Goal: Task Accomplishment & Management: Manage account settings

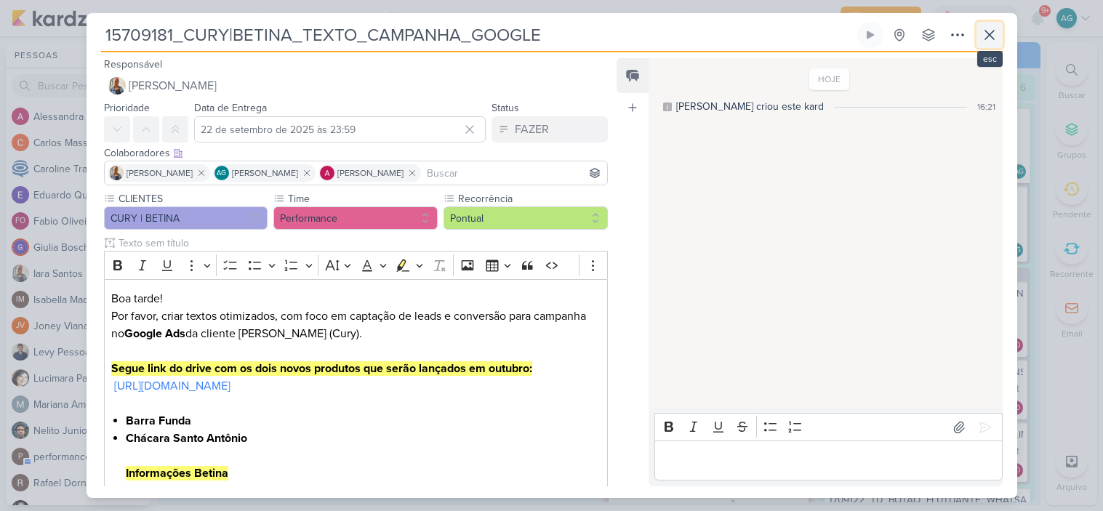
click at [983, 40] on icon at bounding box center [989, 34] width 17 height 17
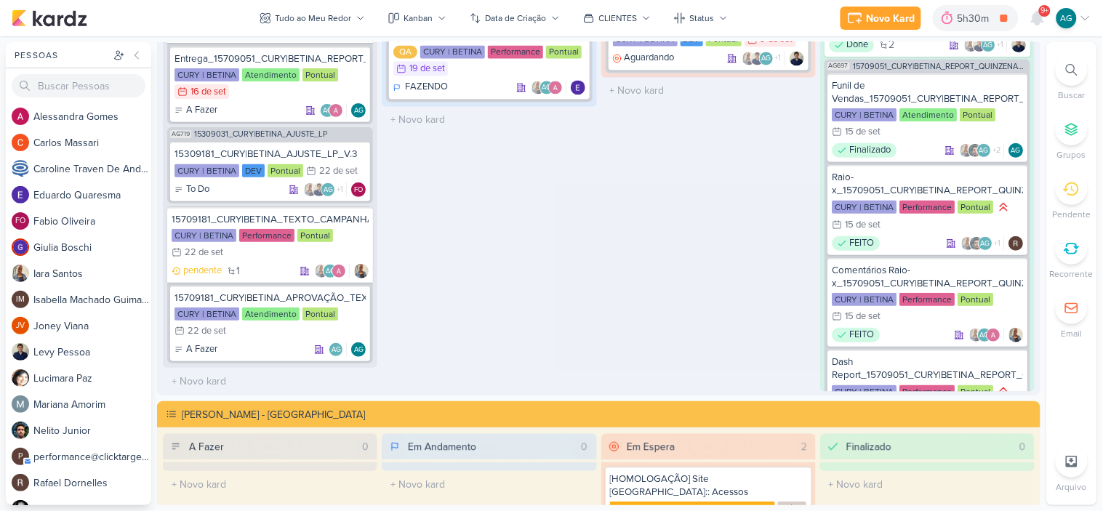
click at [1067, 69] on icon at bounding box center [1072, 70] width 12 height 12
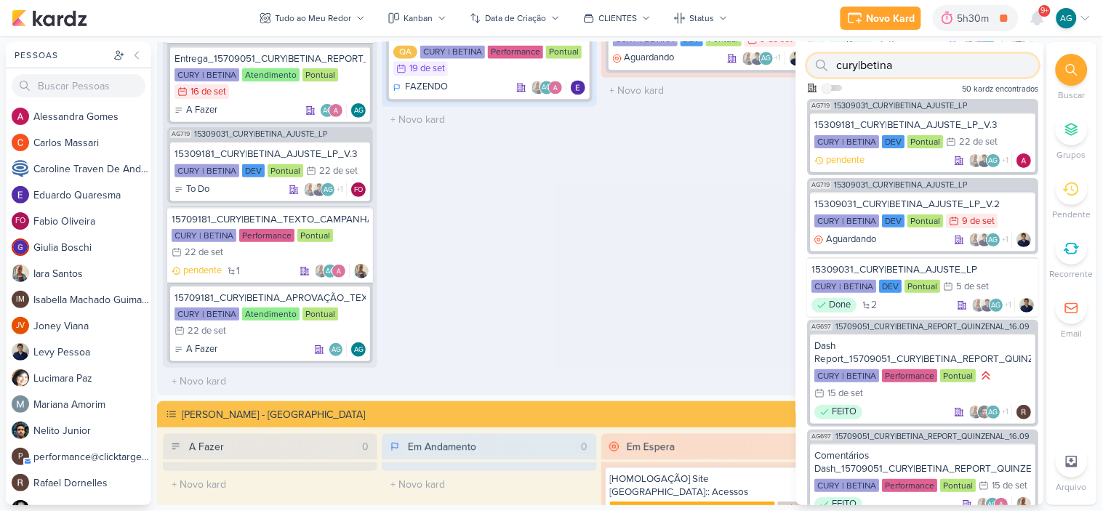
paste input "2709081"
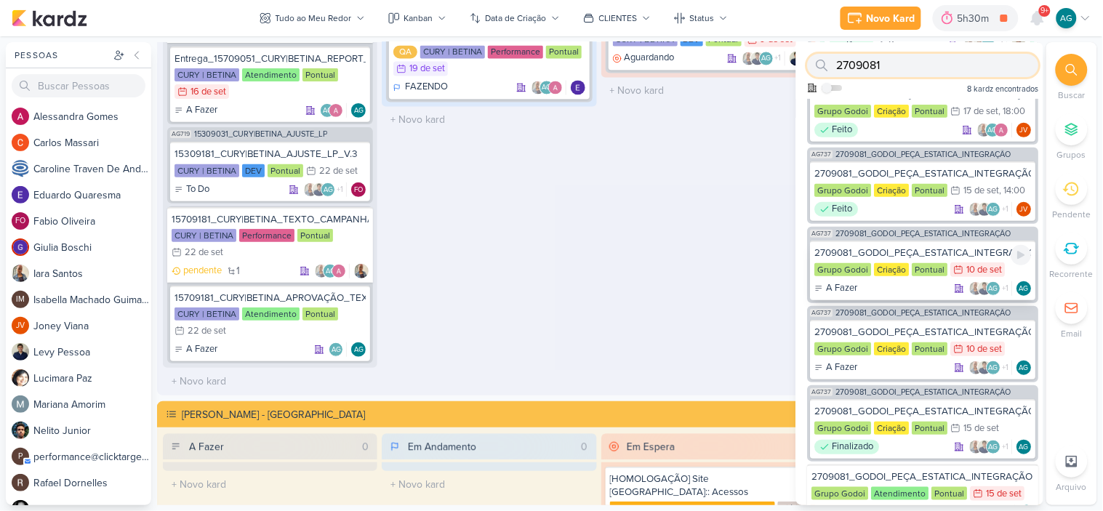
scroll to position [0, 0]
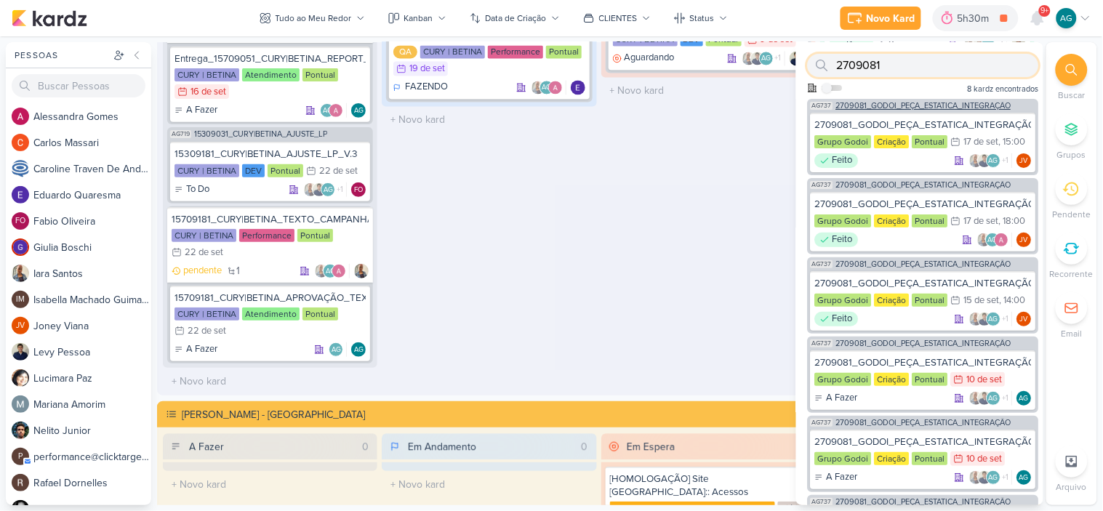
type input "2709081"
click at [935, 102] on span "2709081_GODOI_PEÇA_ESTATICA_INTEGRAÇÃO" at bounding box center [923, 106] width 175 height 8
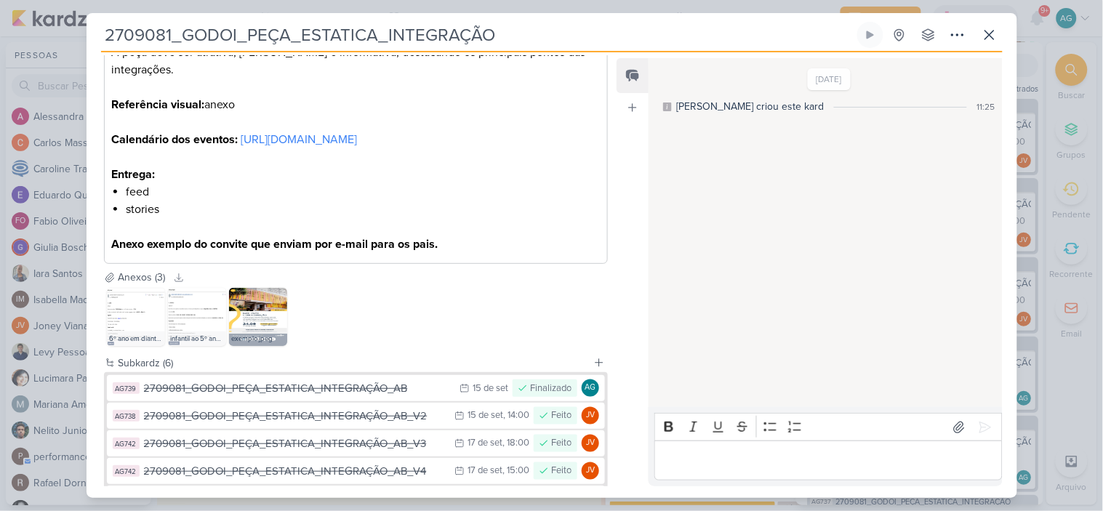
scroll to position [558, 0]
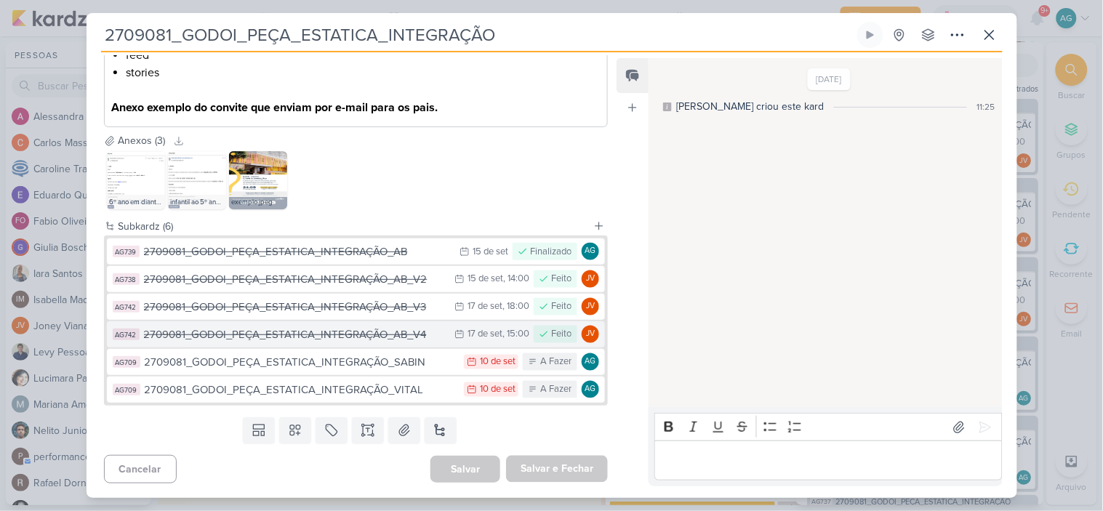
click at [384, 338] on div "2709081_GODOI_PEÇA_ESTATICA_INTEGRAÇÃO_AB_V4" at bounding box center [296, 335] width 304 height 17
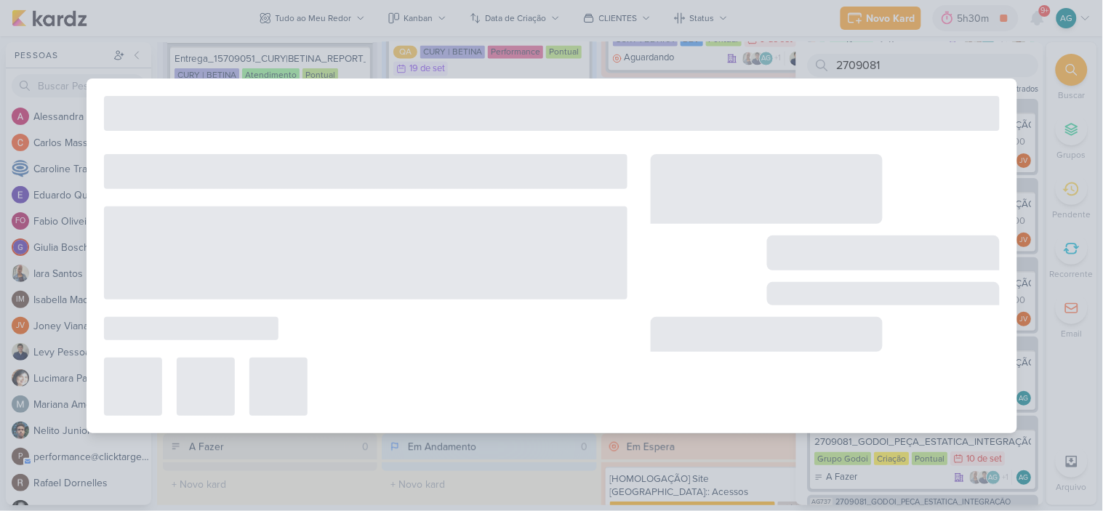
type input "2709081_GODOI_PEÇA_ESTATICA_INTEGRAÇÃO_AB_V4"
type input "[DATE] 15:00"
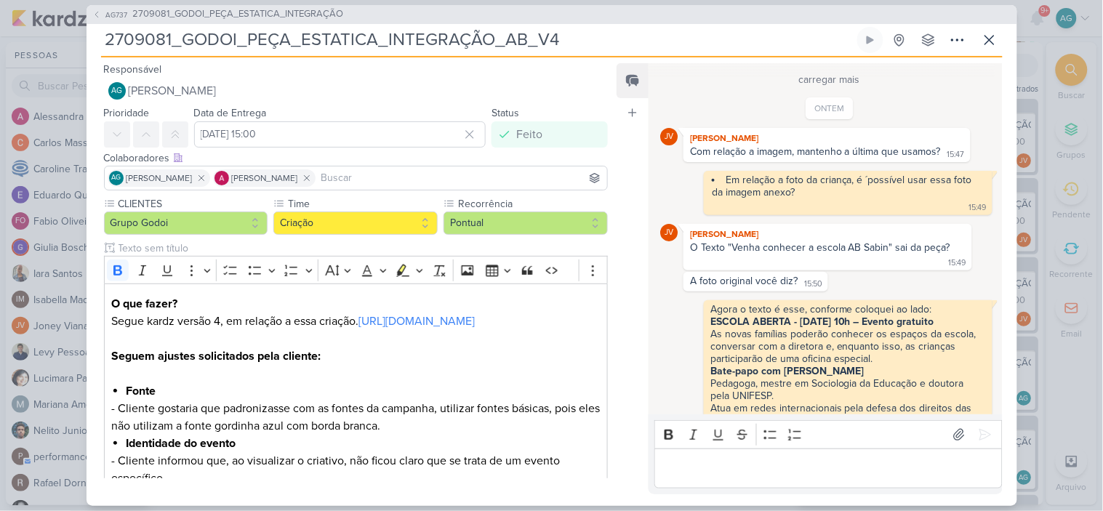
scroll to position [897, 0]
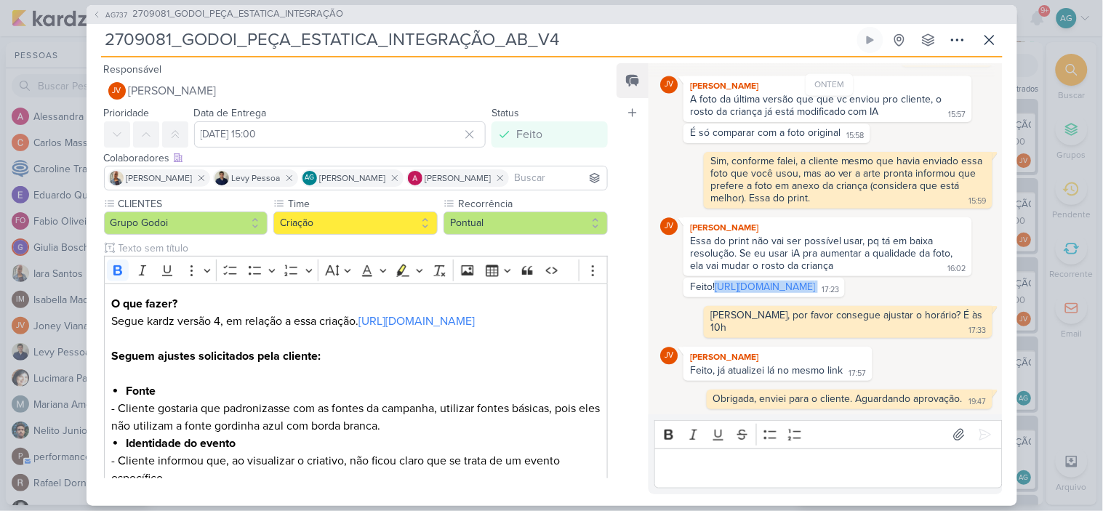
drag, startPoint x: 861, startPoint y: 272, endPoint x: 673, endPoint y: 263, distance: 187.9
click at [673, 278] on div "Feito! [URL][DOMAIN_NAME] 17:23 17:23" at bounding box center [828, 288] width 337 height 20
copy div "[URL][DOMAIN_NAME]"
click at [297, 17] on span "2709081_GODOI_PEÇA_ESTATICA_INTEGRAÇÃO" at bounding box center [238, 14] width 211 height 15
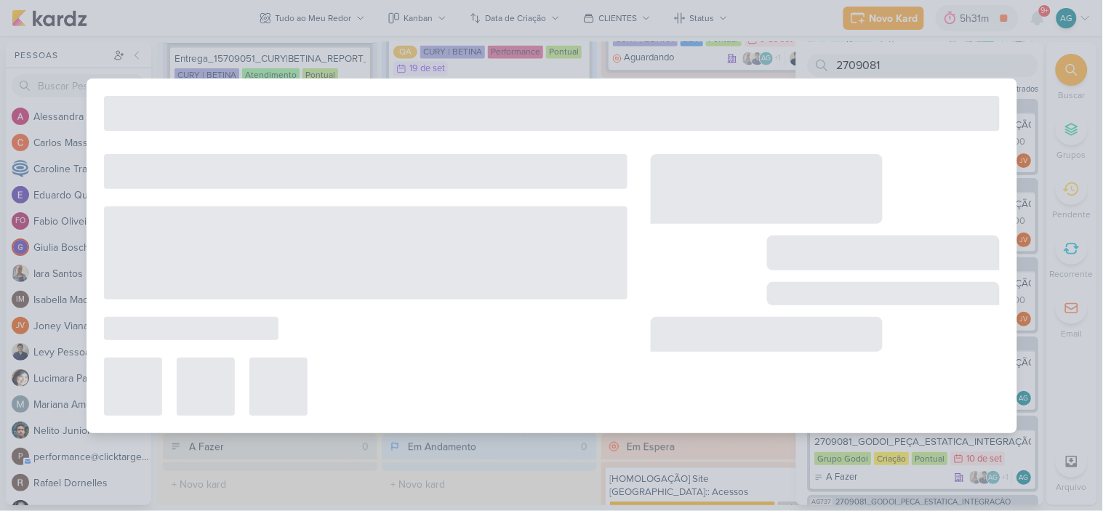
type input "2709081_GODOI_PEÇA_ESTATICA_INTEGRAÇÃO"
type input "15 de setembro de 2025 às 23:59"
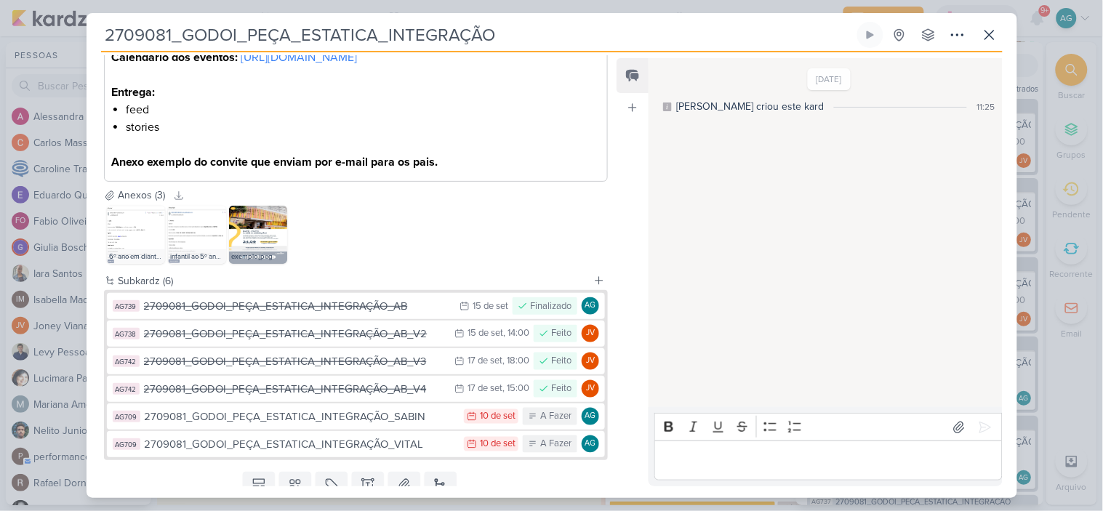
scroll to position [558, 0]
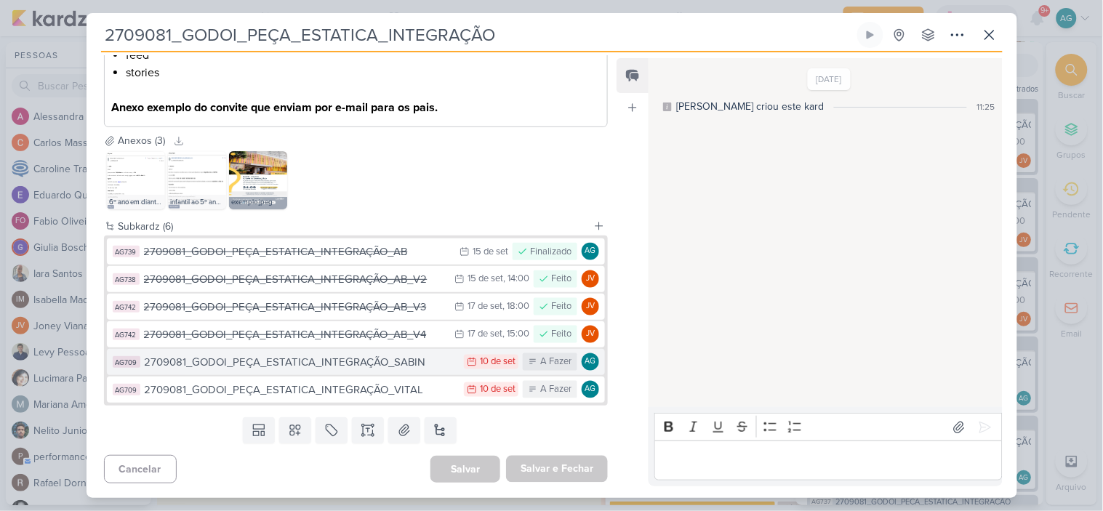
click at [369, 364] on div "2709081_GODOI_PEÇA_ESTATICA_INTEGRAÇÃO_SABIN" at bounding box center [301, 362] width 313 height 17
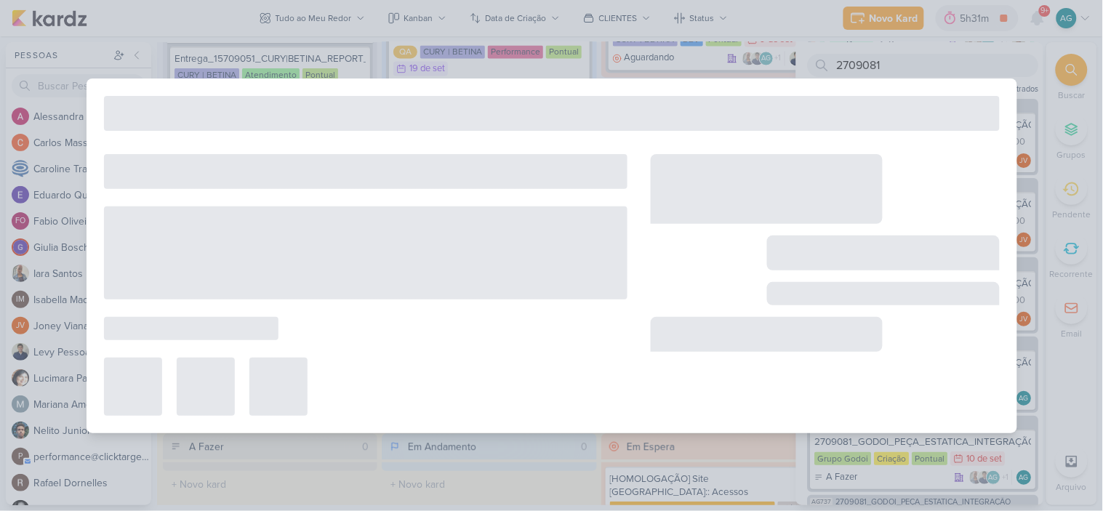
type input "2709081_GODOI_PEÇA_ESTATICA_INTEGRAÇÃO_SABIN"
type input "10 de setembro de 2025 às 23:59"
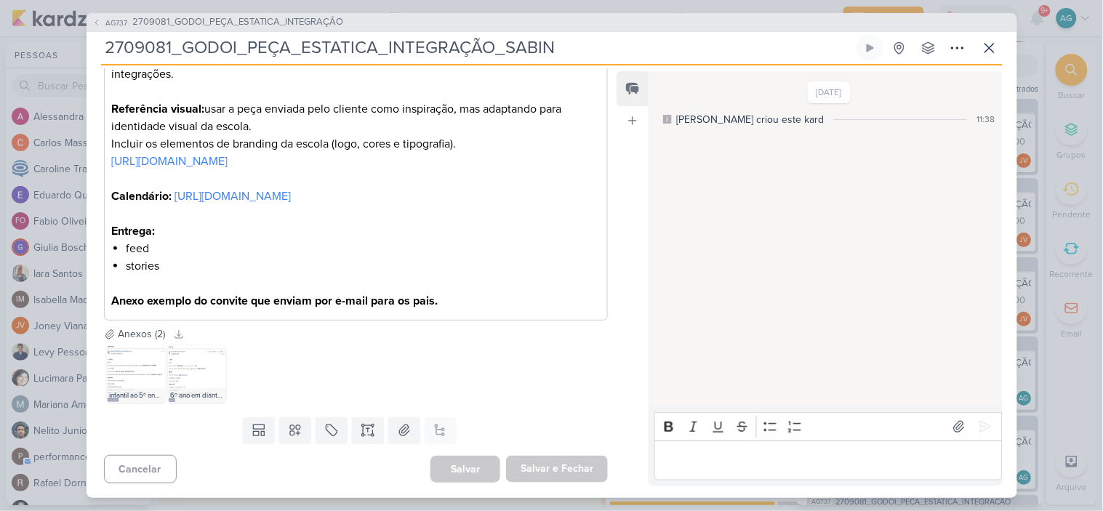
scroll to position [349, 0]
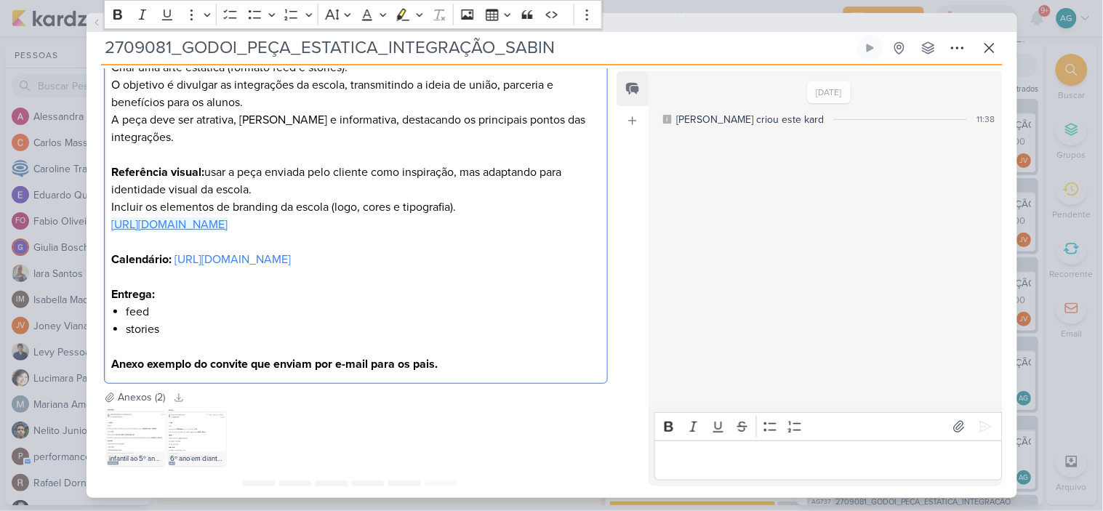
click at [228, 217] on link "[URL][DOMAIN_NAME]" at bounding box center [169, 224] width 116 height 15
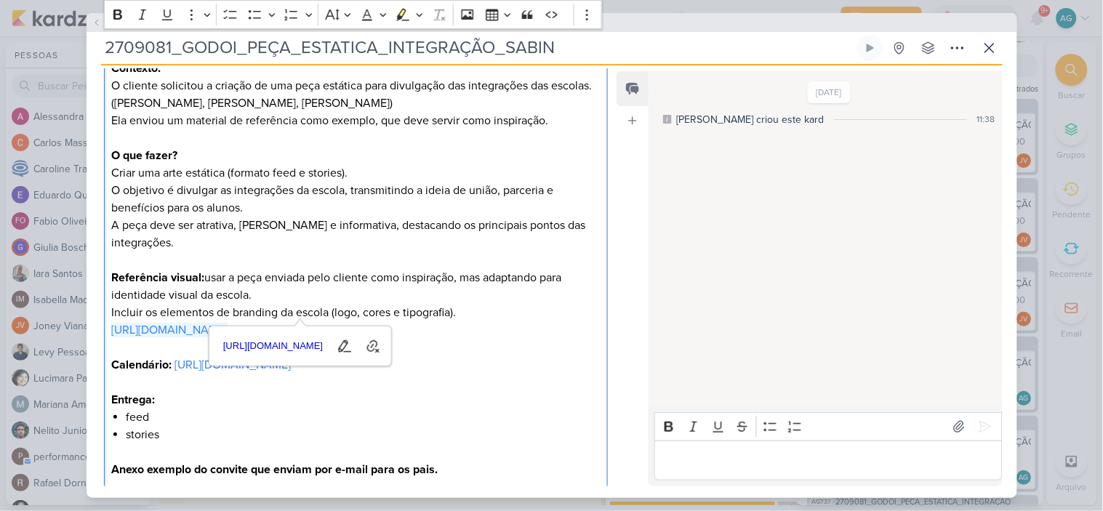
scroll to position [268, 0]
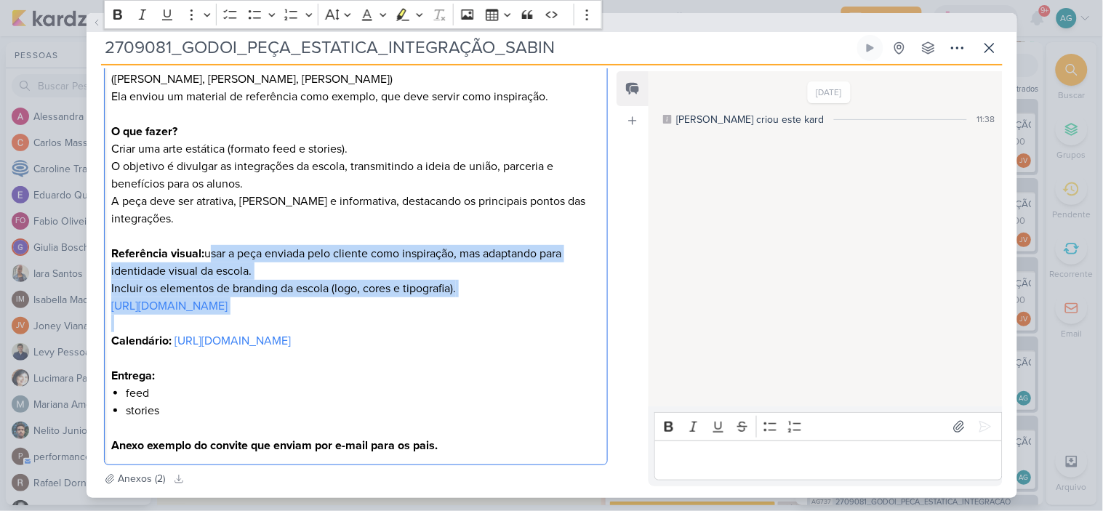
drag, startPoint x: 206, startPoint y: 235, endPoint x: 585, endPoint y: 304, distance: 385.1
click at [585, 304] on div "Contexto: O cliente solicitou a criação de uma peça estática para divulgação da…" at bounding box center [356, 245] width 505 height 441
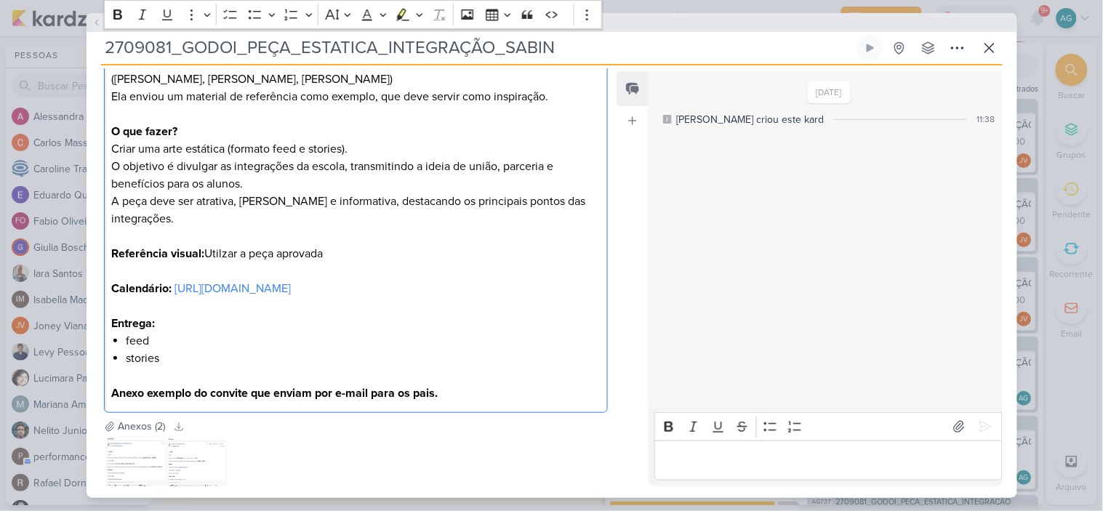
click at [231, 233] on p "Referência visual: Utilzar a peça aprovada" at bounding box center [355, 245] width 489 height 35
click at [366, 237] on p "Referência visual: Utilizar a peça aprovada" at bounding box center [355, 245] width 489 height 35
click at [442, 230] on p "Referência visual: Utilizar a peça aprovada pelo AB SABIN ontem, alterando" at bounding box center [355, 245] width 489 height 35
click at [535, 228] on p "Referência visual: Utilizar a peça aprovada pelo AB SABIN ontem 17/08, alterando" at bounding box center [355, 245] width 489 height 35
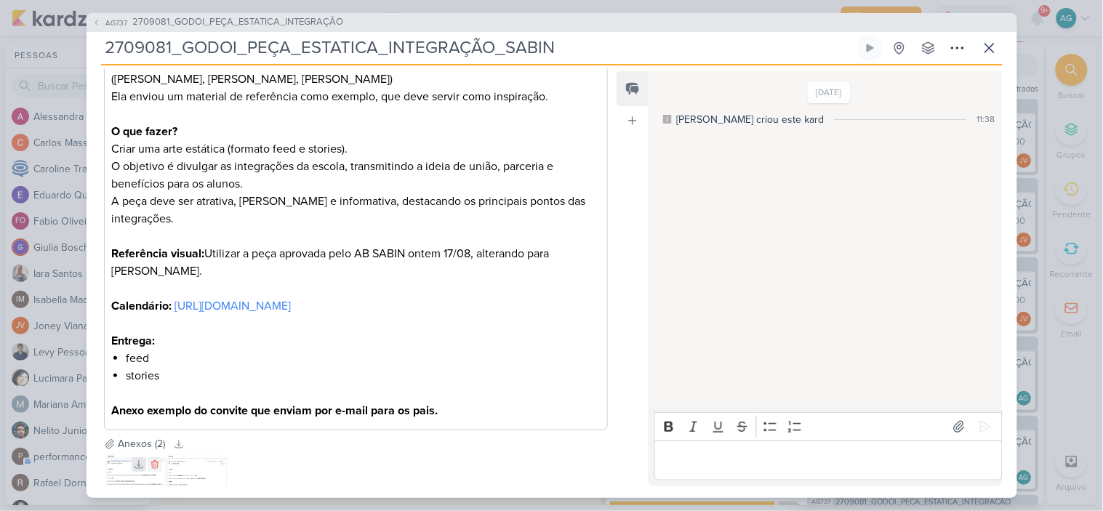
click at [134, 464] on icon at bounding box center [139, 465] width 10 height 10
click at [199, 466] on icon at bounding box center [200, 465] width 10 height 10
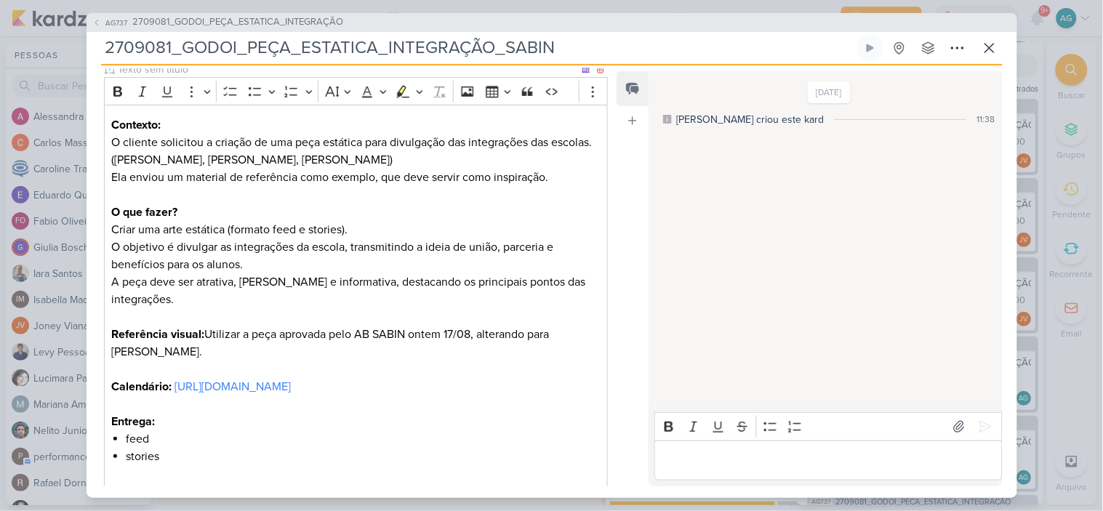
click at [168, 380] on strong "Calendário:" at bounding box center [141, 387] width 60 height 15
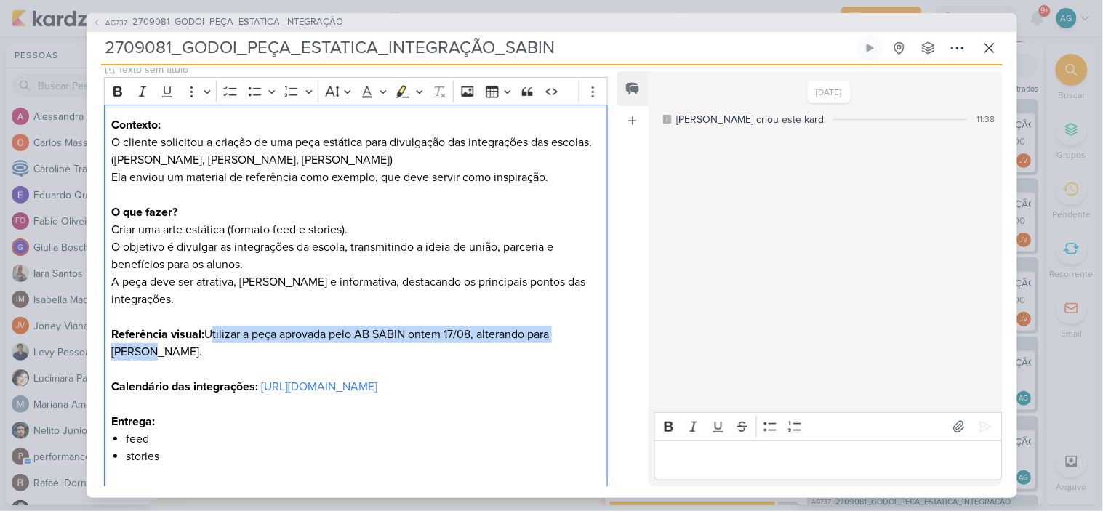
drag, startPoint x: 209, startPoint y: 316, endPoint x: 606, endPoint y: 314, distance: 397.8
click at [606, 314] on div "CLIENTES Grupo Godoi Time" at bounding box center [351, 267] width 528 height 500
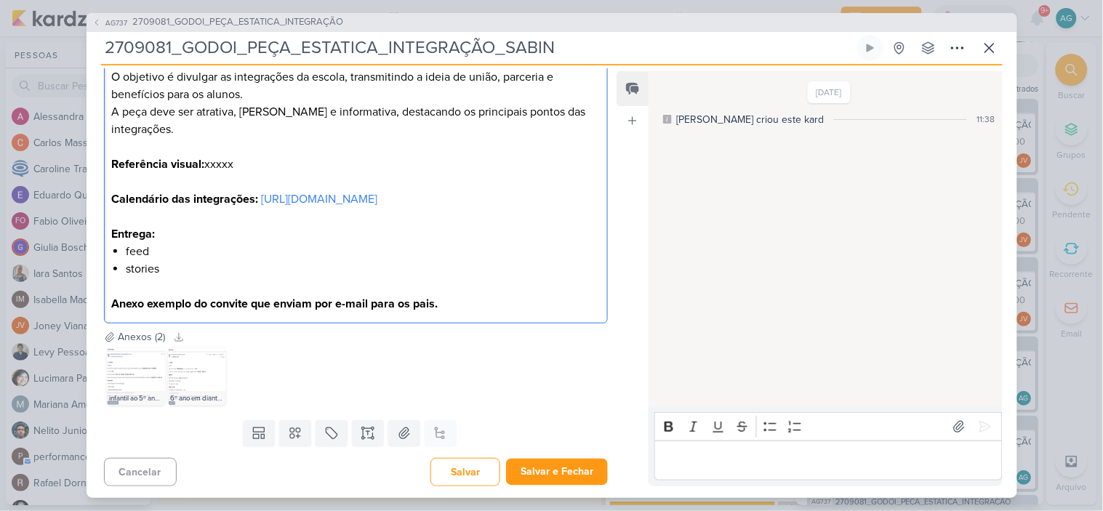
scroll to position [378, 0]
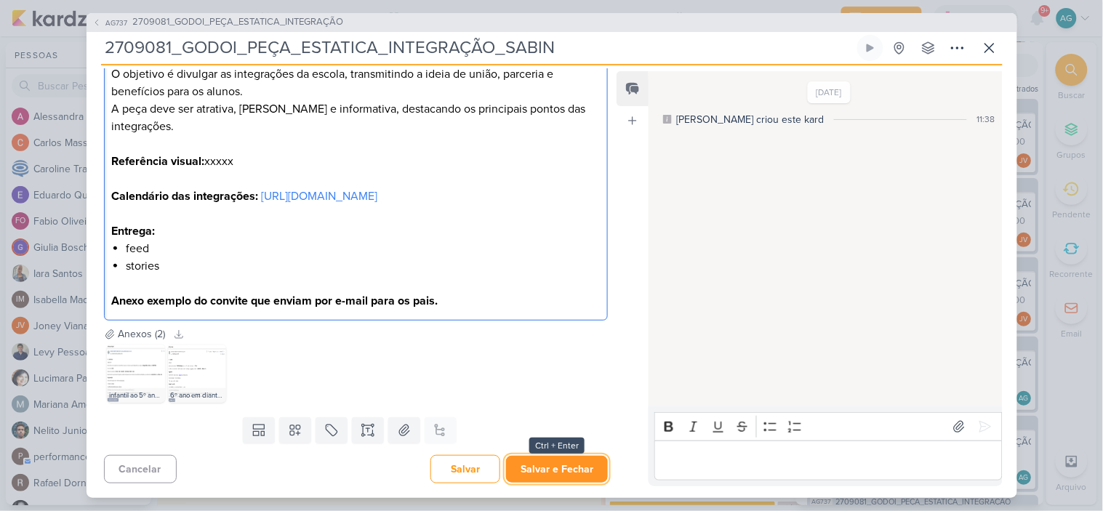
click at [557, 473] on button "Salvar e Fechar" at bounding box center [557, 469] width 102 height 27
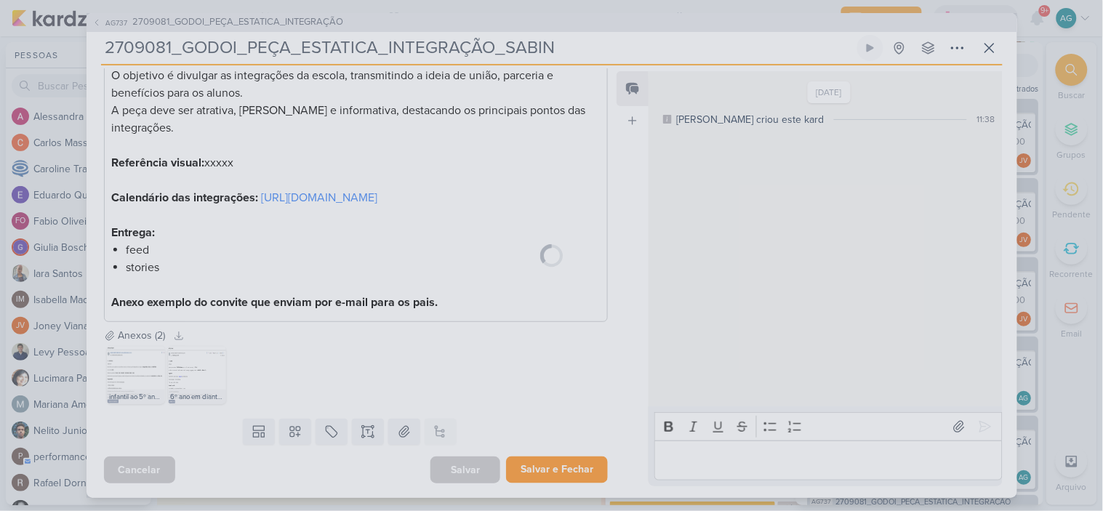
scroll to position [376, 0]
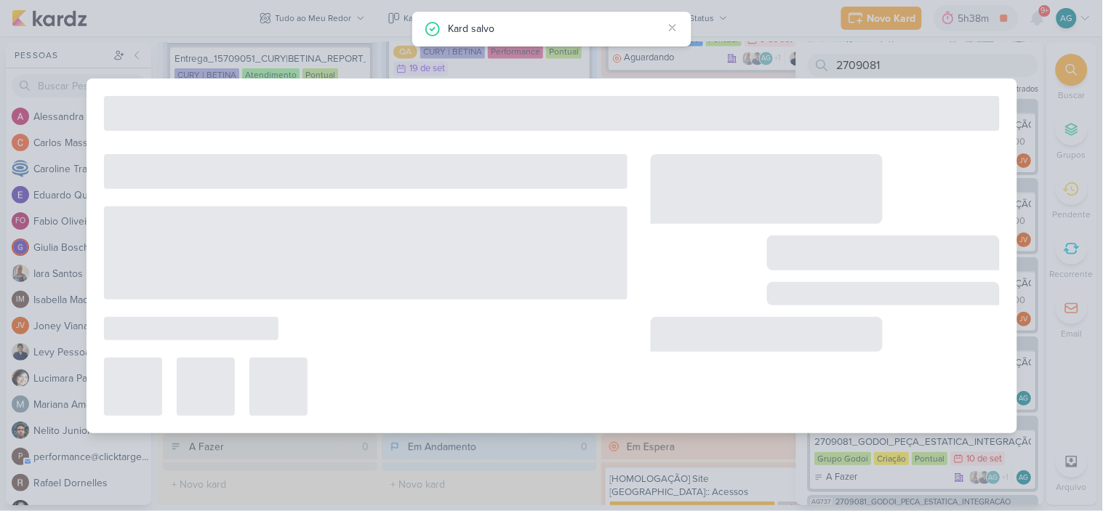
type input "2709081_GODOI_PEÇA_ESTATICA_INTEGRAÇÃO"
type input "15 de setembro de 2025 às 23:59"
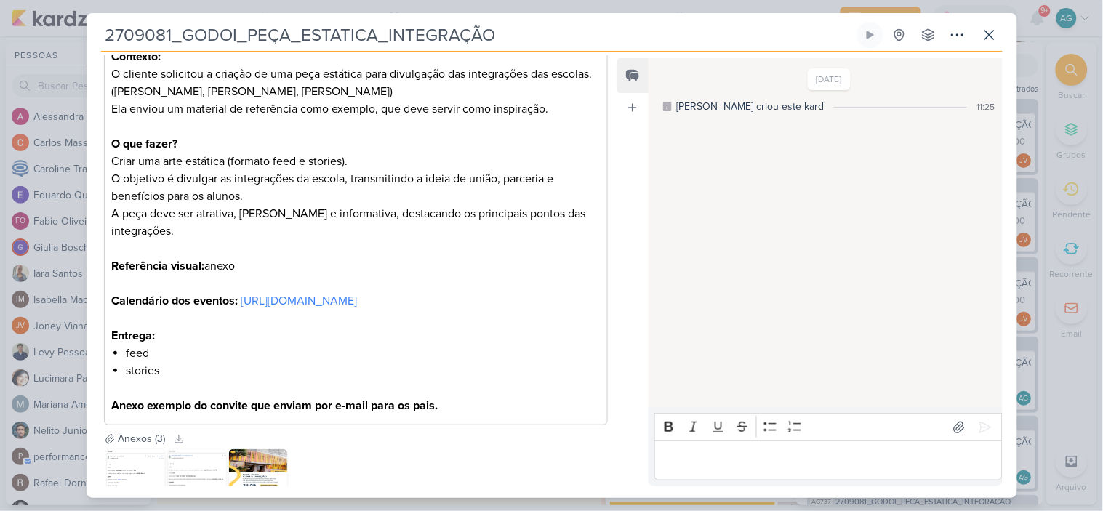
scroll to position [323, 0]
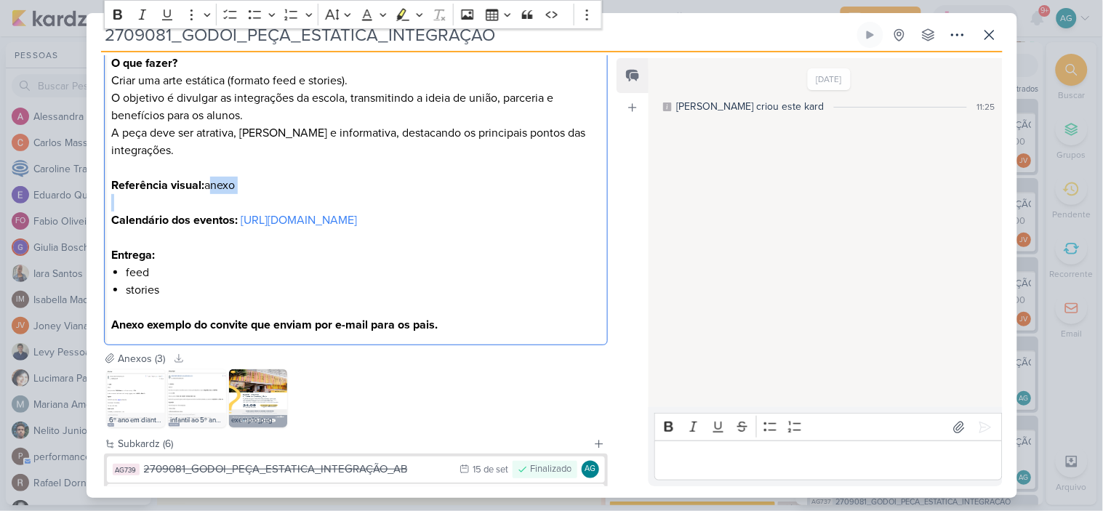
drag, startPoint x: 265, startPoint y: 175, endPoint x: 208, endPoint y: 168, distance: 57.2
click at [208, 168] on div "Contexto: O cliente solicitou a criação de uma peça estática para divulgação da…" at bounding box center [356, 150] width 505 height 389
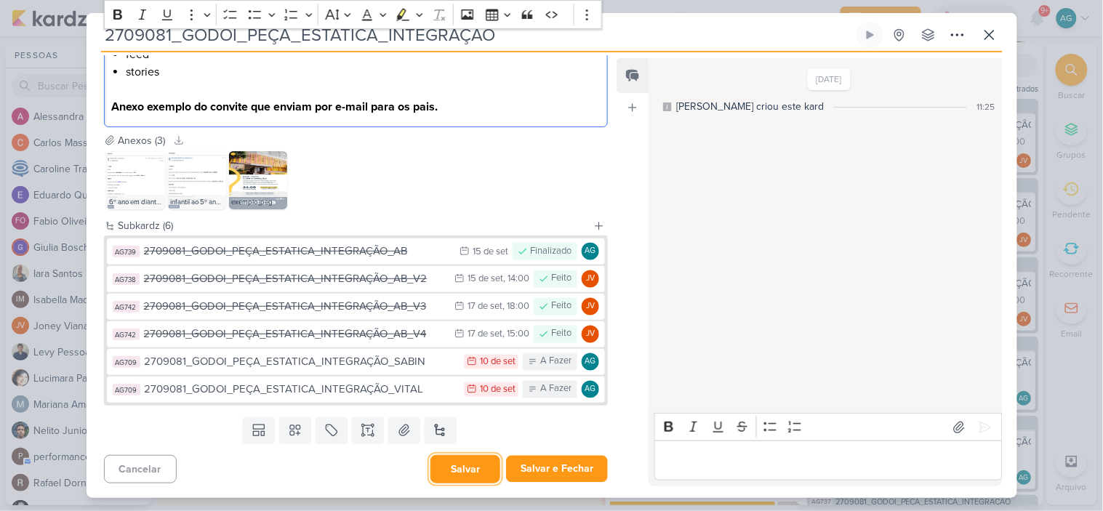
click at [478, 462] on button "Salvar" at bounding box center [466, 469] width 70 height 28
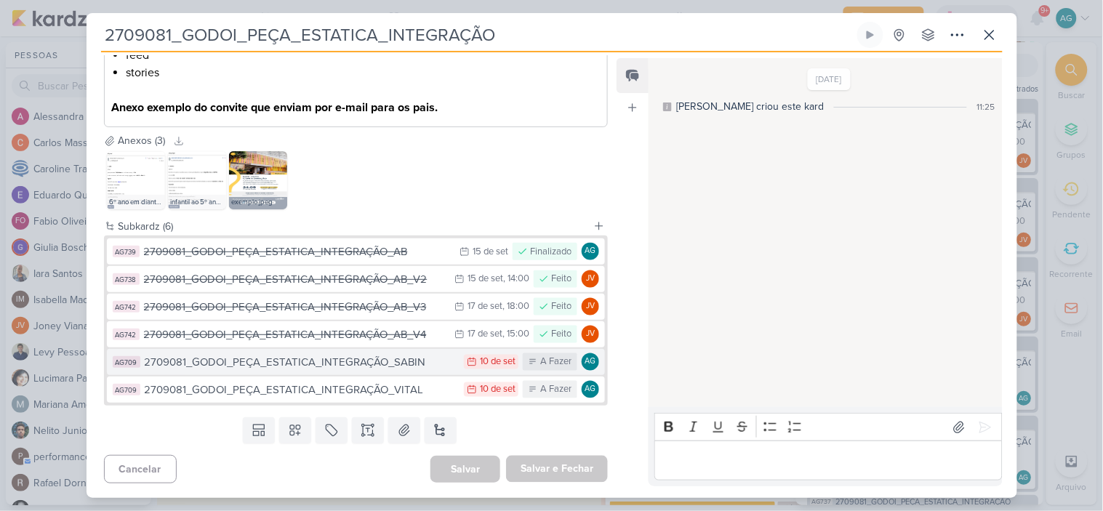
click at [330, 364] on div "2709081_GODOI_PEÇA_ESTATICA_INTEGRAÇÃO_SABIN" at bounding box center [301, 362] width 313 height 17
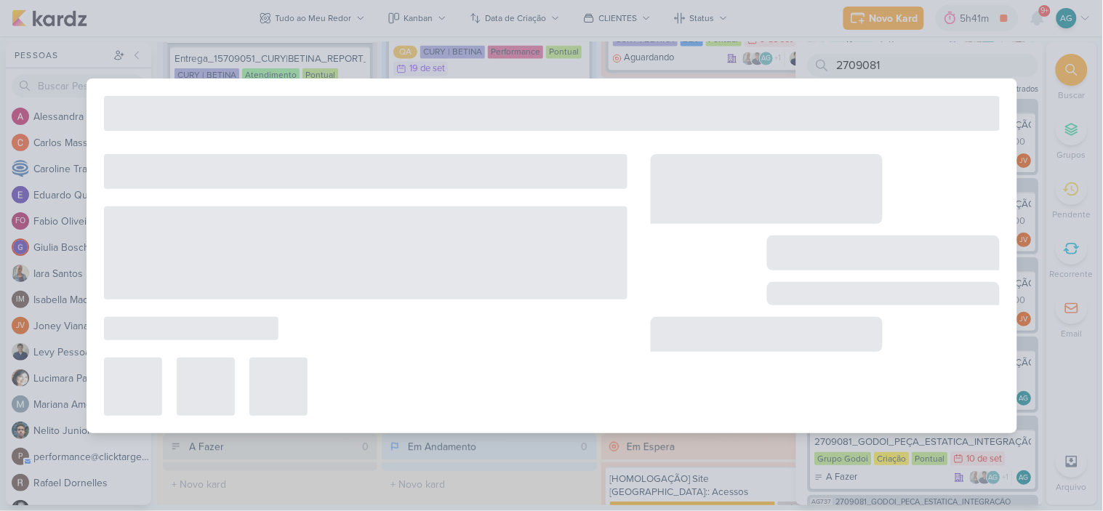
type input "2709081_GODOI_PEÇA_ESTATICA_INTEGRAÇÃO_SABIN"
type input "10 de setembro de 2025 às 23:59"
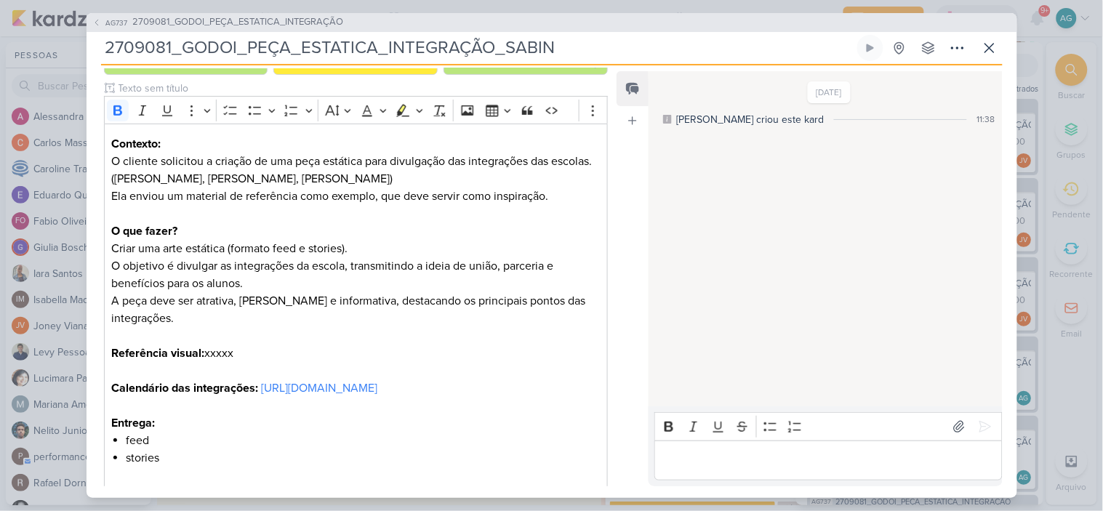
scroll to position [135, 0]
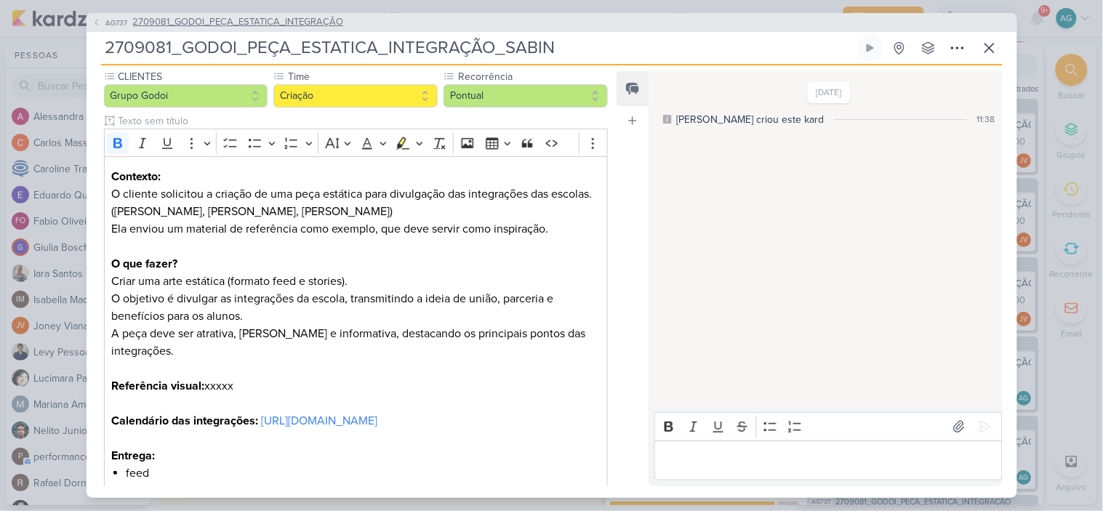
click at [311, 25] on span "2709081_GODOI_PEÇA_ESTATICA_INTEGRAÇÃO" at bounding box center [238, 22] width 211 height 15
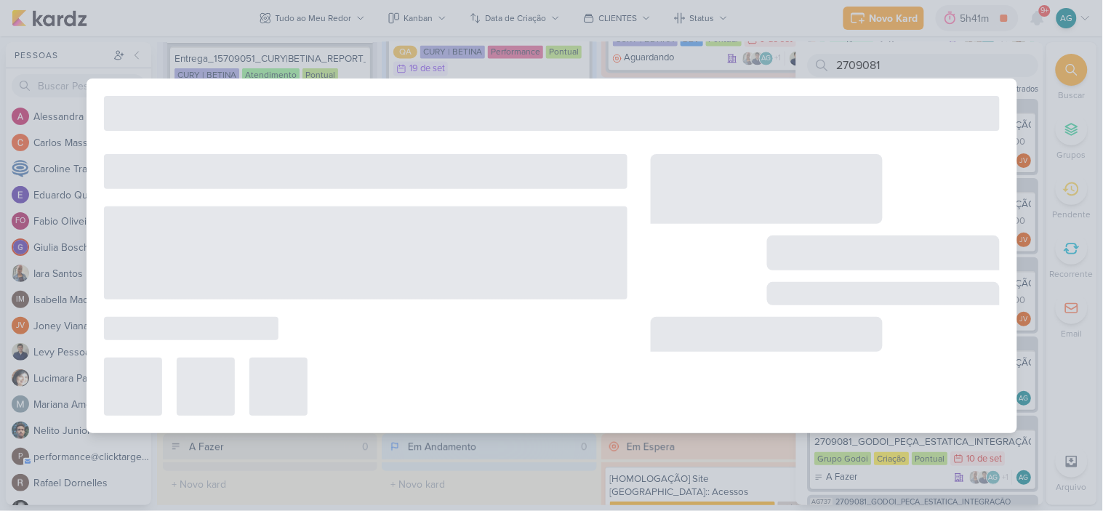
type input "2709081_GODOI_PEÇA_ESTATICA_INTEGRAÇÃO"
type input "15 de setembro de 2025 às 23:59"
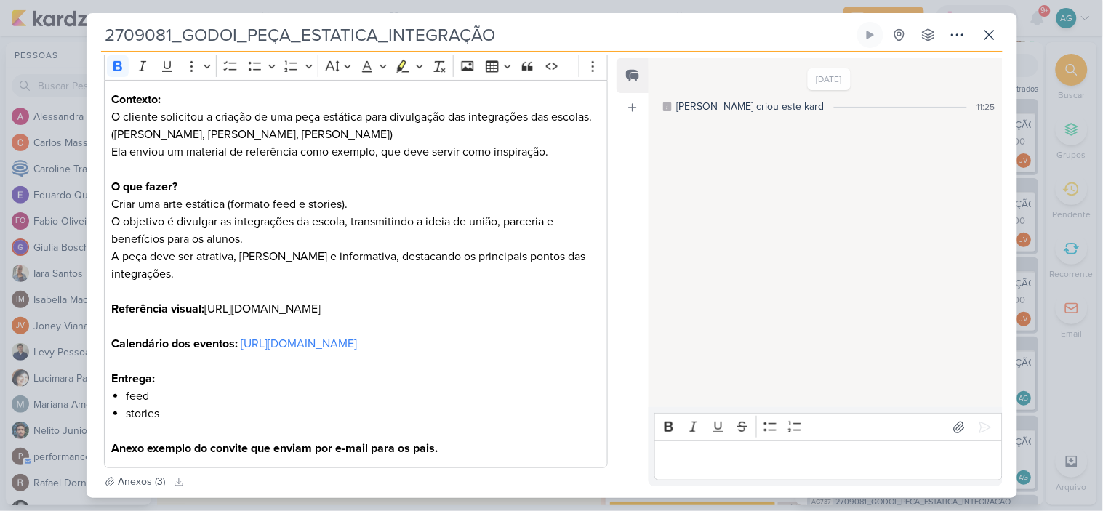
scroll to position [242, 0]
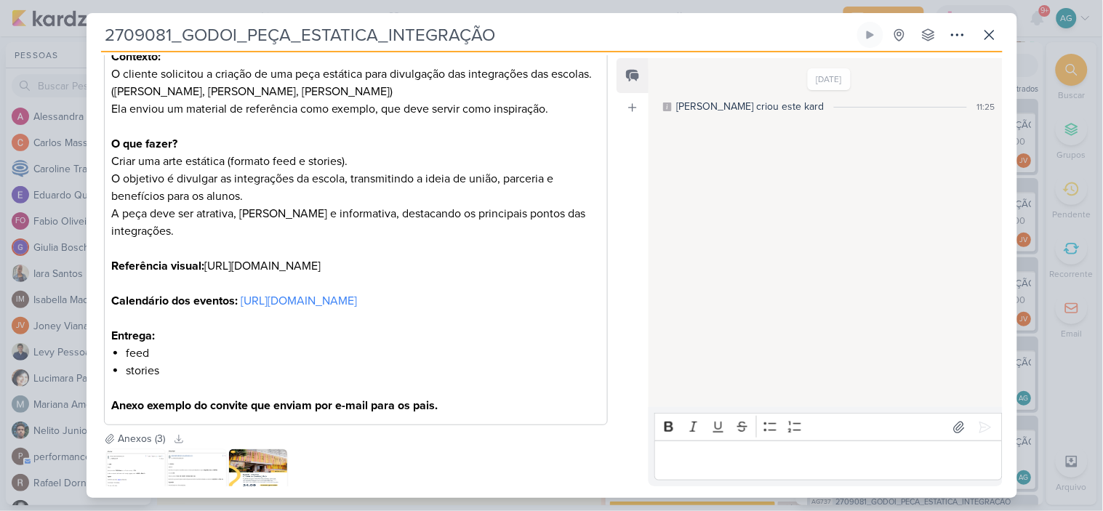
click at [294, 263] on p "Referência visual: [URL][DOMAIN_NAME]" at bounding box center [355, 257] width 489 height 35
click at [331, 264] on p "Referência visual: [URL][DOMAIN_NAME]" at bounding box center [355, 257] width 489 height 35
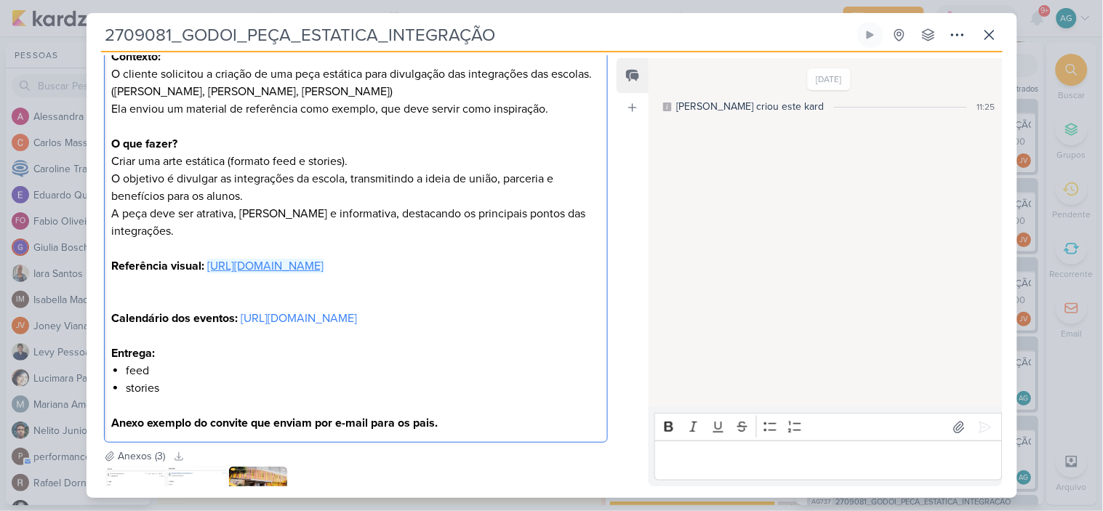
drag, startPoint x: 318, startPoint y: 267, endPoint x: 207, endPoint y: 243, distance: 113.1
click at [207, 243] on p "Referência visual: [URL][DOMAIN_NAME]" at bounding box center [355, 257] width 489 height 35
copy link "[URL][DOMAIN_NAME]"
click at [265, 296] on span "[URL][DOMAIN_NAME]" at bounding box center [221, 299] width 109 height 17
click at [495, 281] on p "Editor editing area: main" at bounding box center [355, 283] width 489 height 17
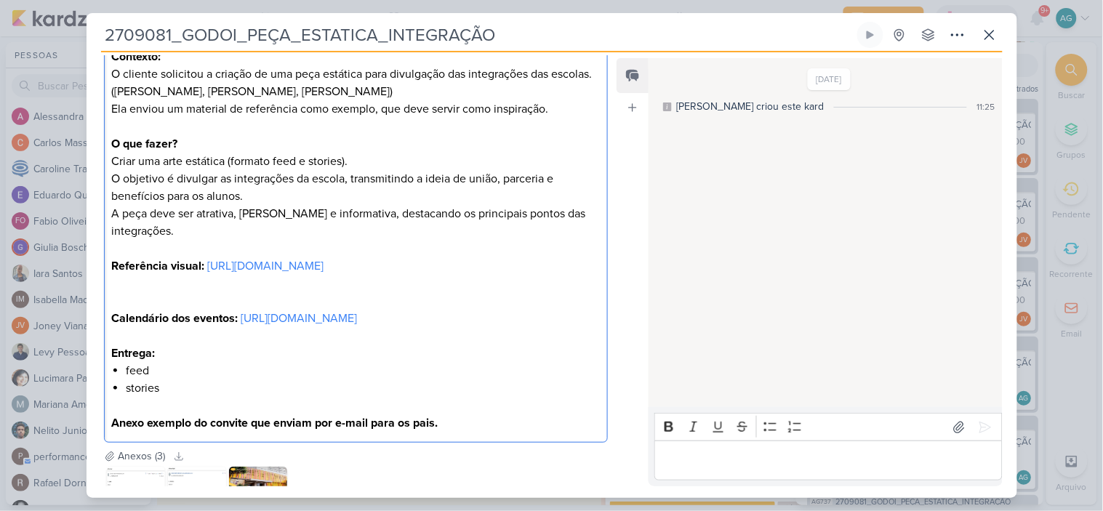
scroll to position [593, 0]
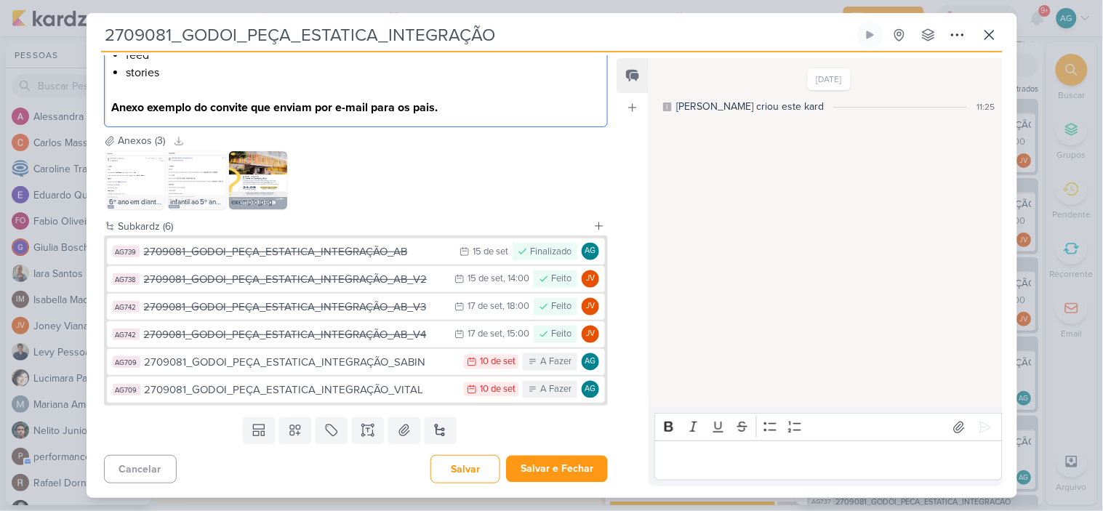
click at [545, 483] on div "Salvar Salvar e Fechar Ctrl + Enter" at bounding box center [519, 469] width 177 height 28
click at [550, 476] on button "Salvar e Fechar" at bounding box center [557, 469] width 102 height 27
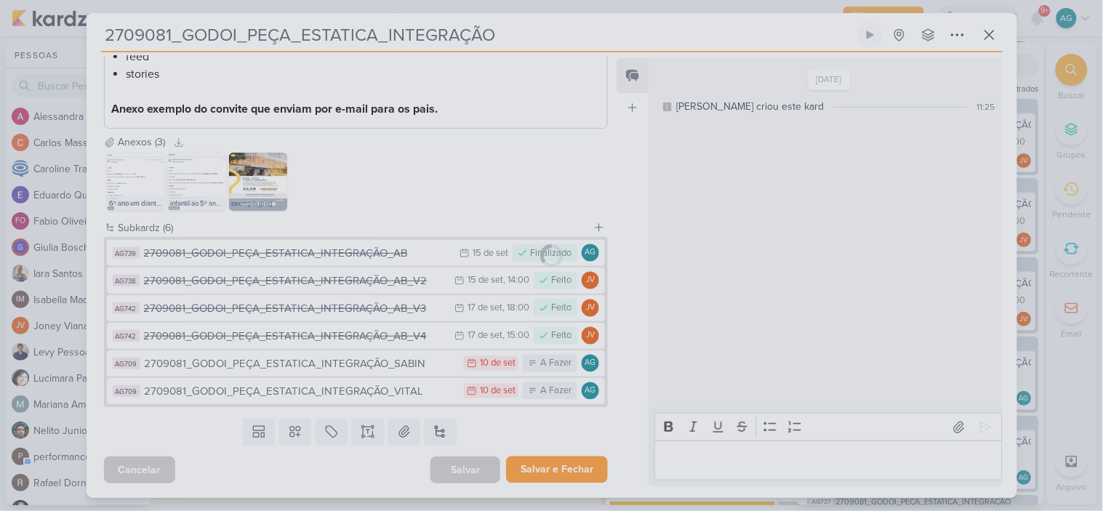
scroll to position [591, 0]
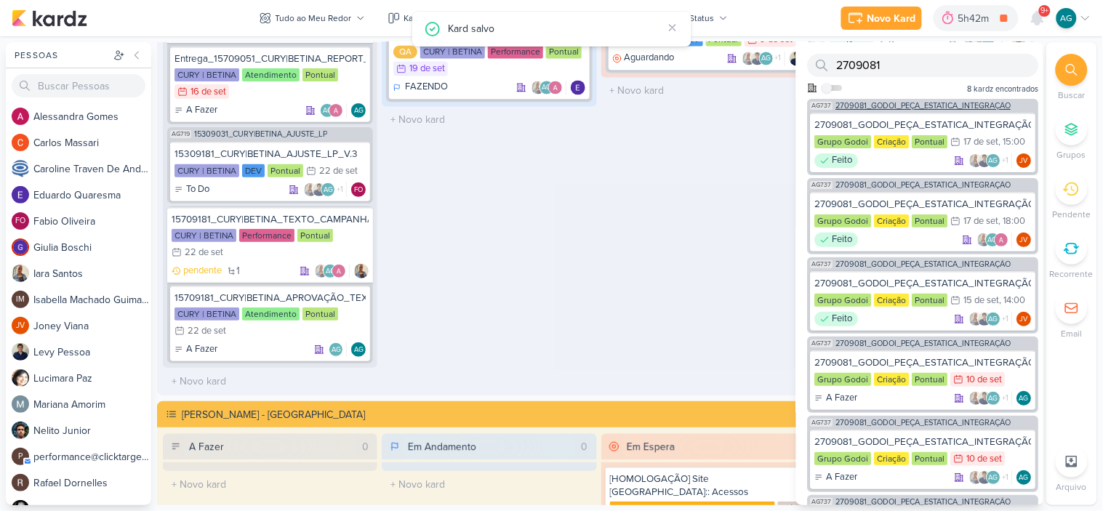
click at [910, 106] on span "2709081_GODOI_PEÇA_ESTATICA_INTEGRAÇÃO" at bounding box center [923, 106] width 175 height 8
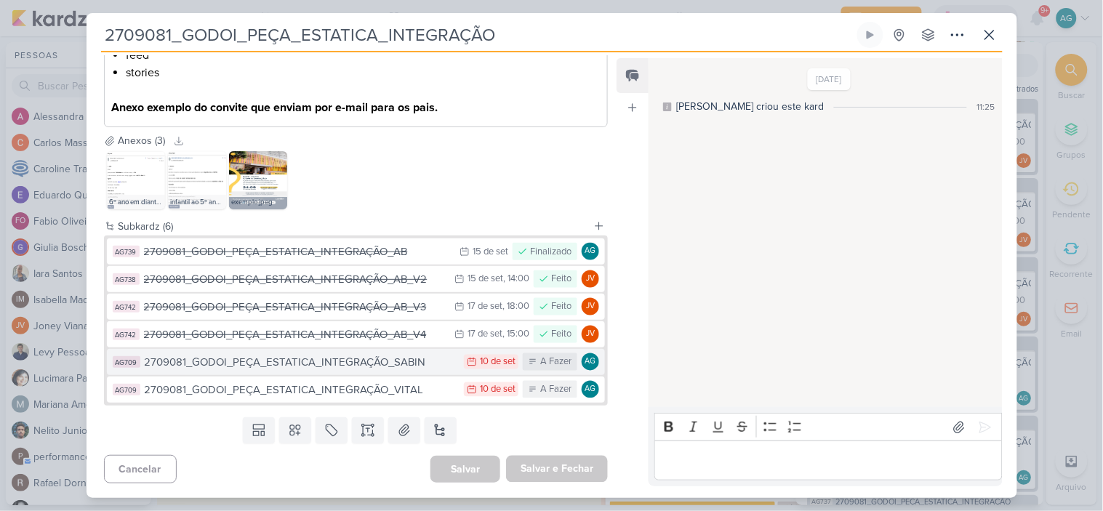
click at [366, 368] on div "2709081_GODOI_PEÇA_ESTATICA_INTEGRAÇÃO_SABIN" at bounding box center [301, 362] width 313 height 17
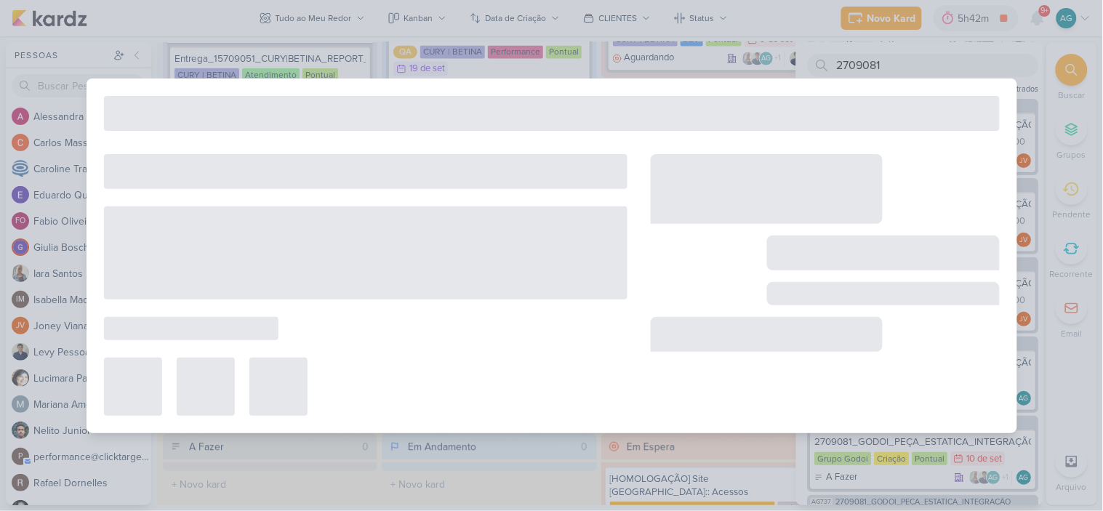
type input "2709081_GODOI_PEÇA_ESTATICA_INTEGRAÇÃO_SABIN"
type input "10 de setembro de 2025 às 23:59"
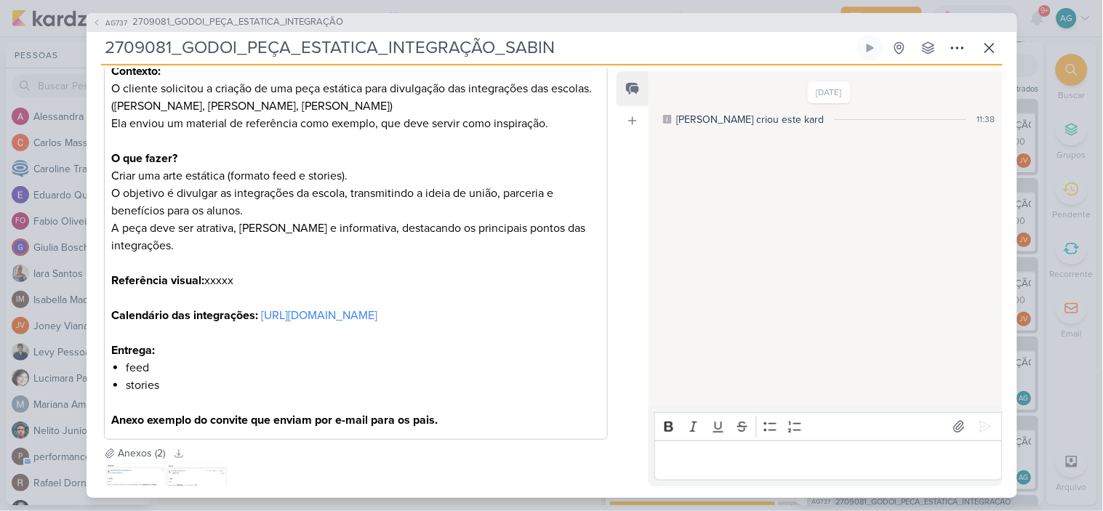
scroll to position [242, 0]
click at [221, 263] on p "Referência visual: xxxxx" at bounding box center [355, 270] width 489 height 35
click at [369, 292] on p "Calendário das integrações: [URL][DOMAIN_NAME]" at bounding box center [355, 305] width 489 height 35
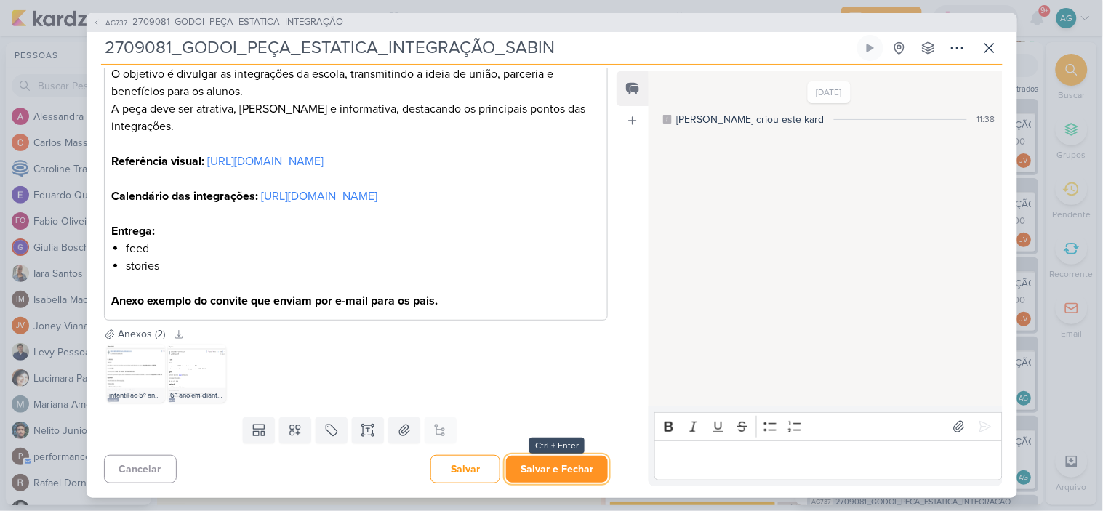
click at [558, 468] on button "Salvar e Fechar" at bounding box center [557, 469] width 102 height 27
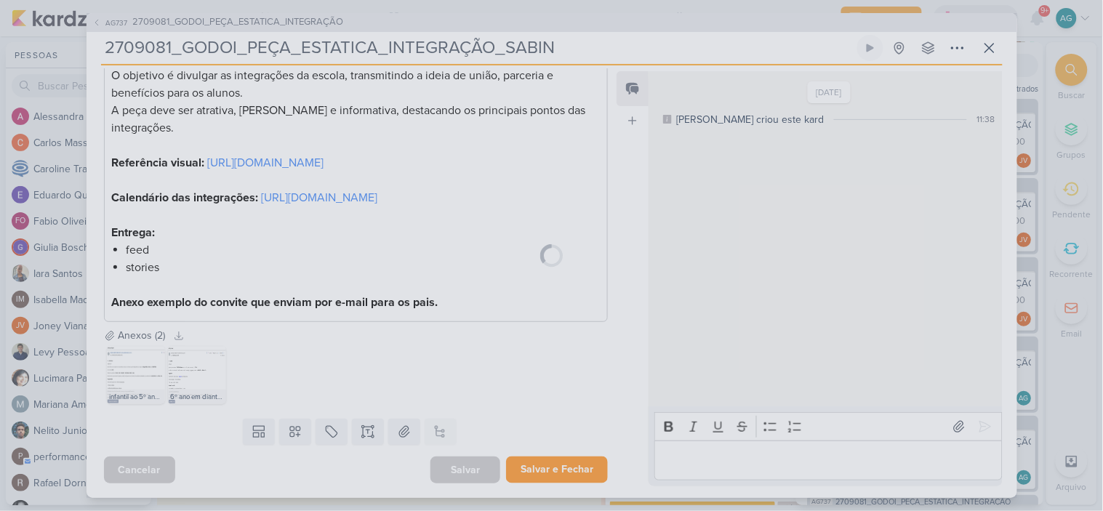
scroll to position [393, 0]
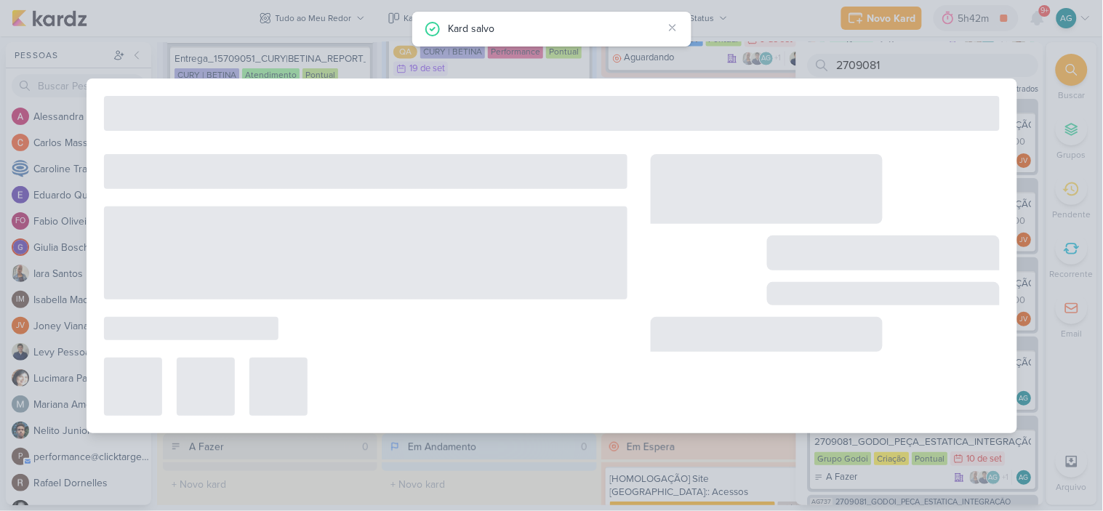
type input "2709081_GODOI_PEÇA_ESTATICA_INTEGRAÇÃO"
type input "15 de setembro de 2025 às 23:59"
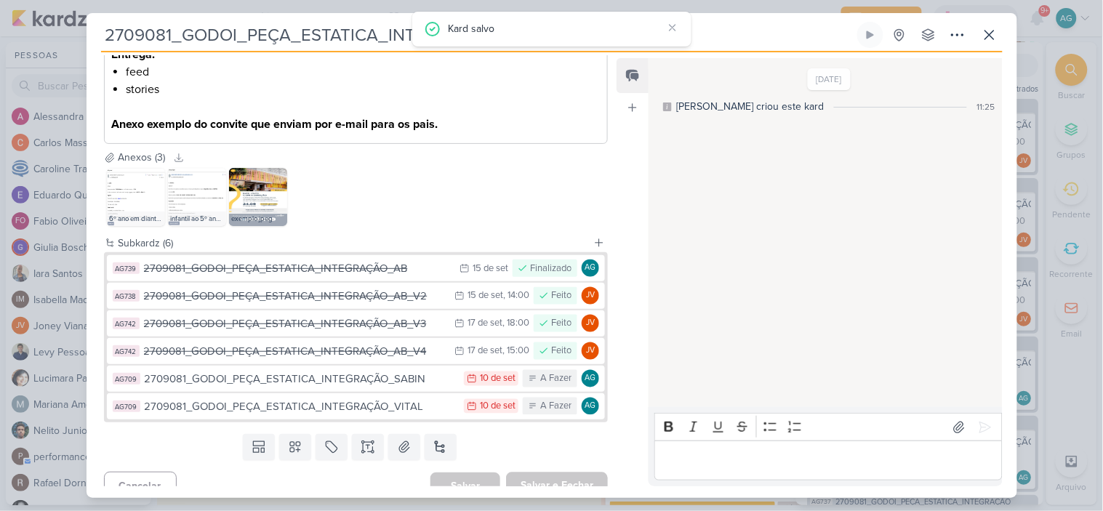
scroll to position [593, 0]
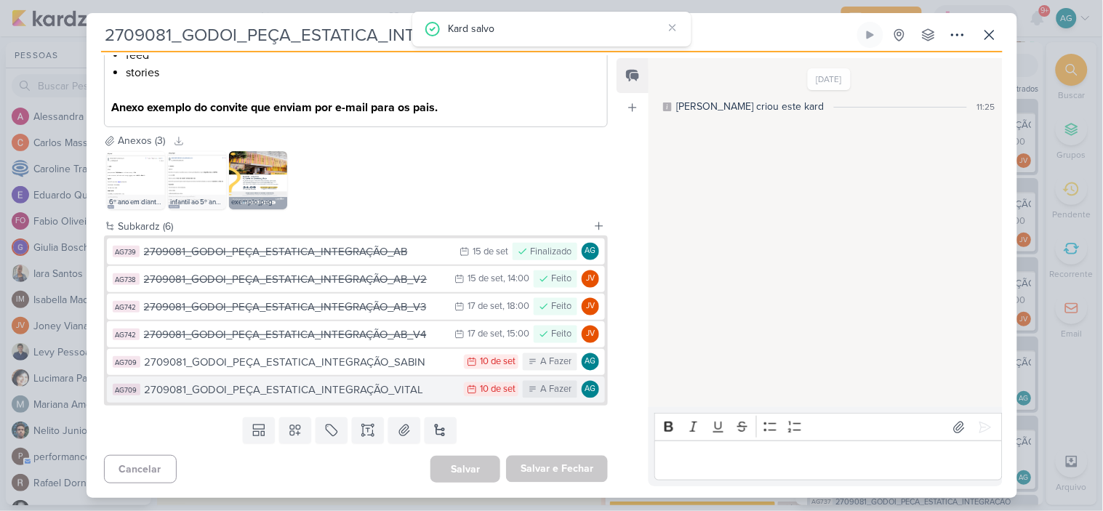
click at [390, 387] on div "2709081_GODOI_PEÇA_ESTATICA_INTEGRAÇÃO_VITAL" at bounding box center [301, 390] width 313 height 17
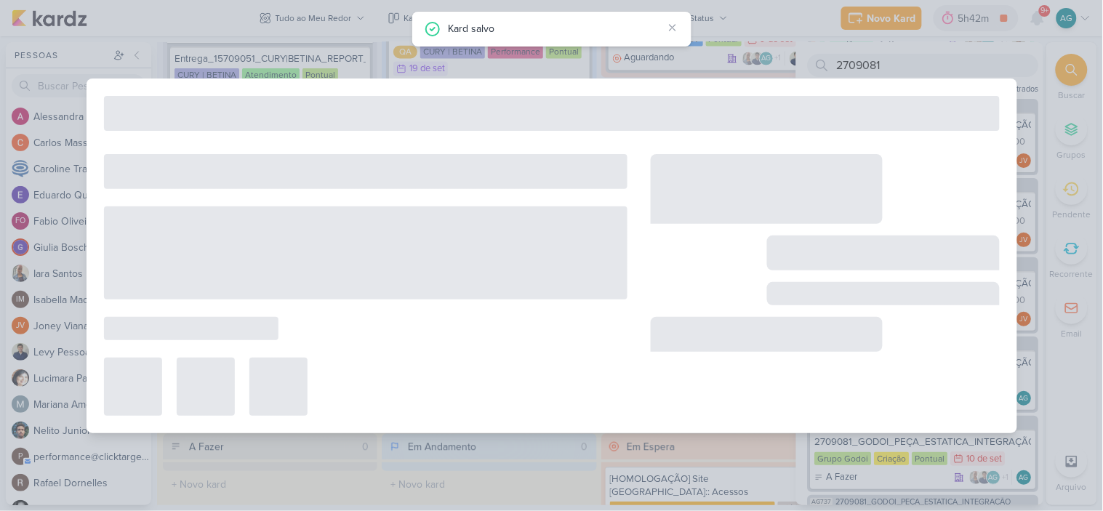
type input "2709081_GODOI_PEÇA_ESTATICA_INTEGRAÇÃO_VITAL"
type input "10 de setembro de 2025 às 23:59"
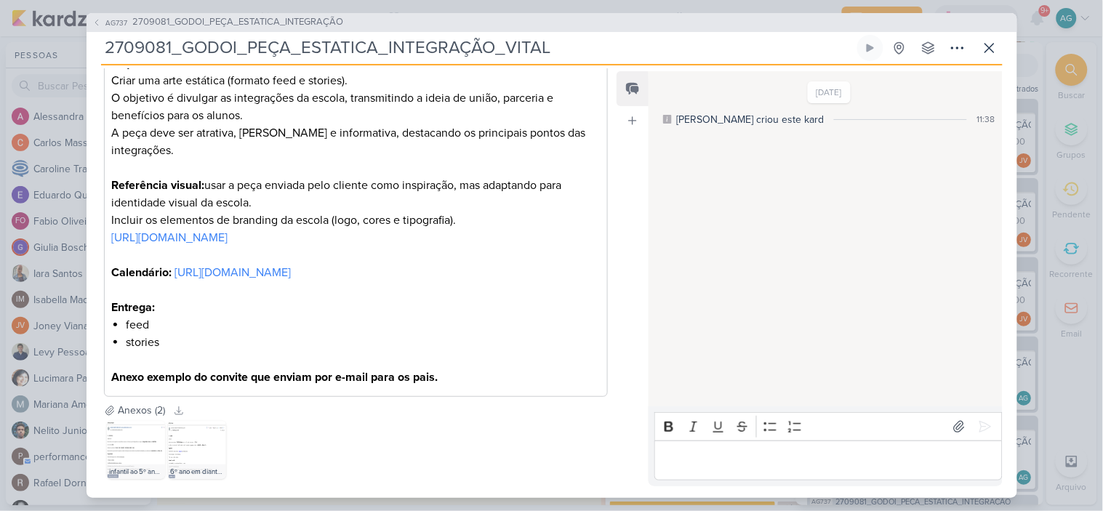
scroll to position [187, 0]
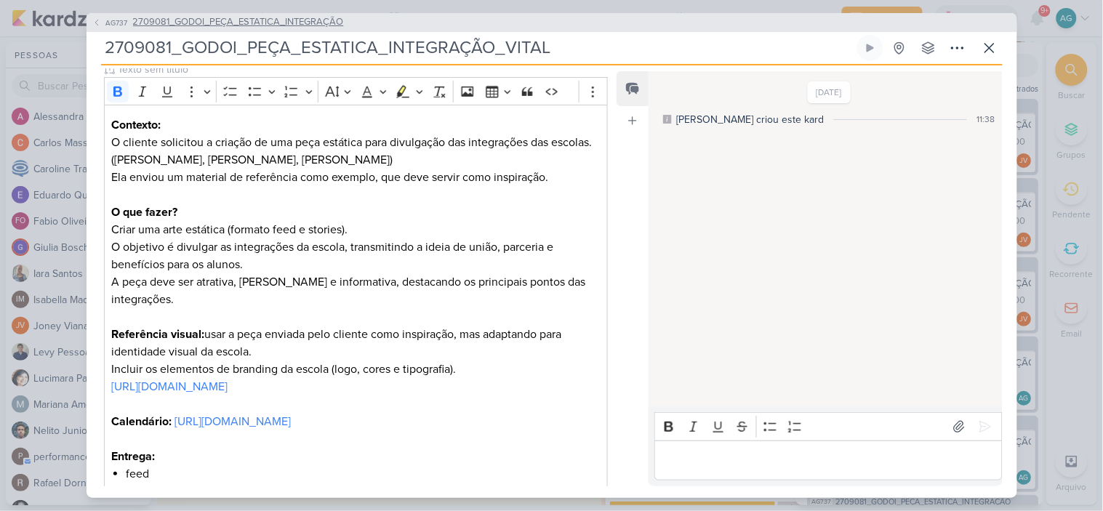
click at [287, 27] on span "2709081_GODOI_PEÇA_ESTATICA_INTEGRAÇÃO" at bounding box center [238, 22] width 211 height 15
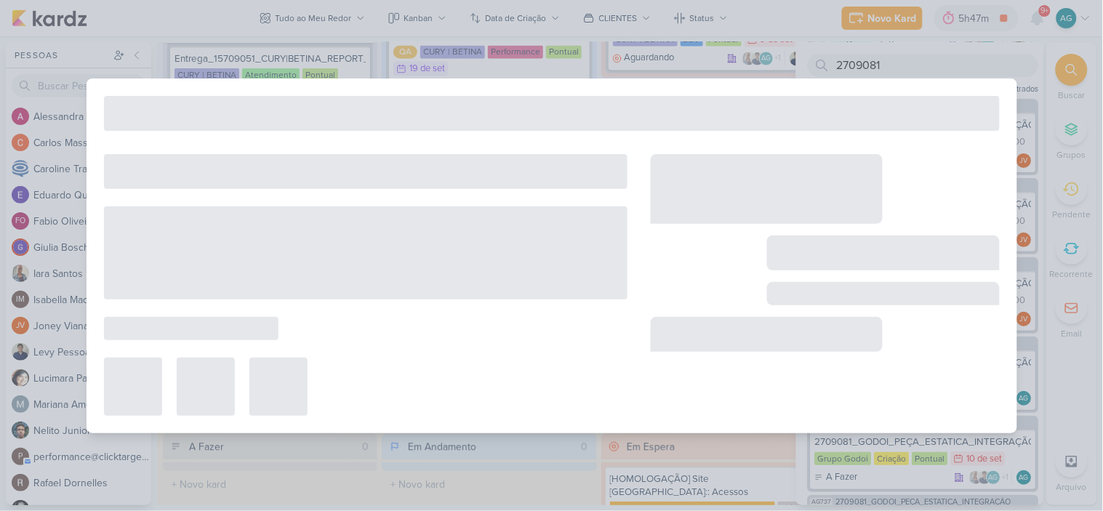
type input "2709081_GODOI_PEÇA_ESTATICA_INTEGRAÇÃO"
type input "15 de setembro de 2025 às 23:59"
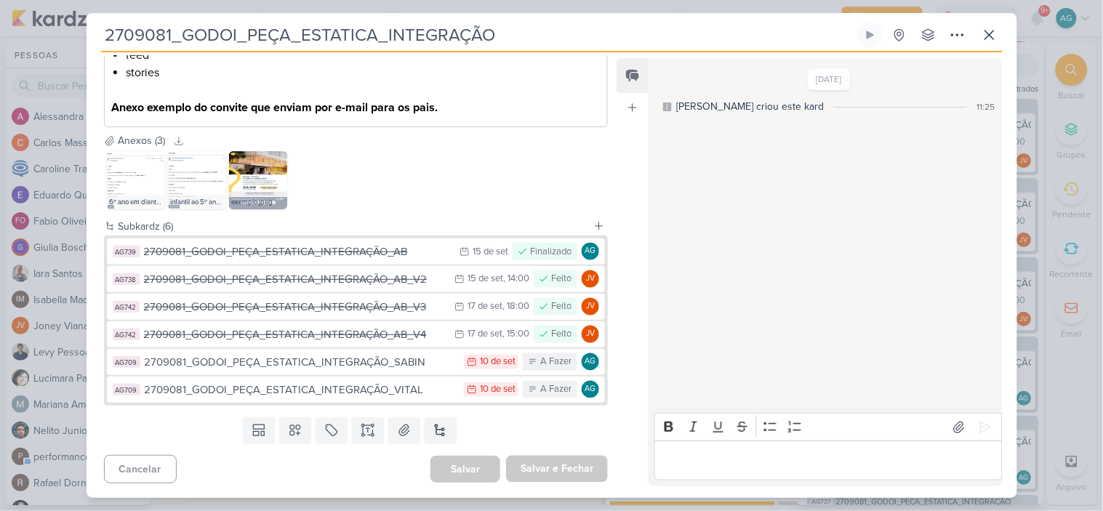
scroll to position [593, 0]
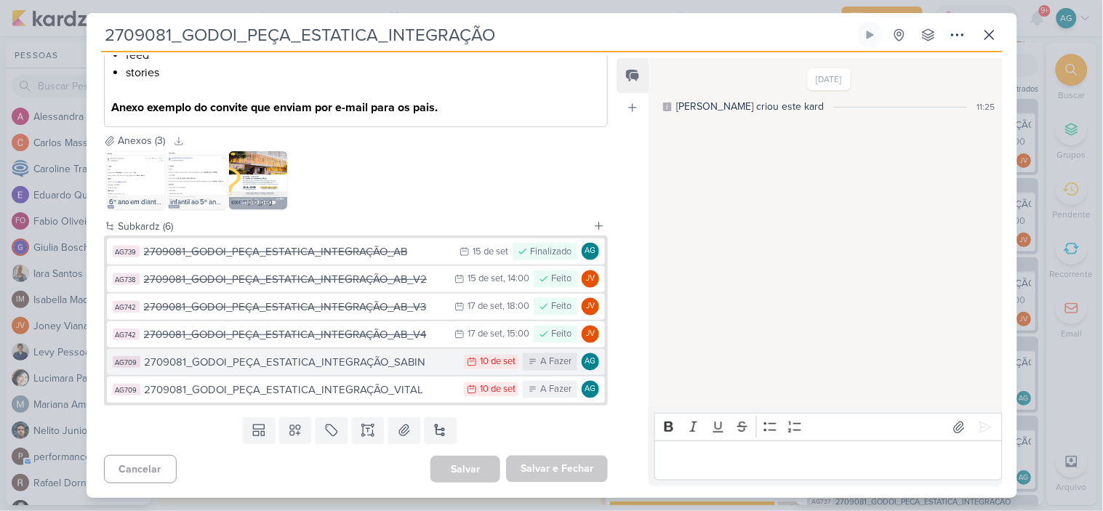
click at [383, 362] on div "2709081_GODOI_PEÇA_ESTATICA_INTEGRAÇÃO_SABIN" at bounding box center [301, 362] width 313 height 17
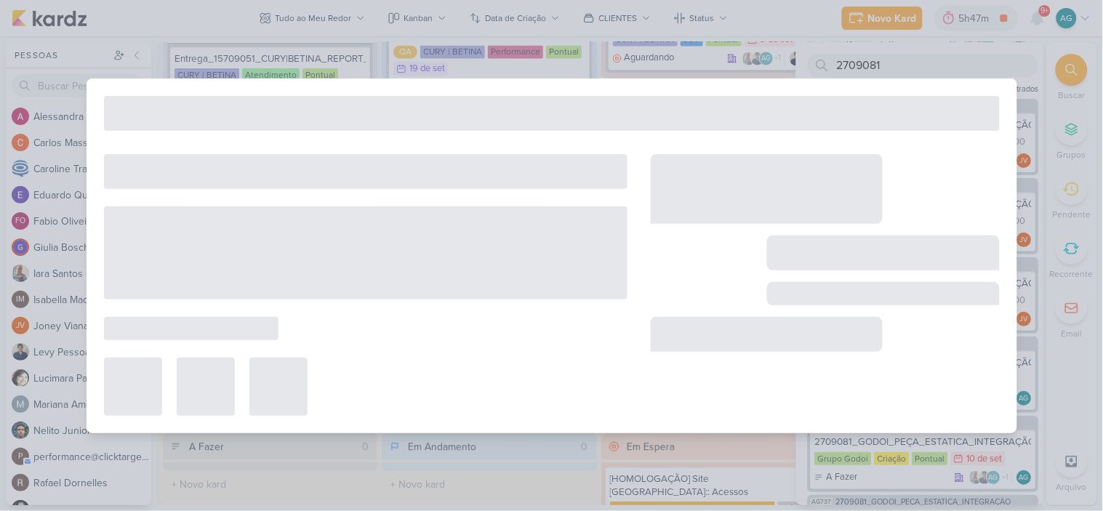
type input "2709081_GODOI_PEÇA_ESTATICA_INTEGRAÇÃO_SABIN"
type input "10 de setembro de 2025 às 23:59"
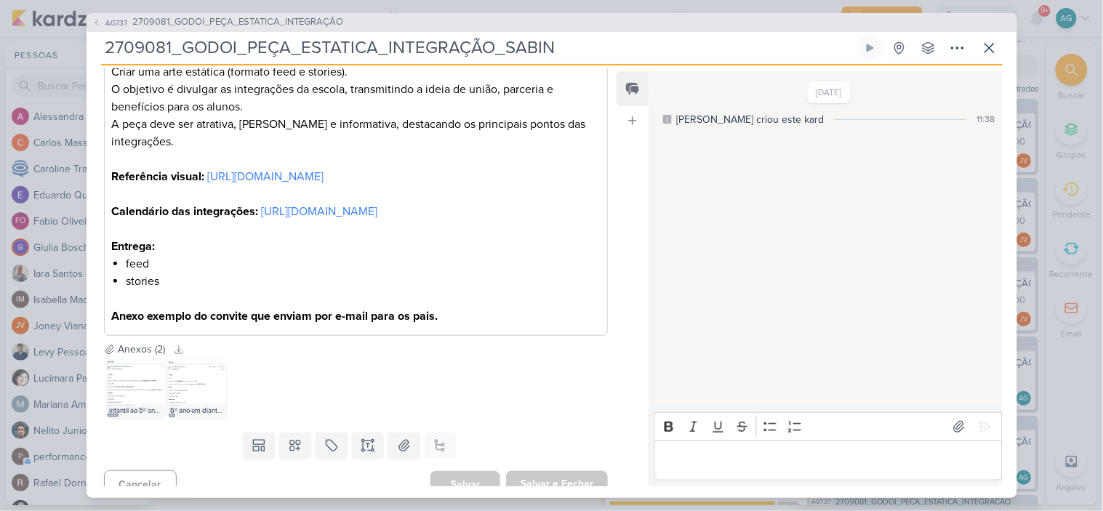
scroll to position [395, 0]
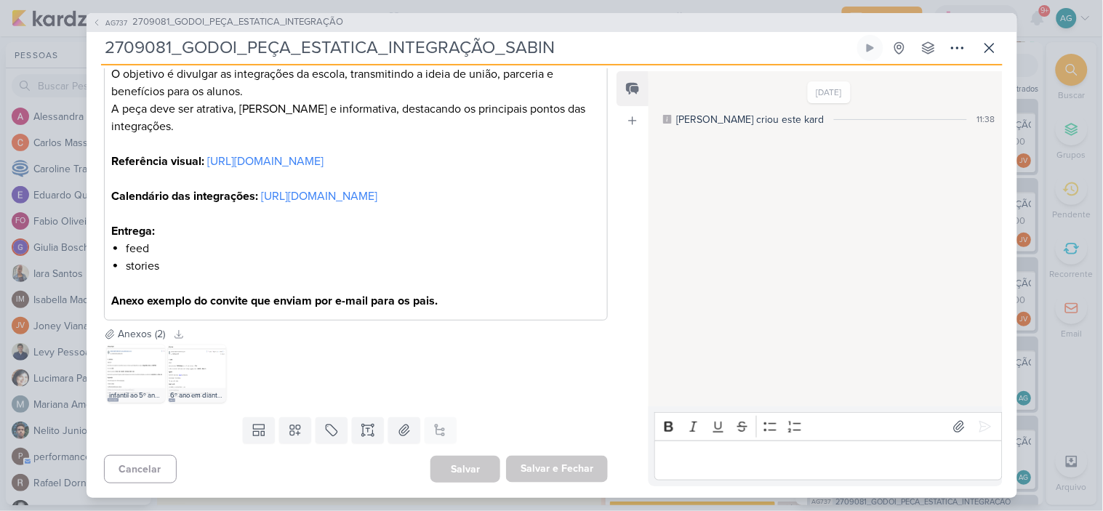
click at [718, 463] on p "Editor editing area: main" at bounding box center [828, 460] width 332 height 17
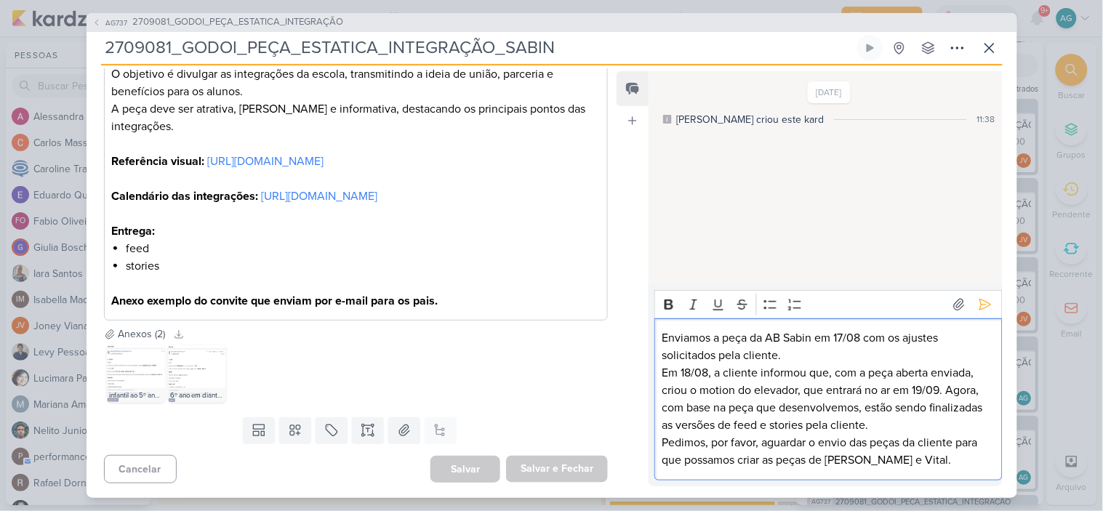
click at [663, 335] on p "Enviamos a peça da AB Sabin em 17/08 com os ajustes solicitados pela cliente. E…" at bounding box center [828, 399] width 332 height 140
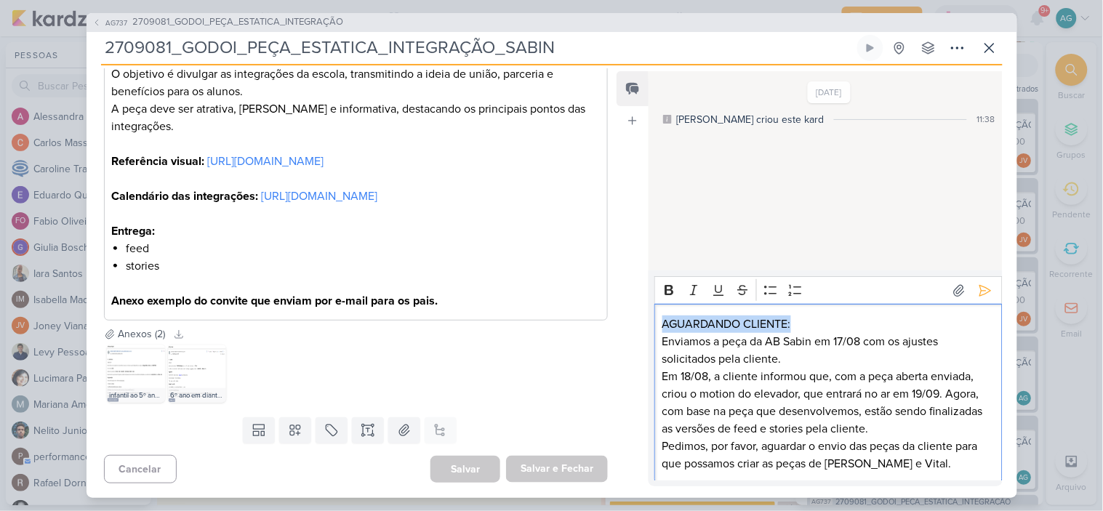
drag, startPoint x: 812, startPoint y: 320, endPoint x: 641, endPoint y: 316, distance: 170.9
click at [641, 316] on div "Feed Atrelar email Solte o email para atrelar ao kard [DATE] [PERSON_NAME] crio…" at bounding box center [809, 278] width 385 height 415
click at [666, 286] on icon "Editor toolbar" at bounding box center [669, 290] width 9 height 10
click at [822, 330] on p "AGUARDANDO CLIENTE:" at bounding box center [828, 324] width 332 height 17
drag, startPoint x: 669, startPoint y: 321, endPoint x: 802, endPoint y: 321, distance: 133.1
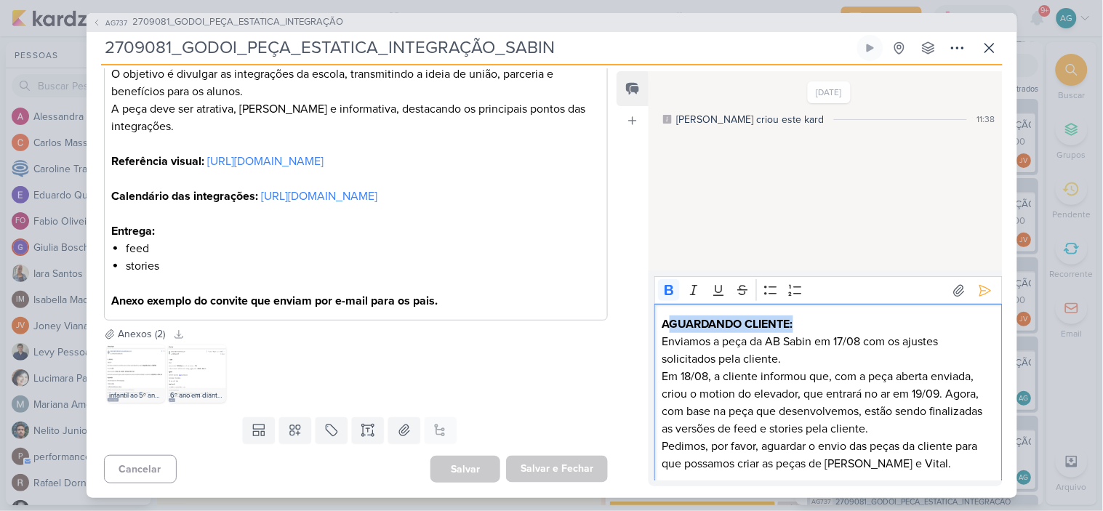
click at [802, 321] on p "AGUARDANDO CLIENTE:" at bounding box center [828, 324] width 332 height 17
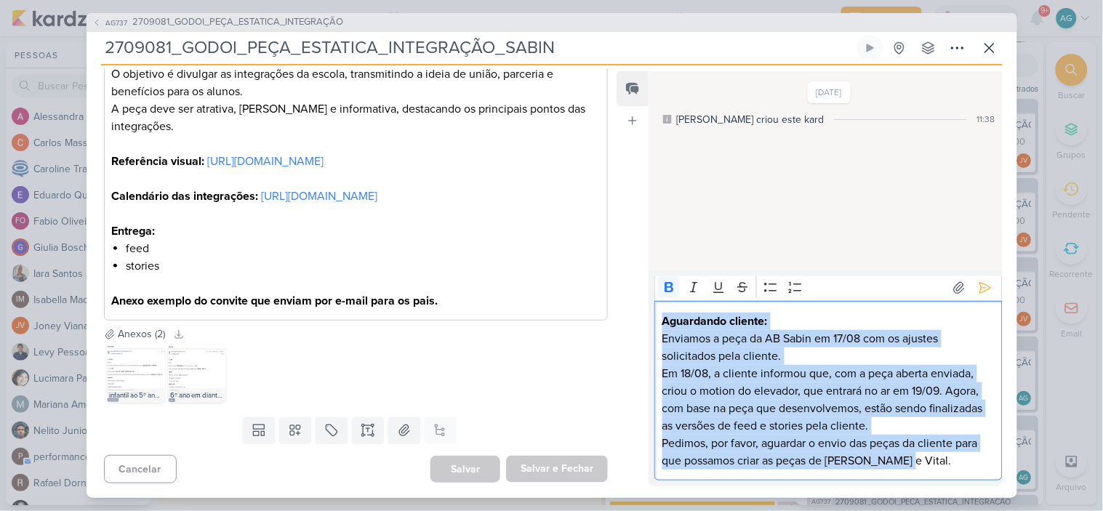
drag, startPoint x: 912, startPoint y: 459, endPoint x: 658, endPoint y: 321, distance: 288.6
click at [658, 321] on div "Aguardando cliente: Enviamos a peça da AB Sabin em 17/08 com os ajustes solicit…" at bounding box center [828, 391] width 348 height 180
click at [918, 437] on p "Enviamos a peça da AB Sabin em 17/08 com os ajustes solicitados pela cliente. E…" at bounding box center [828, 400] width 332 height 140
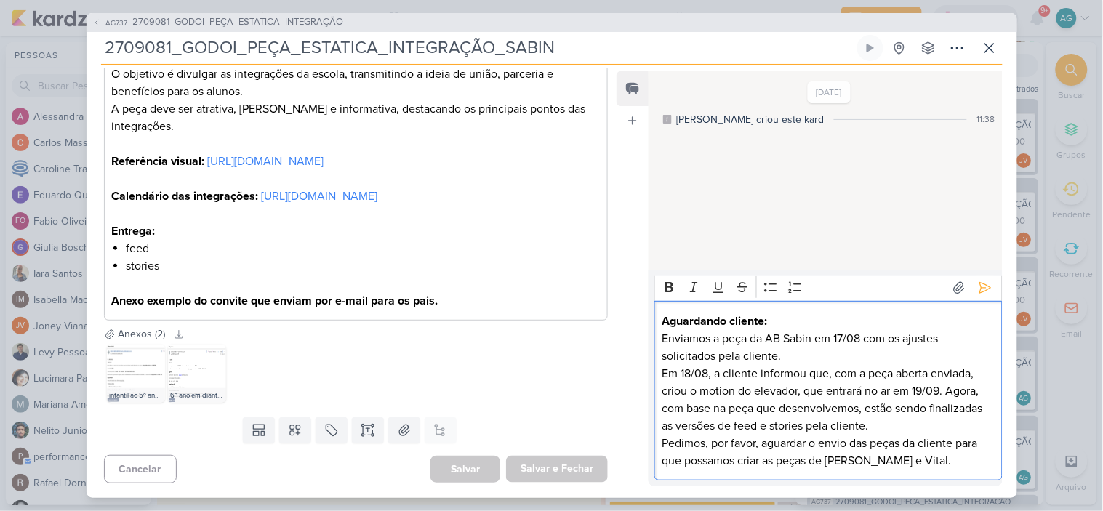
click at [849, 460] on p "Enviamos a peça da AB Sabin em 17/08 com os ajustes solicitados pela cliente. E…" at bounding box center [828, 400] width 332 height 140
click at [668, 287] on icon "Editor toolbar" at bounding box center [669, 287] width 9 height 10
click at [887, 460] on p "Enviamos a peça da AB Sabin em 17/08 com os ajustes solicitados pela cliente. E…" at bounding box center [828, 400] width 332 height 140
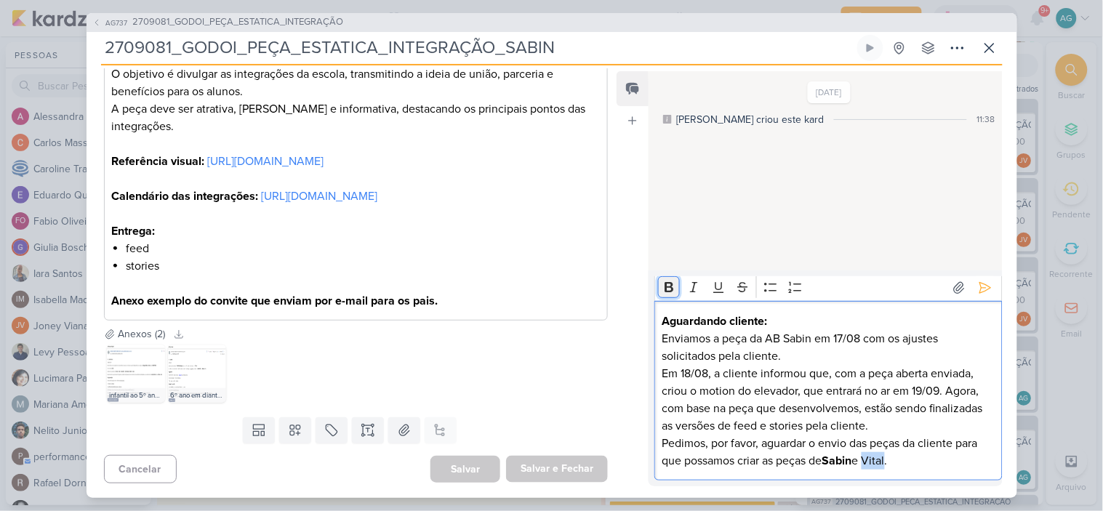
click at [667, 289] on icon "Editor toolbar" at bounding box center [669, 287] width 15 height 15
click at [971, 464] on p "Enviamos a peça da AB Sabin em 17/08 com os ajustes solicitados pela cliente. E…" at bounding box center [828, 400] width 332 height 140
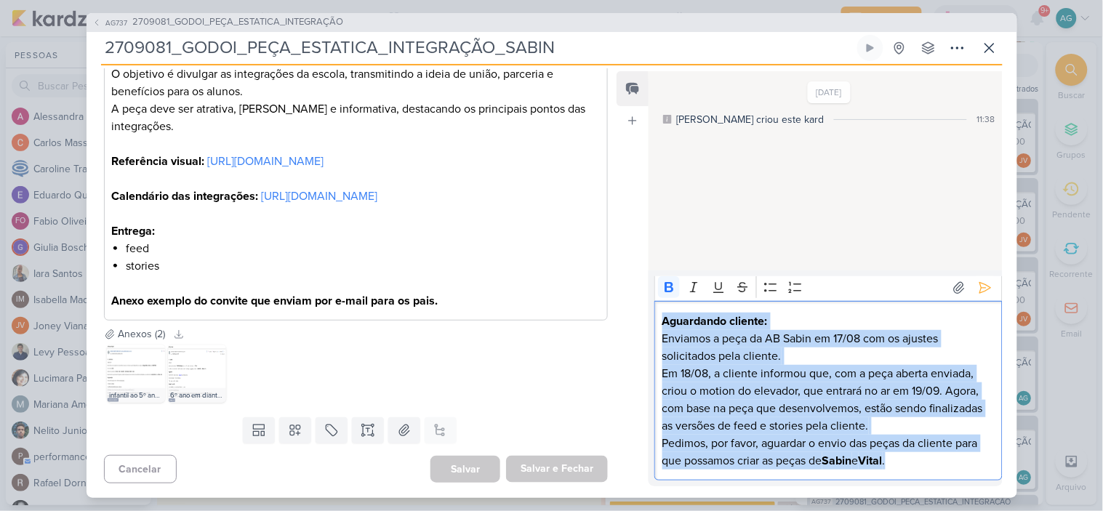
drag, startPoint x: 951, startPoint y: 464, endPoint x: 638, endPoint y: 321, distance: 344.6
click at [638, 321] on div "Feed Atrelar email Solte o email para atrelar ao kard [DATE] [PERSON_NAME] crio…" at bounding box center [809, 278] width 385 height 415
copy div "Aguardando cliente: Enviamos a peça da AB Sabin em 17/08 com os ajustes solicit…"
click at [936, 359] on p "Enviamos a peça da AB Sabin em 17/08 com os ajustes solicitados pela cliente. E…" at bounding box center [828, 400] width 332 height 140
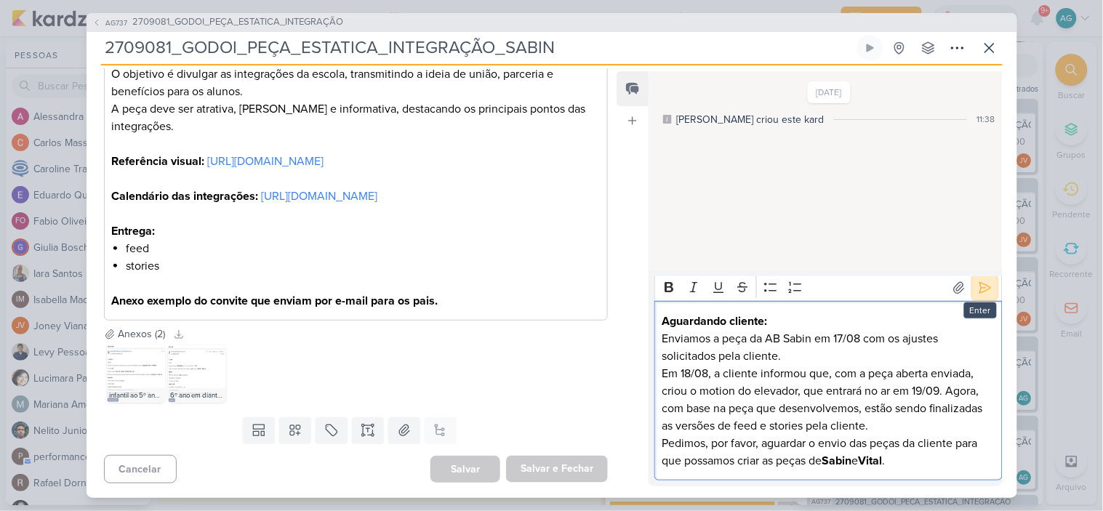
click at [980, 287] on icon at bounding box center [985, 287] width 11 height 11
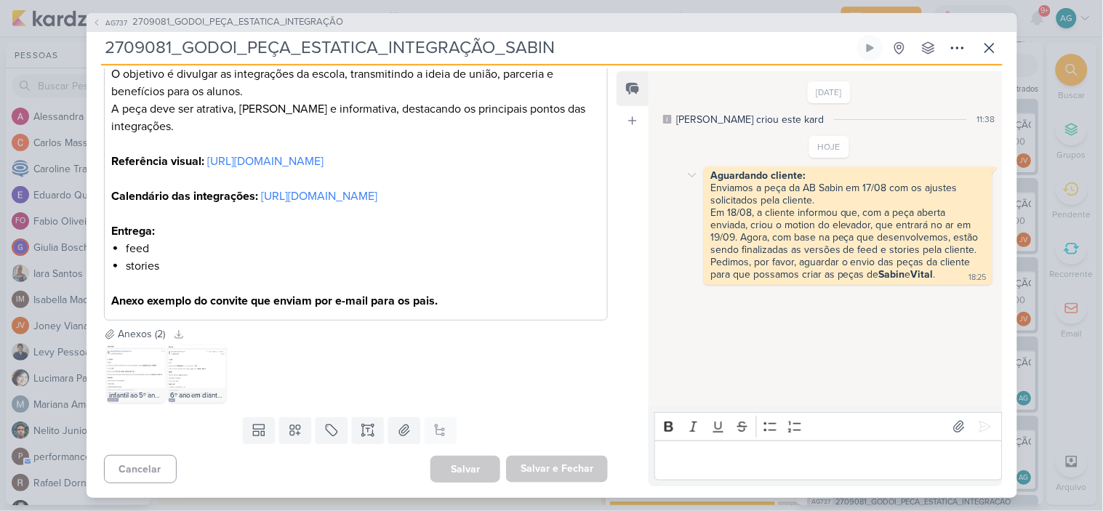
scroll to position [0, 0]
click at [293, 25] on span "2709081_GODOI_PEÇA_ESTATICA_INTEGRAÇÃO" at bounding box center [238, 22] width 211 height 15
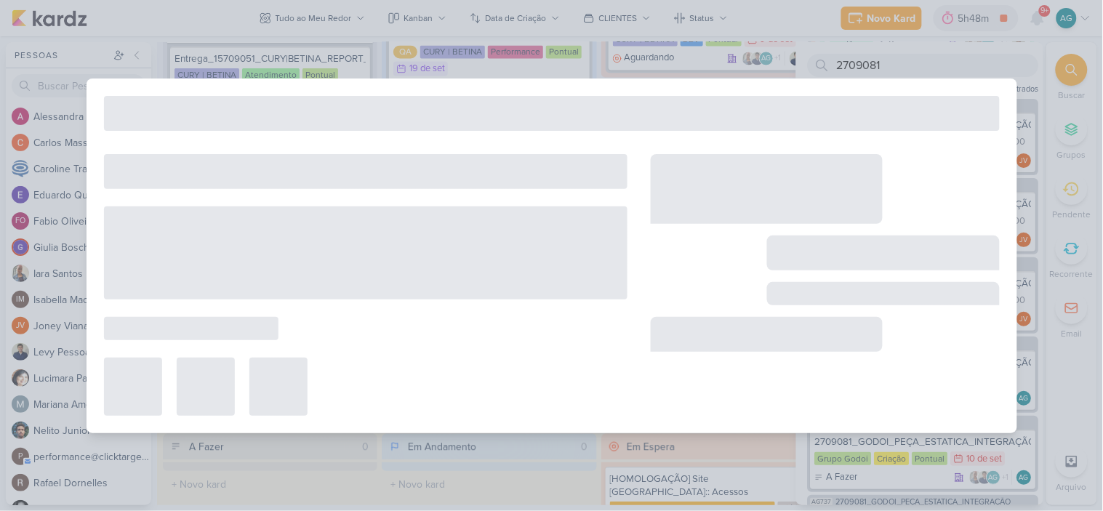
type input "2709081_GODOI_PEÇA_ESTATICA_INTEGRAÇÃO"
type input "15 de setembro de 2025 às 23:59"
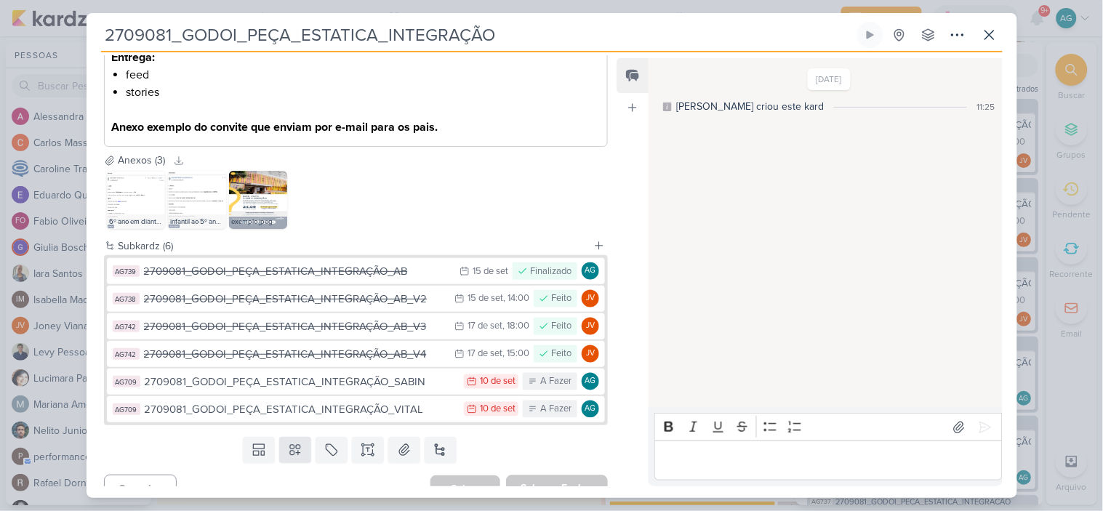
scroll to position [593, 0]
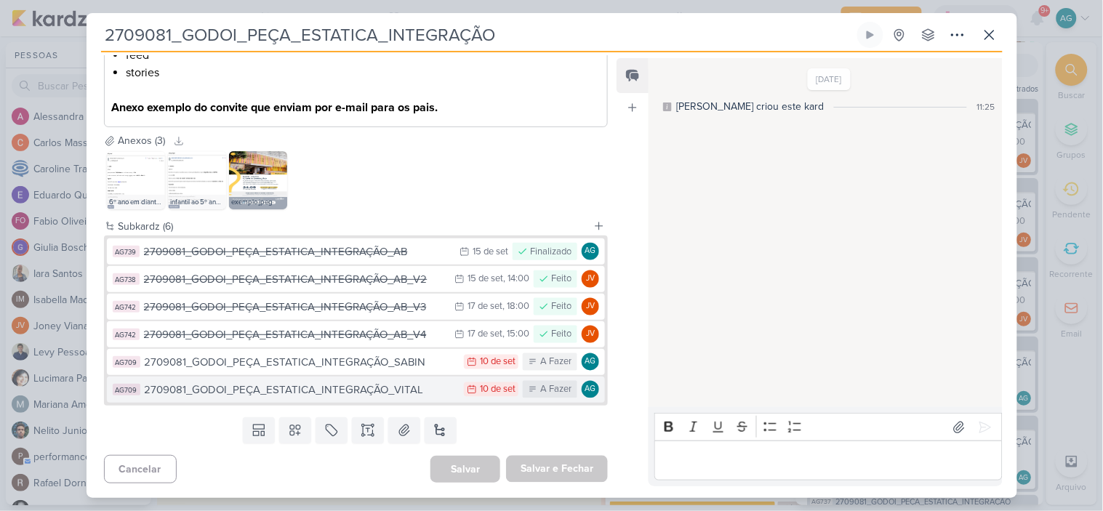
click at [384, 388] on div "2709081_GODOI_PEÇA_ESTATICA_INTEGRAÇÃO_VITAL" at bounding box center [301, 390] width 313 height 17
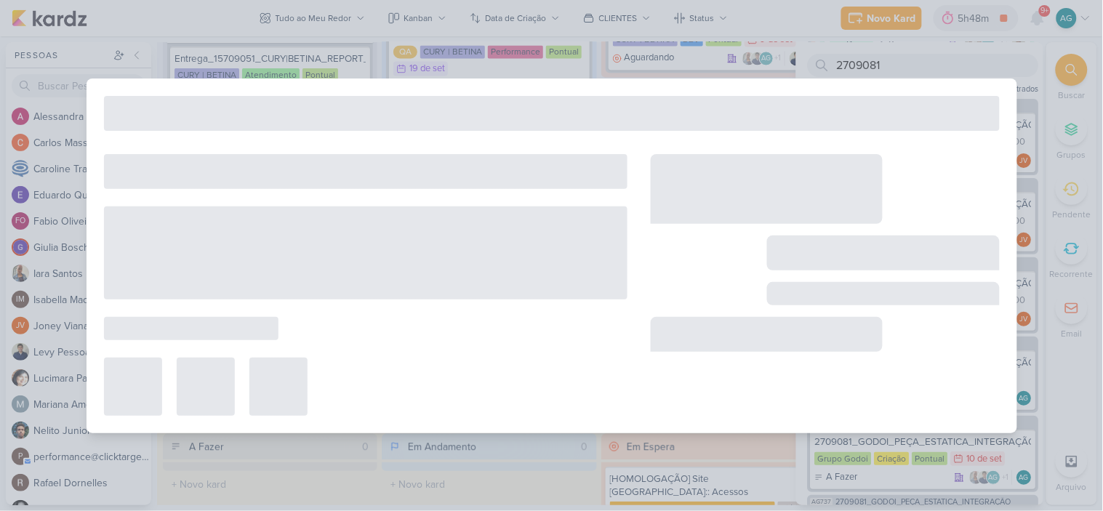
type input "2709081_GODOI_PEÇA_ESTATICA_INTEGRAÇÃO_VITAL"
type input "10 de setembro de 2025 às 23:59"
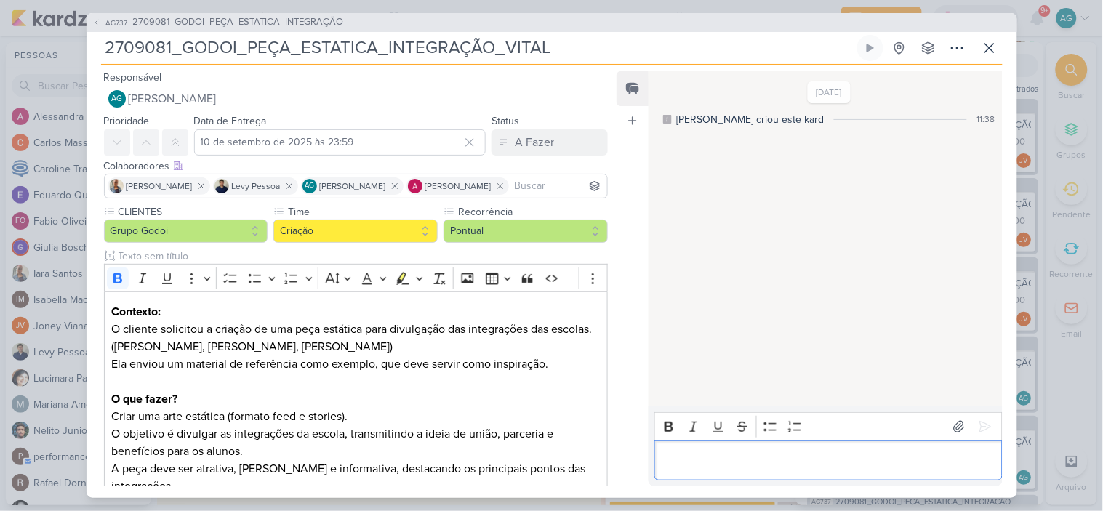
click at [714, 463] on p "Editor editing area: main" at bounding box center [828, 460] width 332 height 17
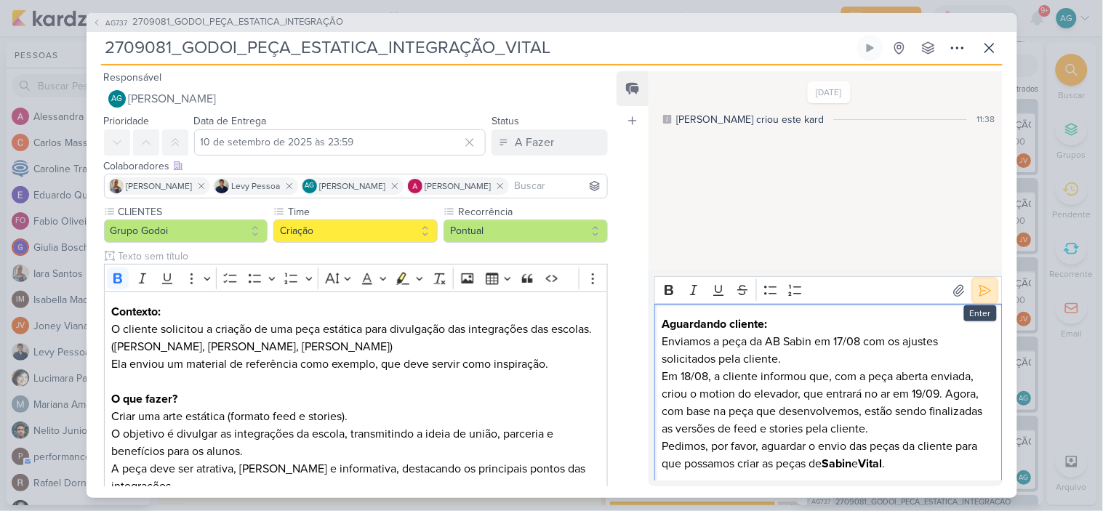
click at [980, 289] on icon at bounding box center [985, 290] width 11 height 11
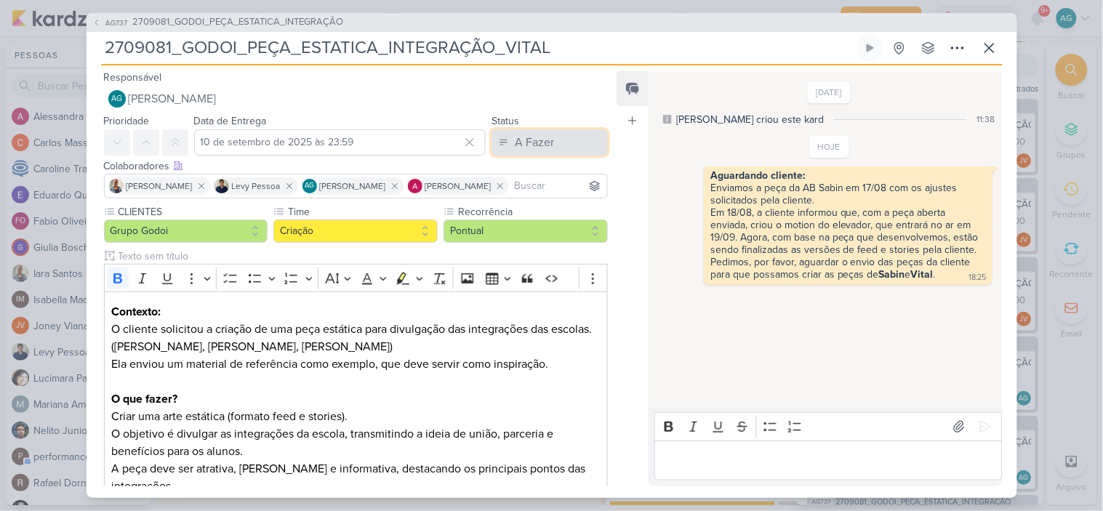
click at [548, 138] on button "A Fazer" at bounding box center [550, 142] width 116 height 26
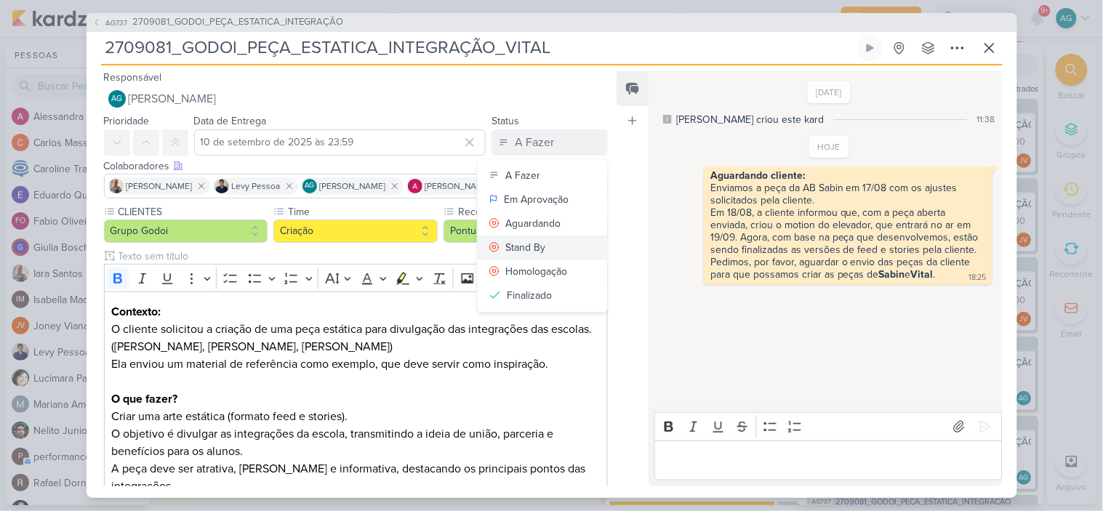
click at [553, 248] on button "Stand By" at bounding box center [542, 248] width 129 height 24
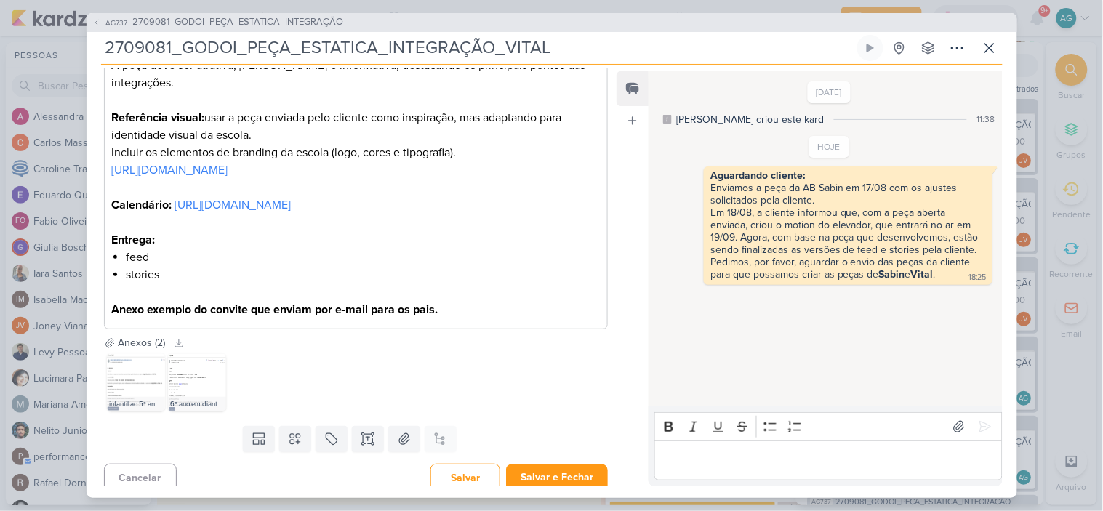
scroll to position [430, 0]
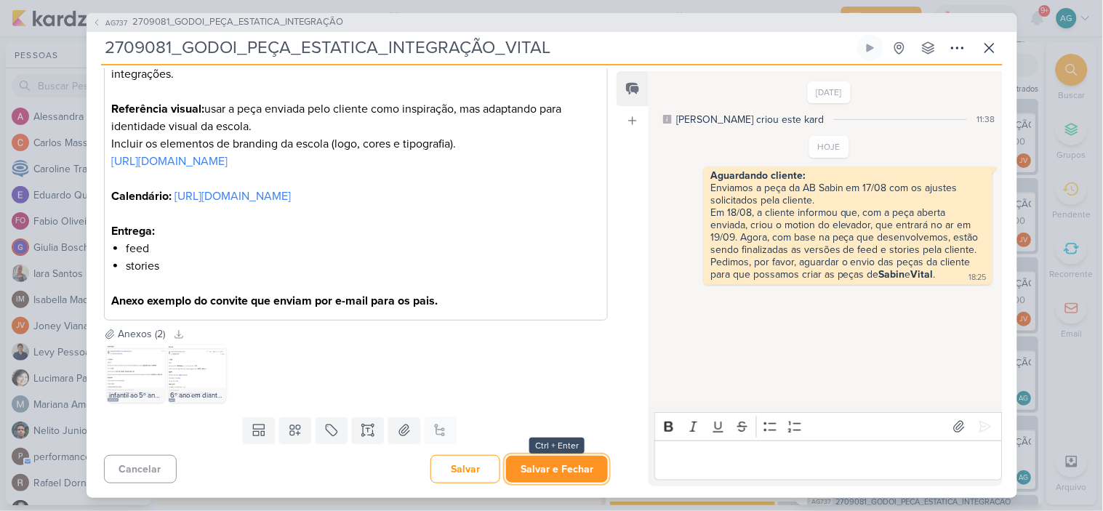
click at [564, 471] on button "Salvar e Fechar" at bounding box center [557, 469] width 102 height 27
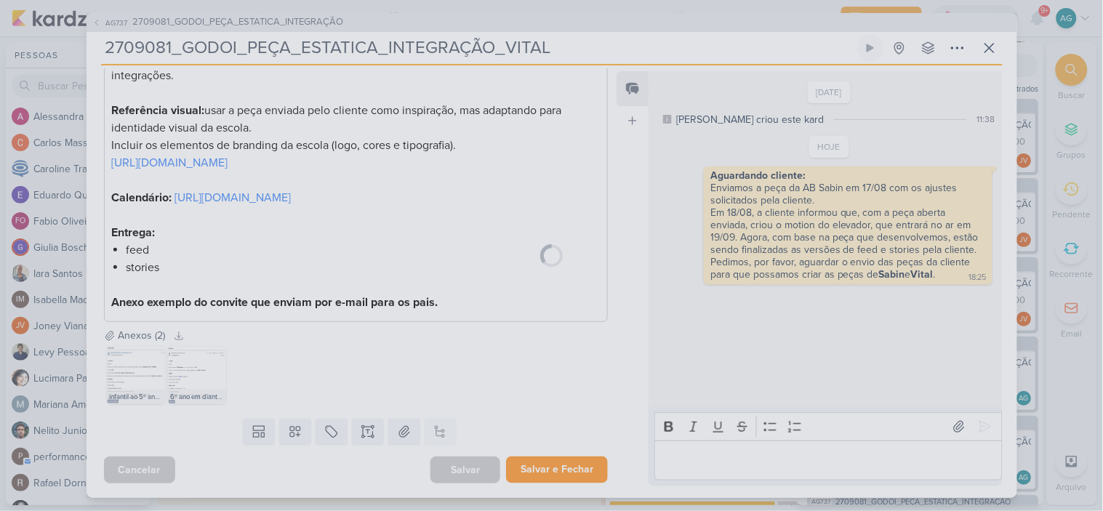
scroll to position [429, 0]
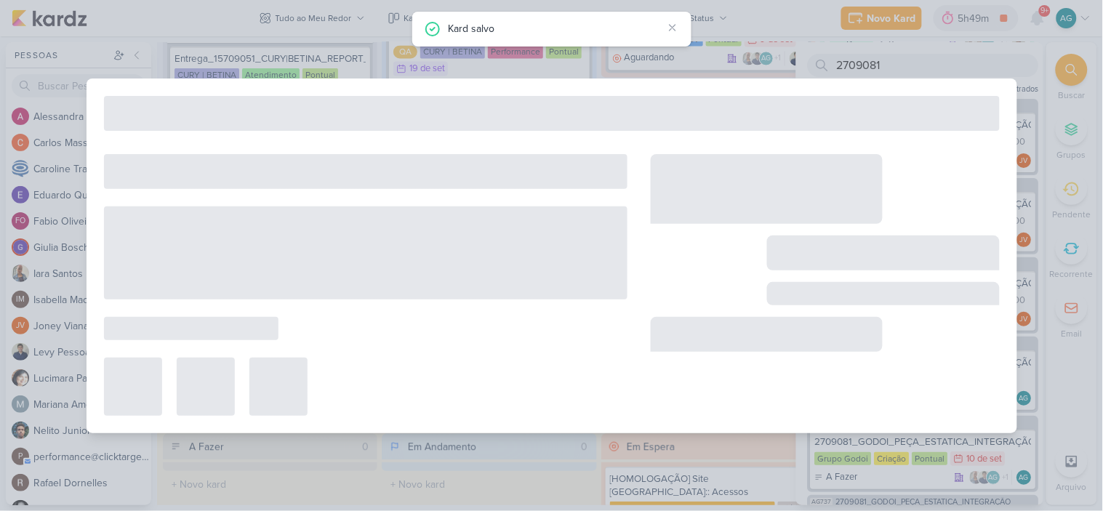
type input "2709081_GODOI_PEÇA_ESTATICA_INTEGRAÇÃO"
type input "15 de setembro de 2025 às 23:59"
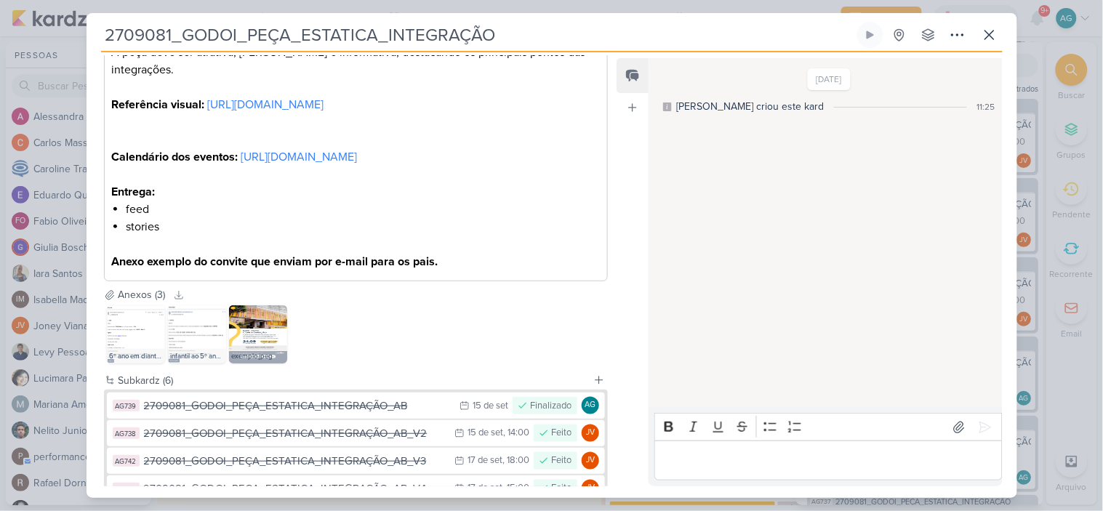
scroll to position [593, 0]
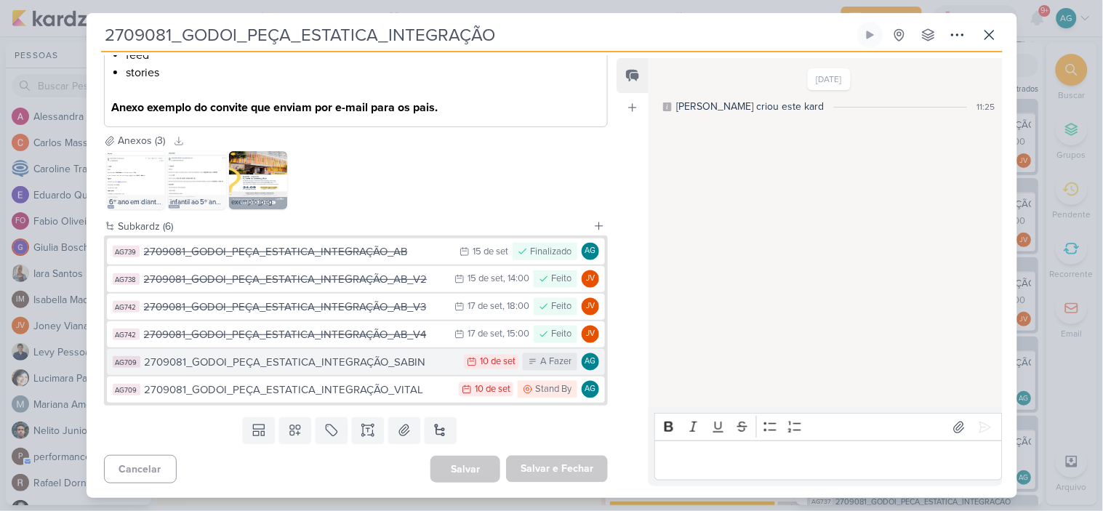
click at [369, 361] on div "2709081_GODOI_PEÇA_ESTATICA_INTEGRAÇÃO_SABIN" at bounding box center [301, 362] width 313 height 17
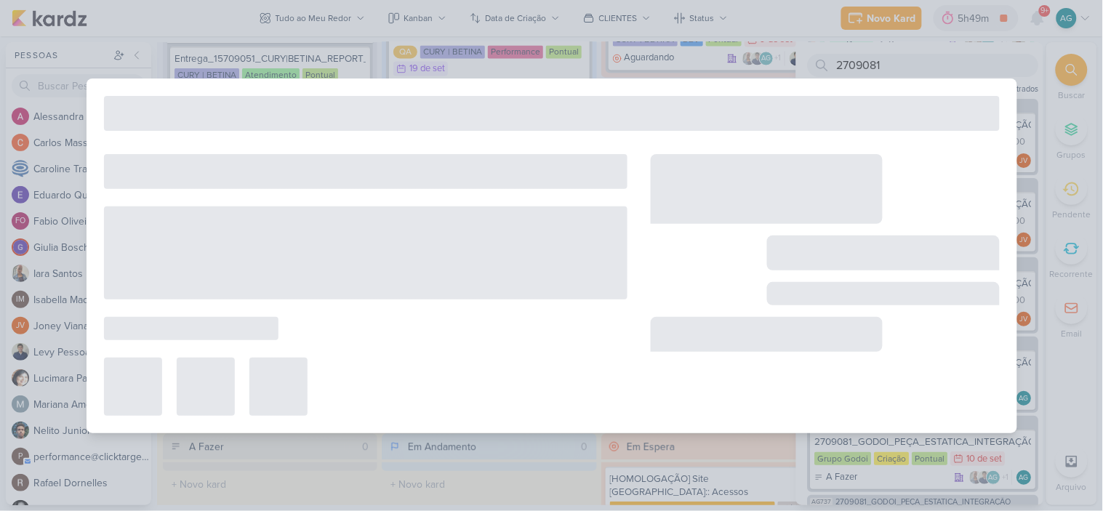
type input "2709081_GODOI_PEÇA_ESTATICA_INTEGRAÇÃO_SABIN"
type input "10 de setembro de 2025 às 23:59"
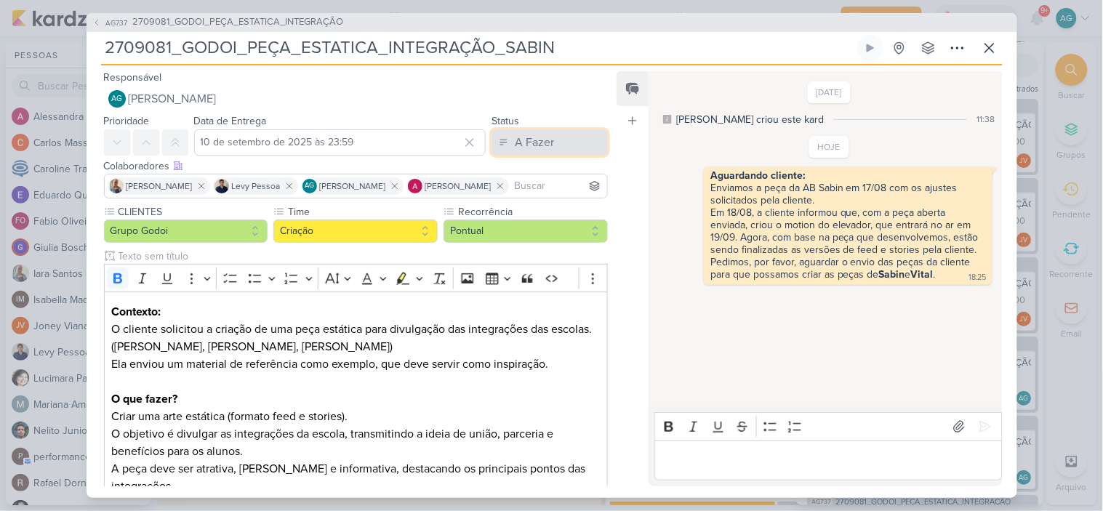
click at [568, 137] on button "A Fazer" at bounding box center [550, 142] width 116 height 26
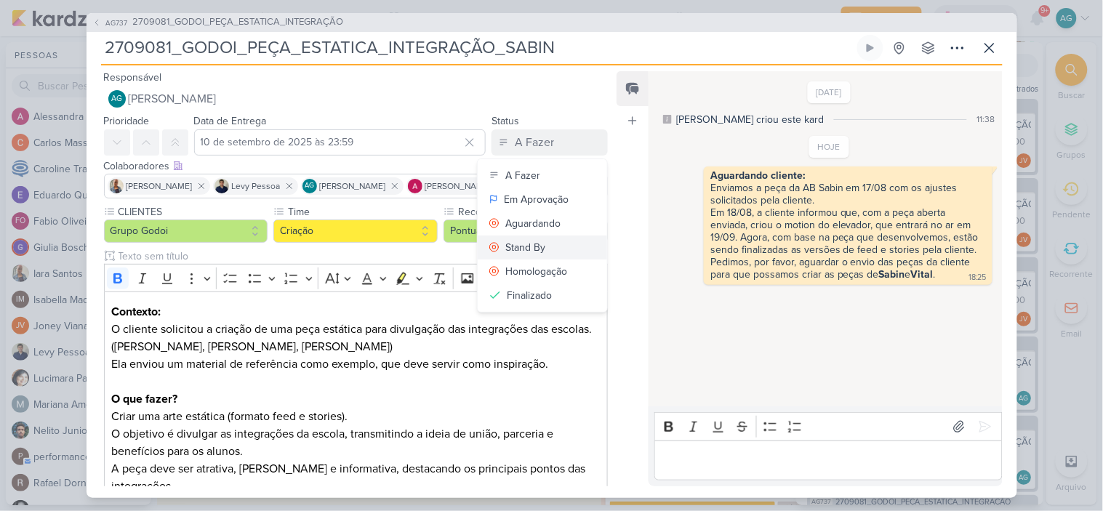
click at [541, 252] on button "Stand By" at bounding box center [542, 248] width 129 height 24
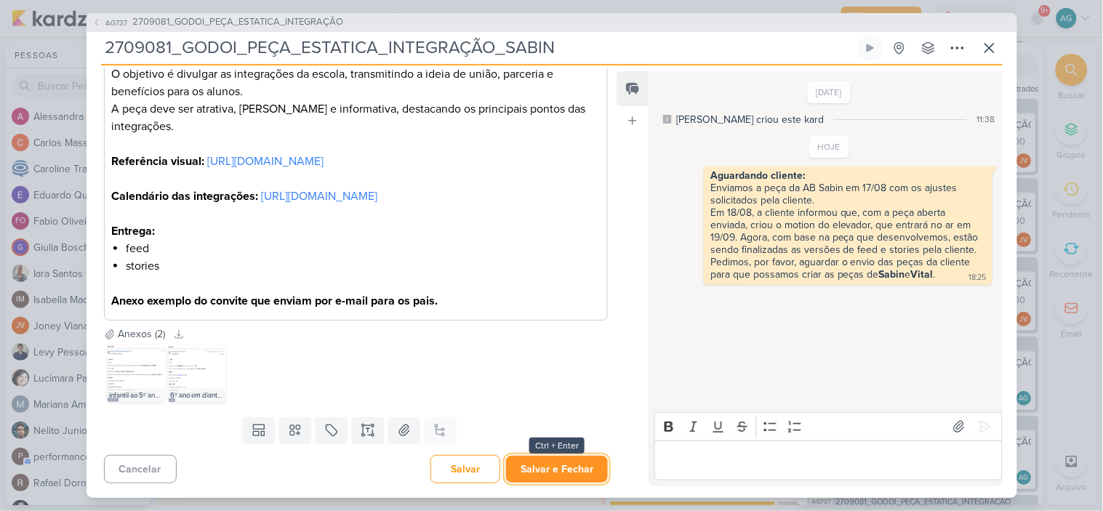
click at [565, 461] on button "Salvar e Fechar" at bounding box center [557, 469] width 102 height 27
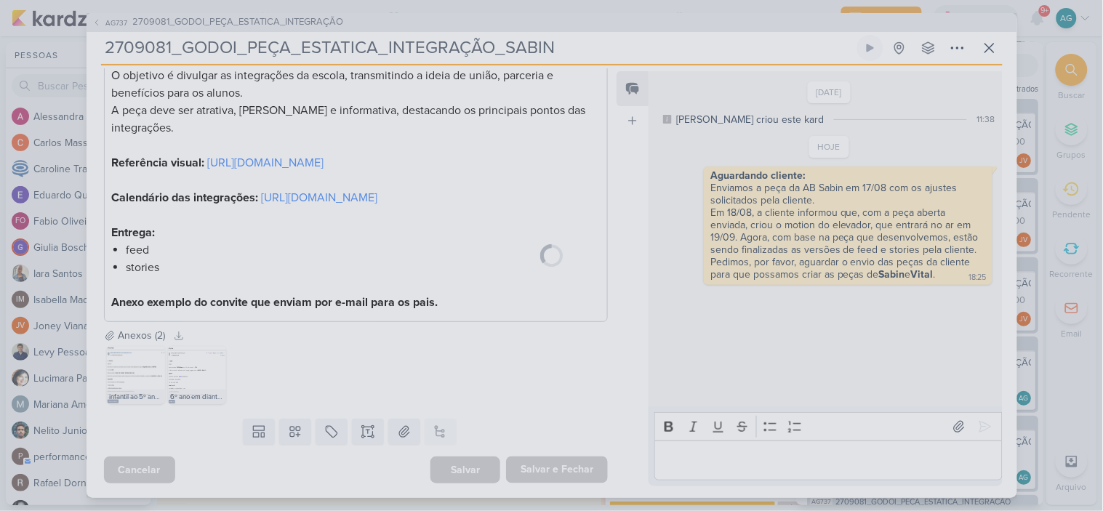
scroll to position [393, 0]
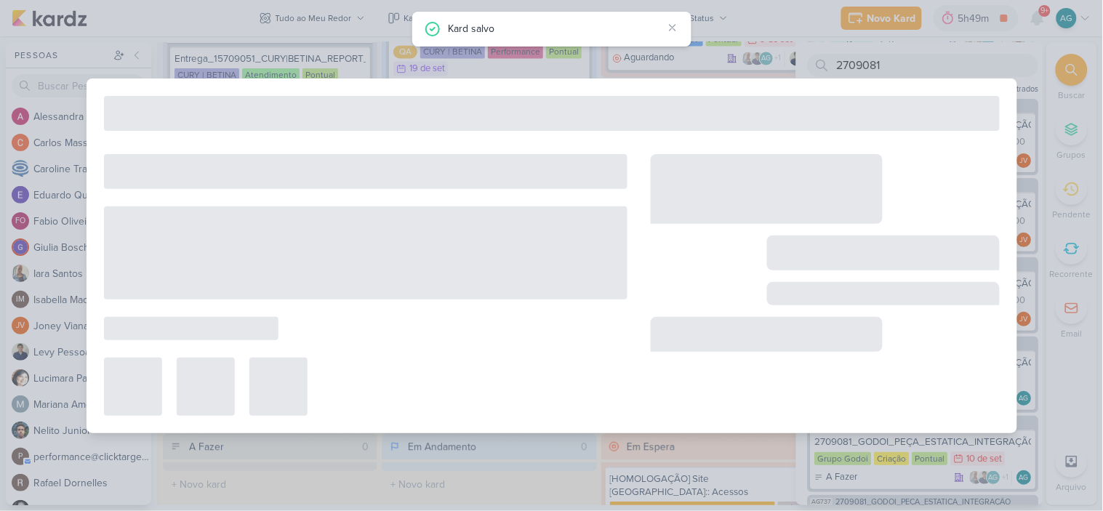
type input "2709081_GODOI_PEÇA_ESTATICA_INTEGRAÇÃO"
type input "15 de setembro de 2025 às 23:59"
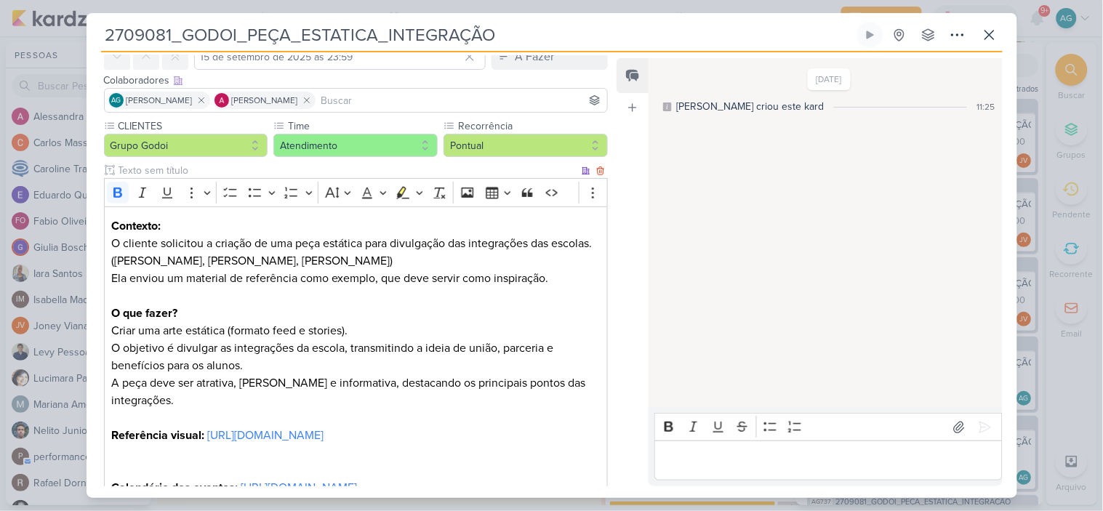
scroll to position [0, 0]
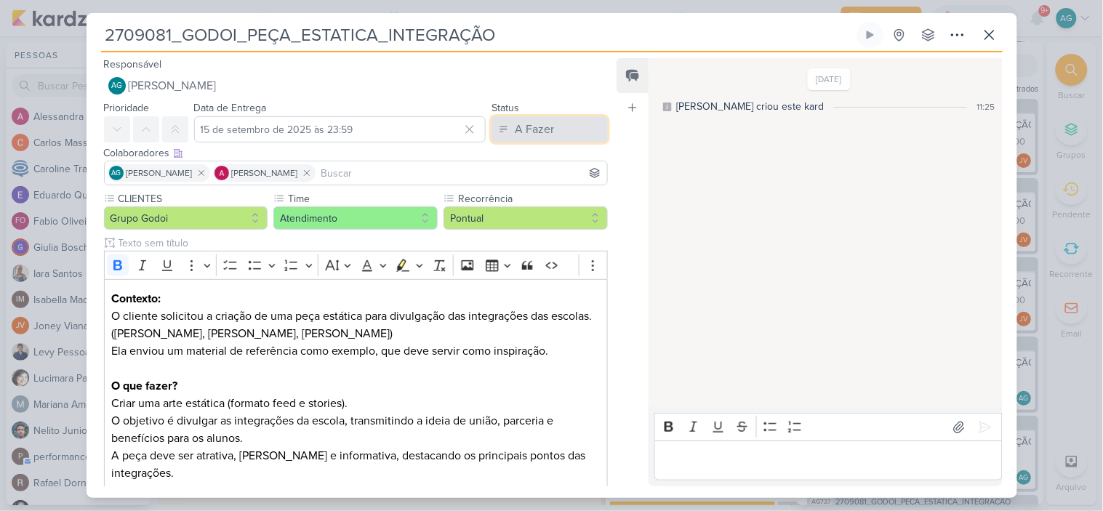
click at [517, 122] on div "A Fazer" at bounding box center [534, 129] width 39 height 17
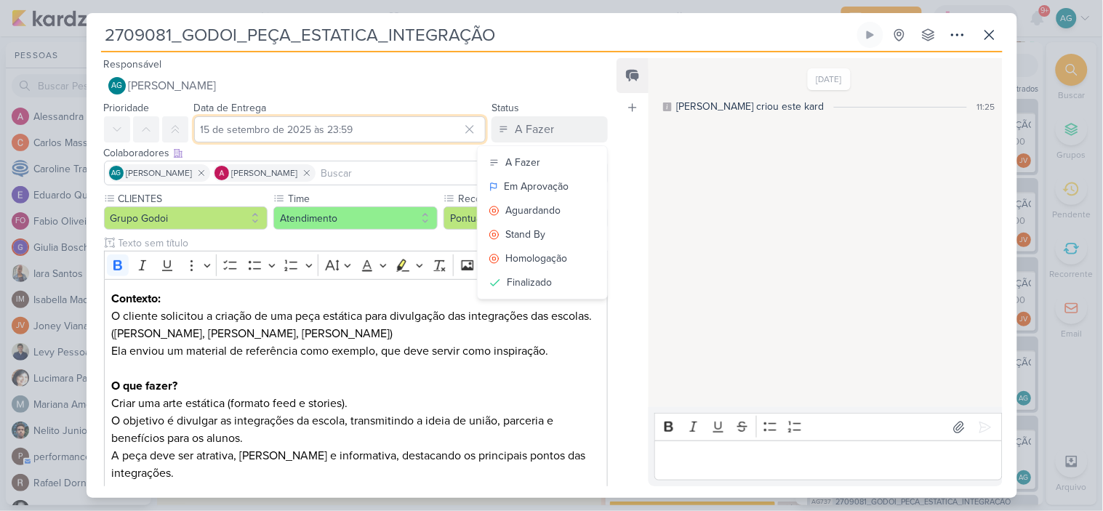
click at [402, 127] on input "15 de setembro de 2025 às 23:59" at bounding box center [340, 129] width 292 height 26
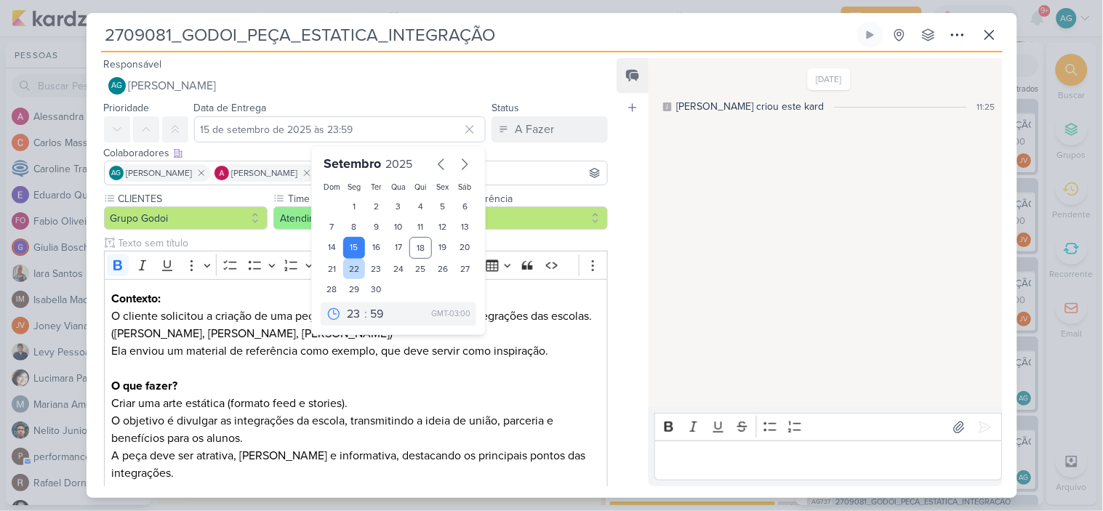
click at [353, 268] on div "22" at bounding box center [354, 269] width 23 height 20
type input "22 de setembro de 2025 às 23:59"
click at [553, 44] on input "2709081_GODOI_PEÇA_ESTATICA_INTEGRAÇÃO" at bounding box center [477, 35] width 753 height 26
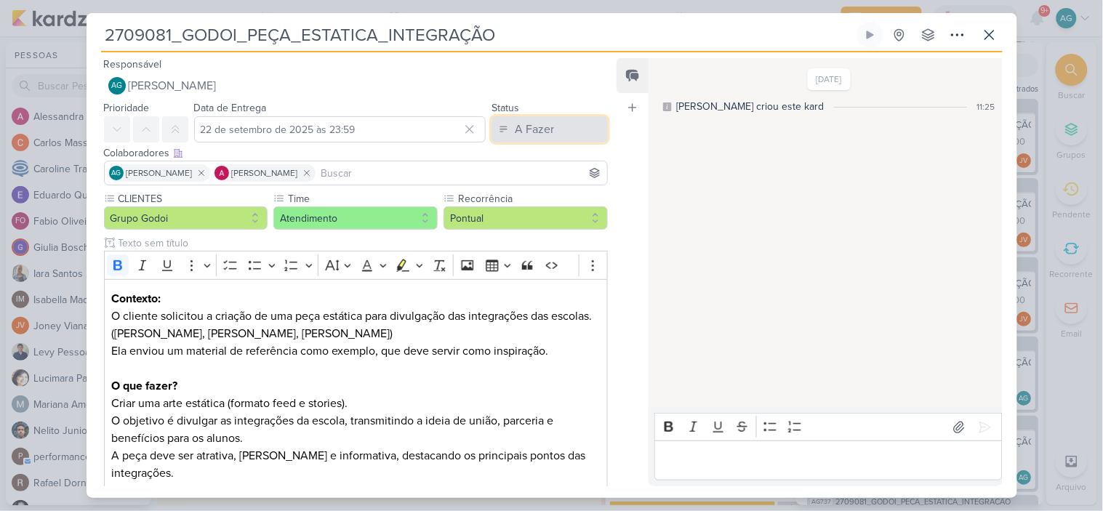
click at [526, 125] on div "A Fazer" at bounding box center [534, 129] width 39 height 17
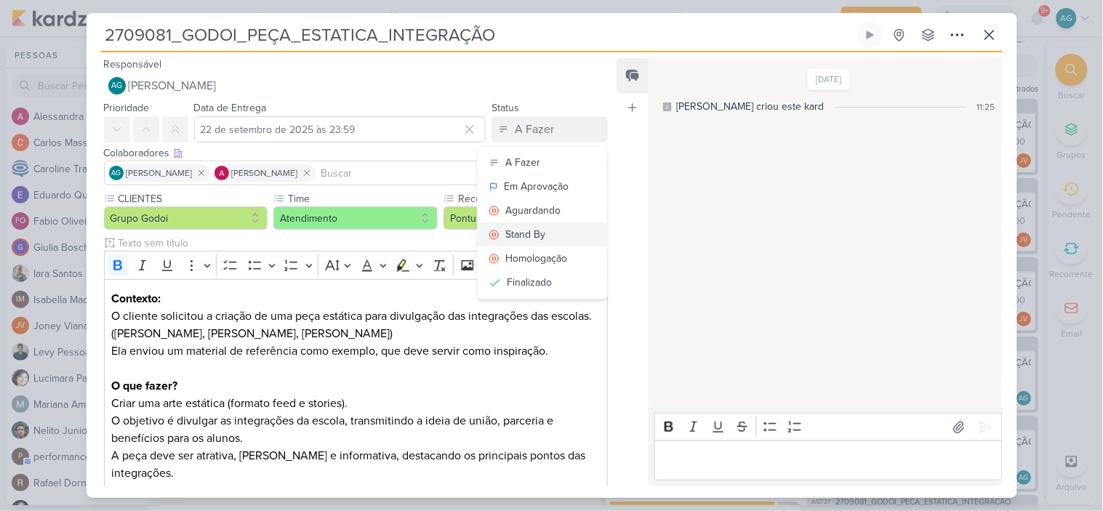
click at [542, 237] on button "Stand By" at bounding box center [542, 235] width 129 height 24
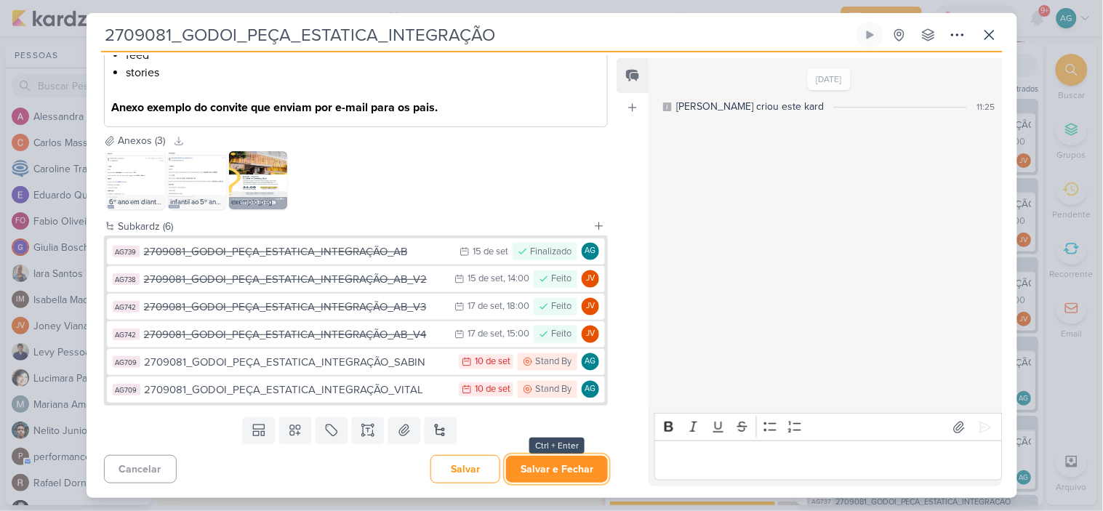
click at [565, 465] on button "Salvar e Fechar" at bounding box center [557, 469] width 102 height 27
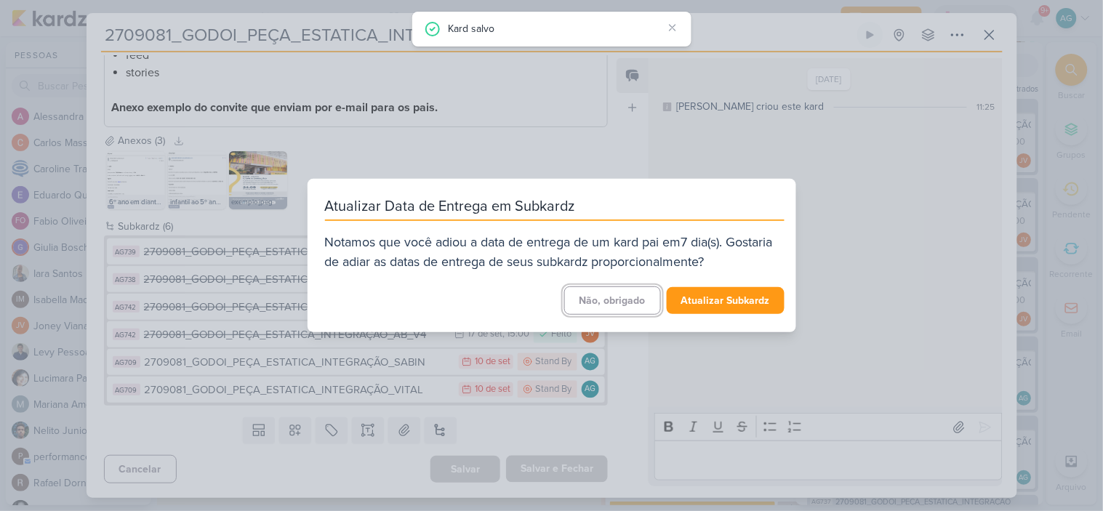
scroll to position [593, 0]
click at [718, 301] on button "Atualizar Subkardz" at bounding box center [726, 300] width 118 height 27
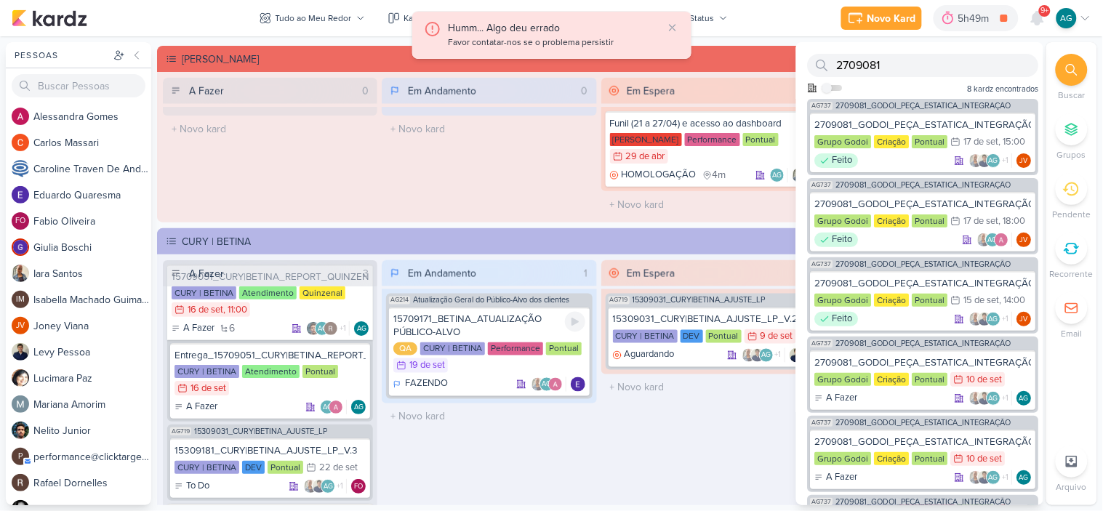
scroll to position [1852, 0]
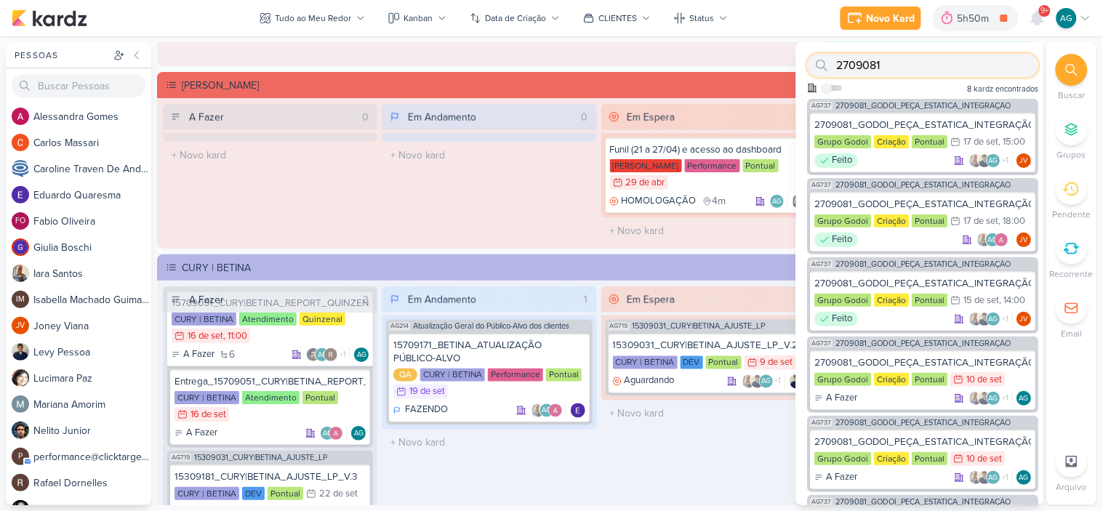
drag, startPoint x: 902, startPoint y: 66, endPoint x: 813, endPoint y: 66, distance: 89.4
click at [813, 66] on div "2709081" at bounding box center [923, 65] width 231 height 23
paste input "12"
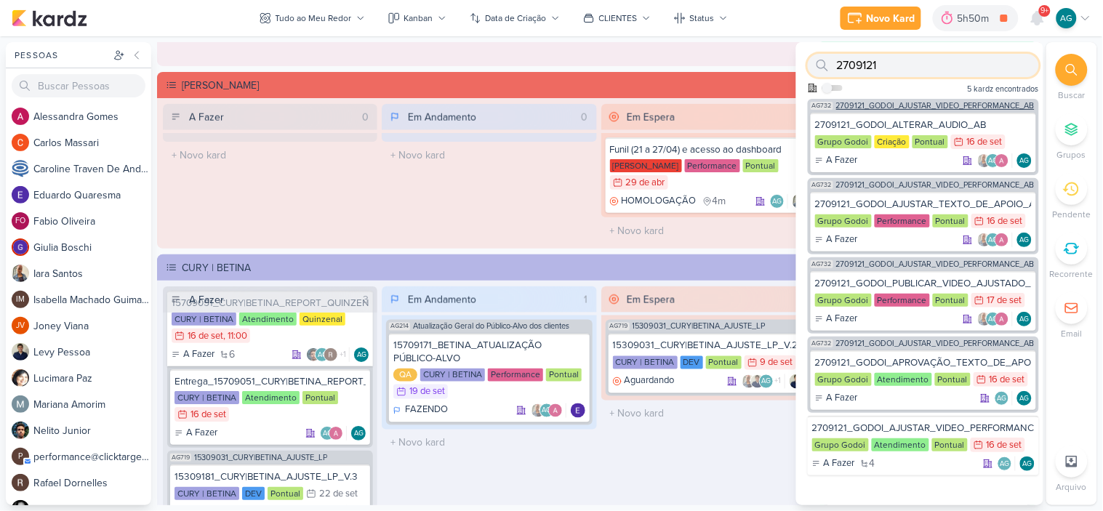
type input "2709121"
click at [943, 107] on span "2709121_GODOI_AJUSTAR_VIDEO_PERFORMANCE_AB" at bounding box center [935, 106] width 199 height 8
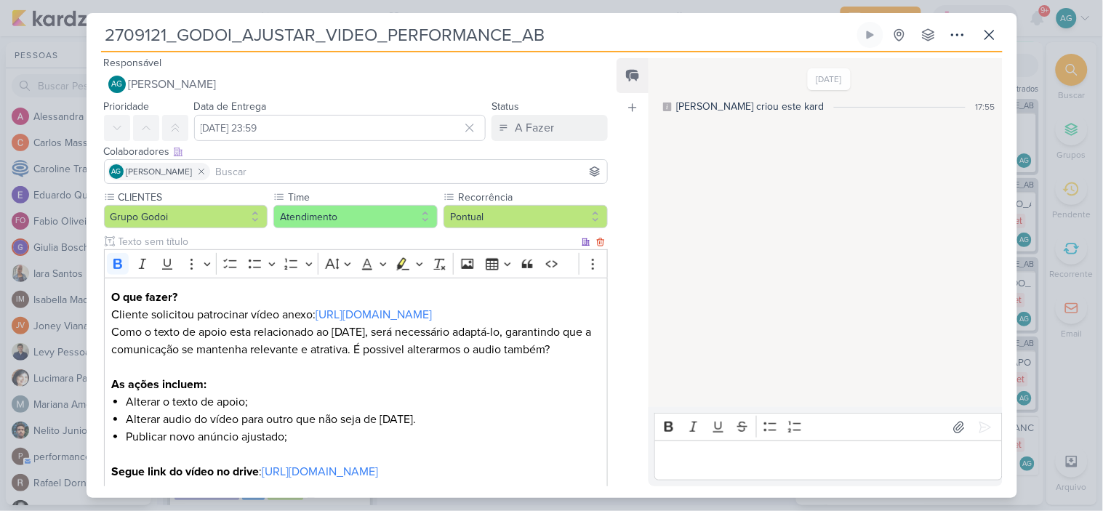
scroll to position [0, 0]
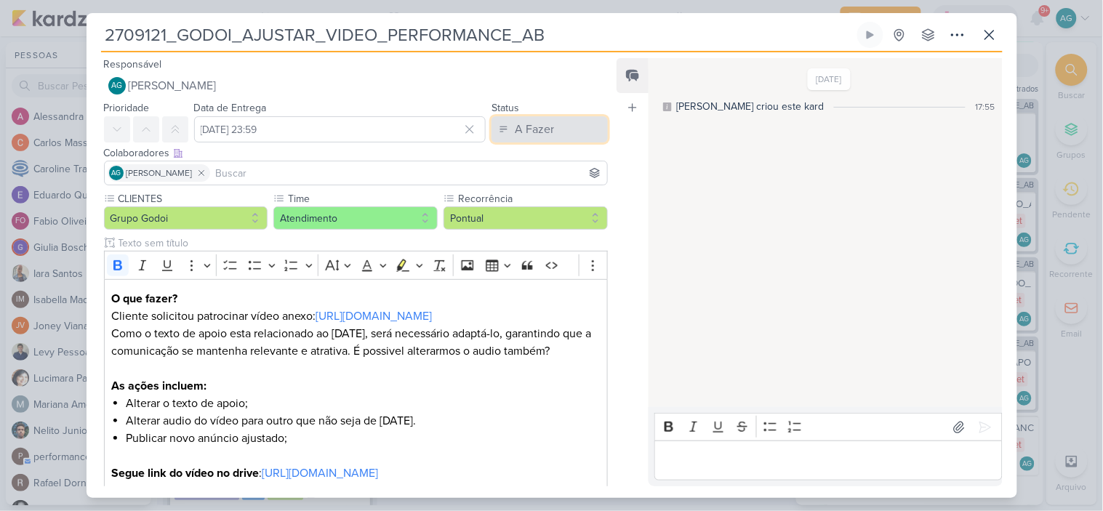
click at [561, 127] on button "A Fazer" at bounding box center [550, 129] width 116 height 26
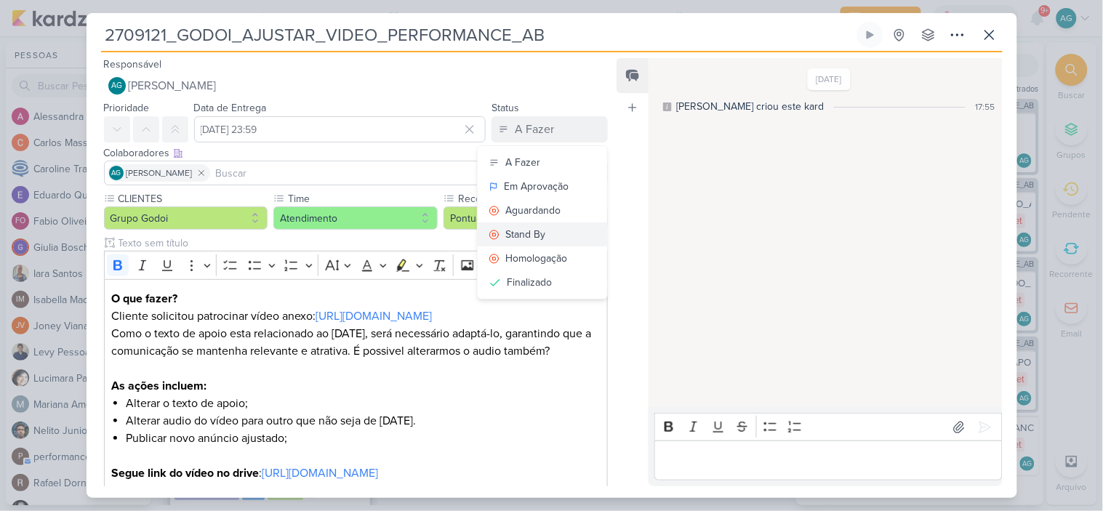
click at [542, 235] on button "Stand By" at bounding box center [542, 235] width 129 height 24
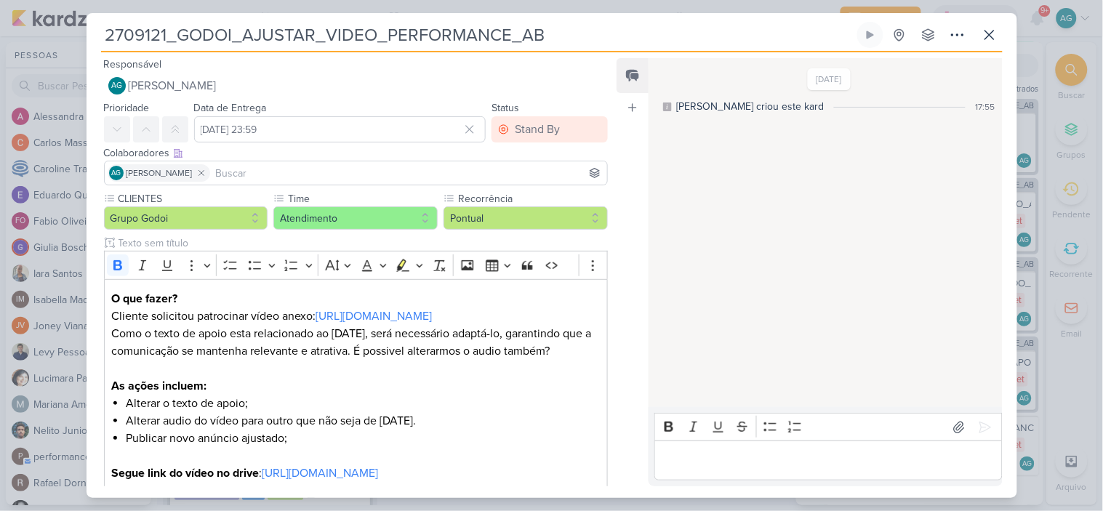
click at [717, 467] on p "Editor editing area: main" at bounding box center [828, 460] width 332 height 17
drag, startPoint x: 714, startPoint y: 455, endPoint x: 652, endPoint y: 455, distance: 62.5
click at [652, 455] on div "Rich Text Editor Bold Italic Underline Strikethrough Bulleted List Numbered Lis…" at bounding box center [825, 446] width 353 height 79
drag, startPoint x: 773, startPoint y: 460, endPoint x: 663, endPoint y: 460, distance: 109.8
click at [663, 460] on p "Aguardando cliente:" at bounding box center [828, 460] width 332 height 17
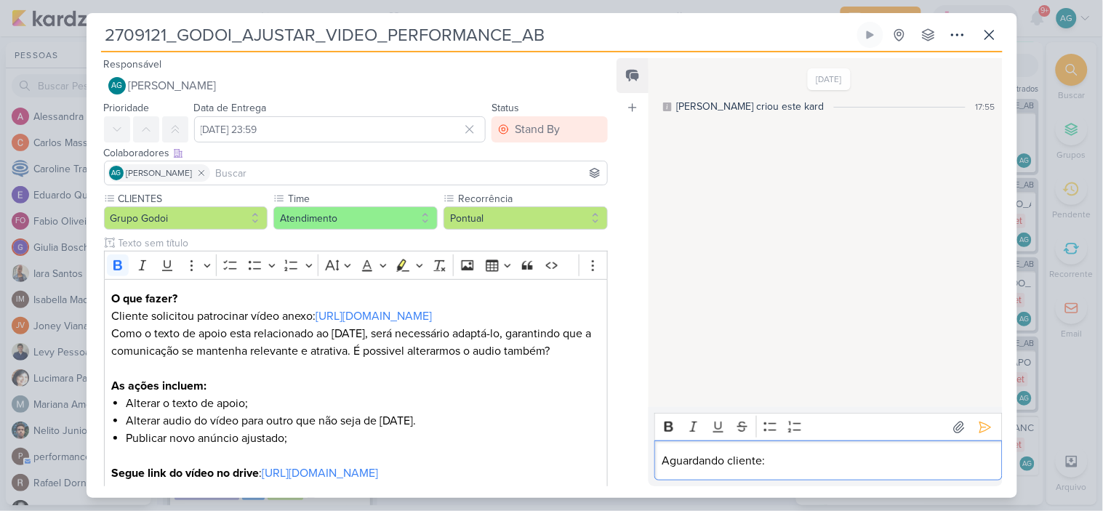
click at [660, 460] on div "Aguardando cliente:" at bounding box center [828, 461] width 348 height 40
click at [670, 433] on button "Bold" at bounding box center [669, 427] width 22 height 22
click at [796, 463] on p "Aguardando cliente:" at bounding box center [828, 460] width 332 height 17
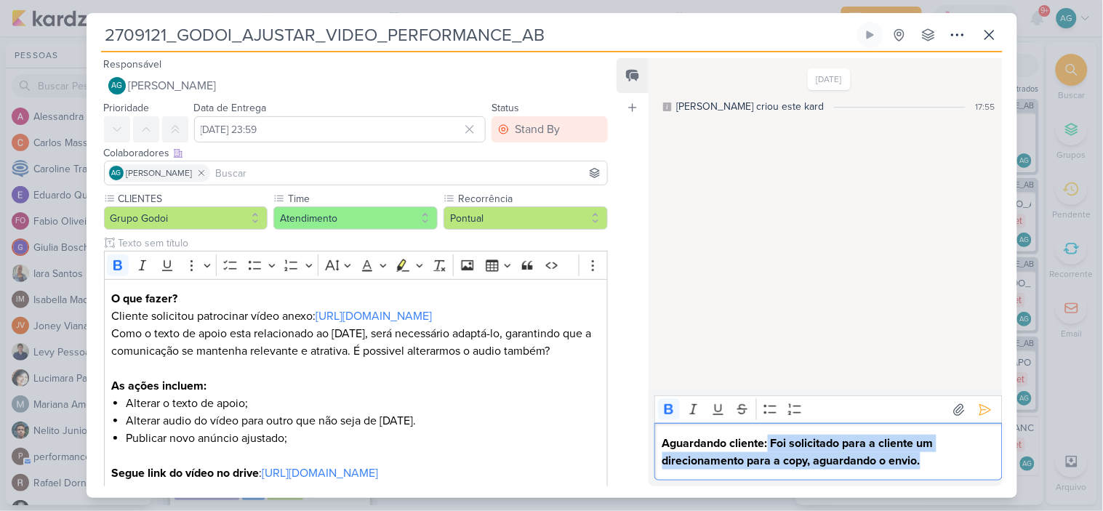
drag, startPoint x: 769, startPoint y: 444, endPoint x: 953, endPoint y: 466, distance: 184.5
click at [953, 466] on p "Aguardando cliente: Foi solicitado para a cliente um direcionamento para a copy…" at bounding box center [828, 452] width 332 height 35
click at [674, 409] on icon "Editor toolbar" at bounding box center [669, 409] width 15 height 15
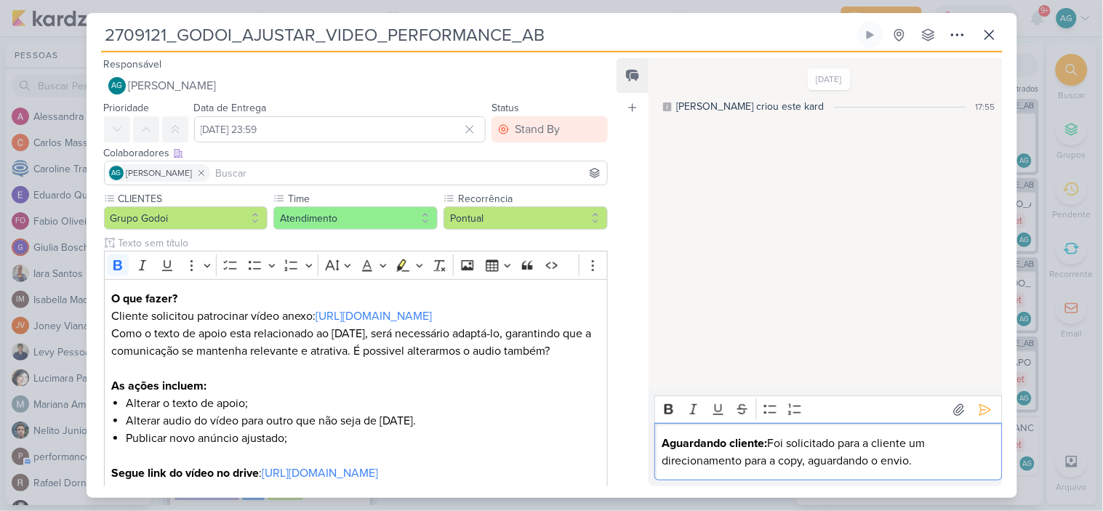
click at [960, 470] on div "Aguardando cliente: Foi solicitado para a cliente um direcionamento para a copy…" at bounding box center [828, 451] width 348 height 57
click at [978, 404] on icon at bounding box center [985, 410] width 15 height 15
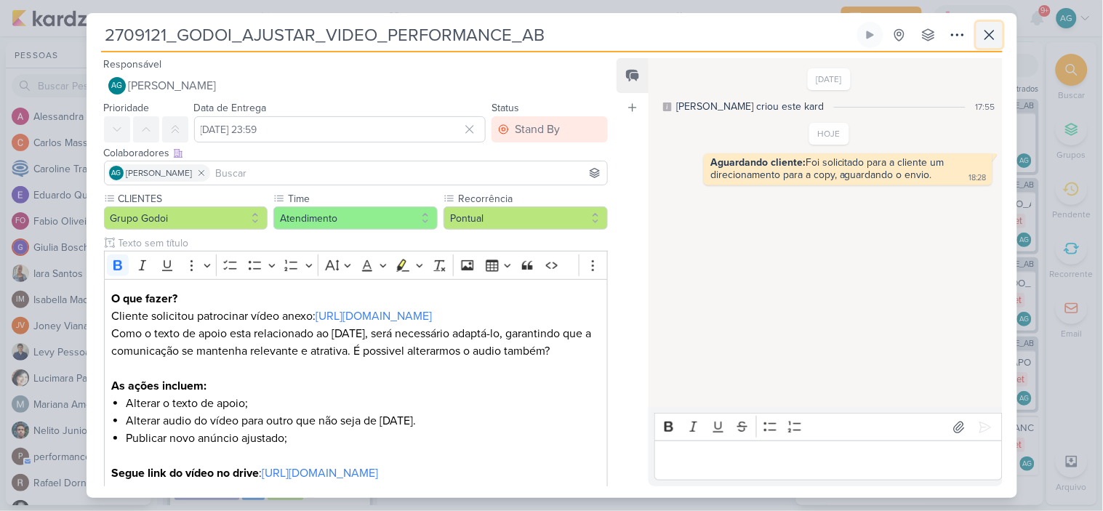
click at [989, 41] on icon at bounding box center [989, 34] width 17 height 17
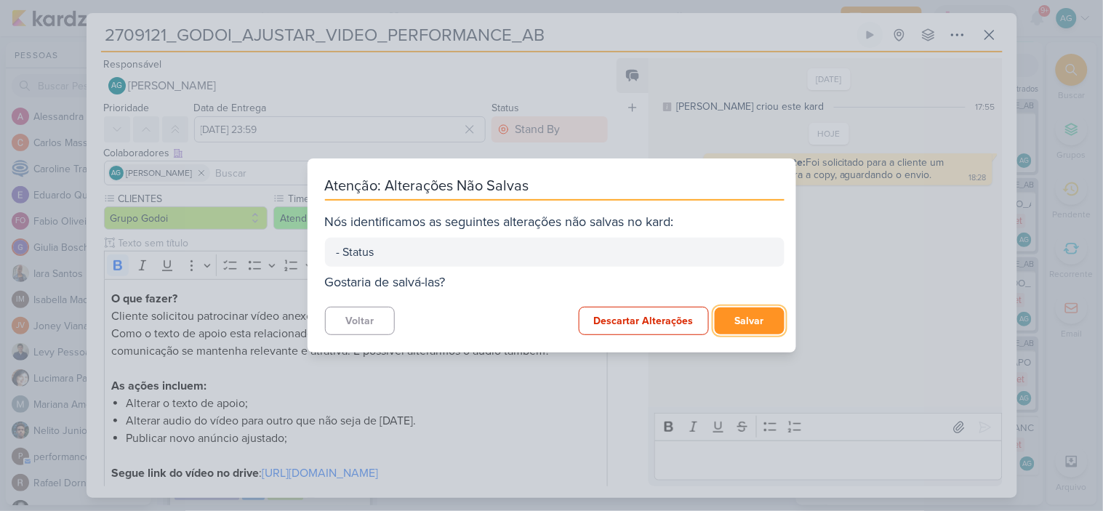
click at [766, 324] on button "Salvar" at bounding box center [750, 321] width 70 height 27
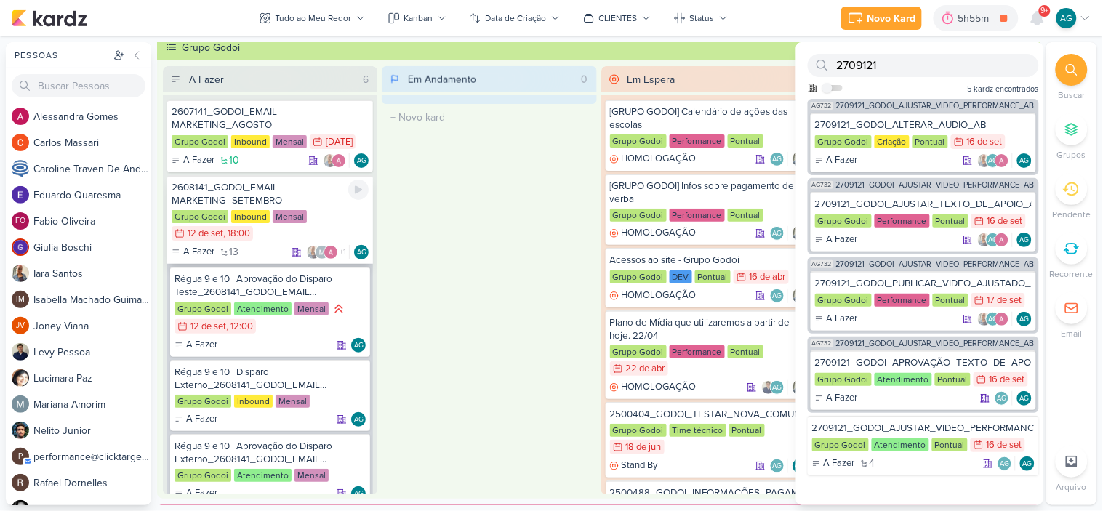
scroll to position [398, 0]
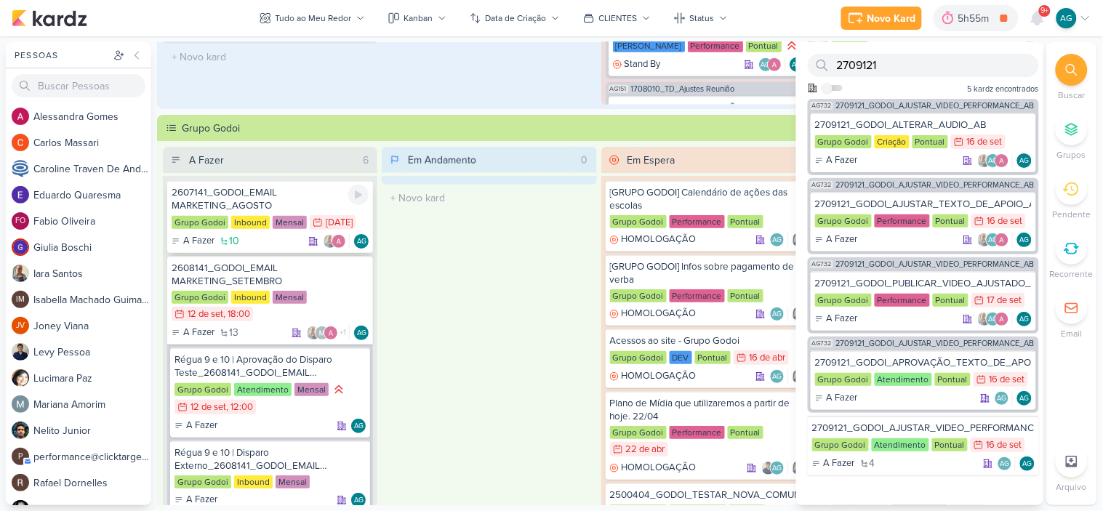
click at [247, 194] on div "2607141_GODOI_EMAIL MARKETING_AGOSTO" at bounding box center [270, 199] width 197 height 26
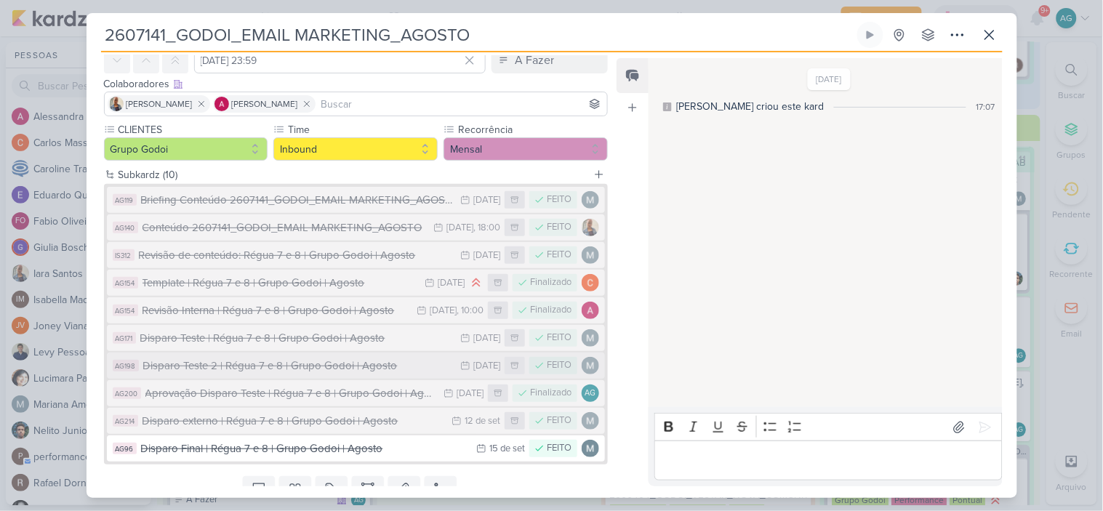
scroll to position [0, 0]
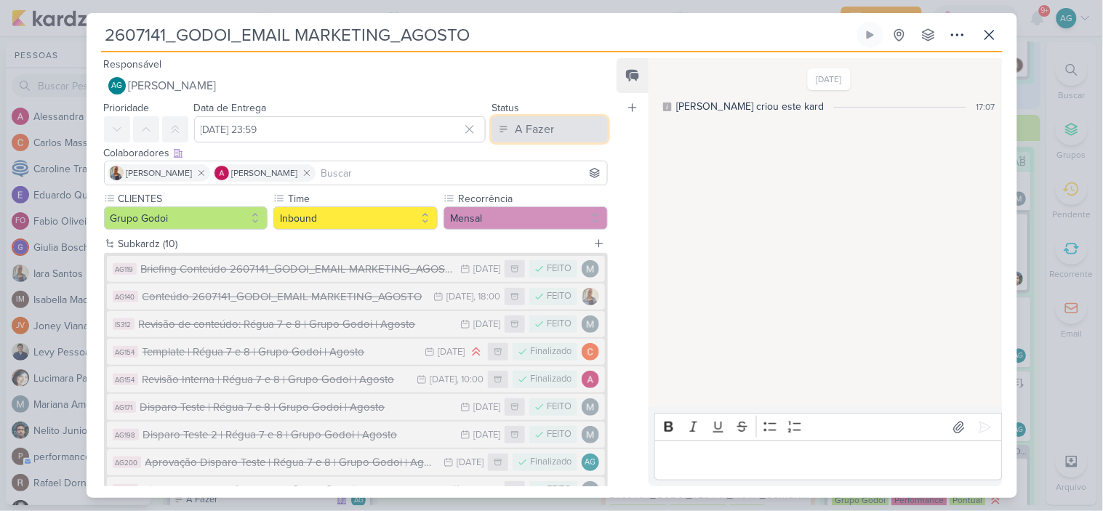
click at [546, 138] on button "A Fazer" at bounding box center [550, 129] width 116 height 26
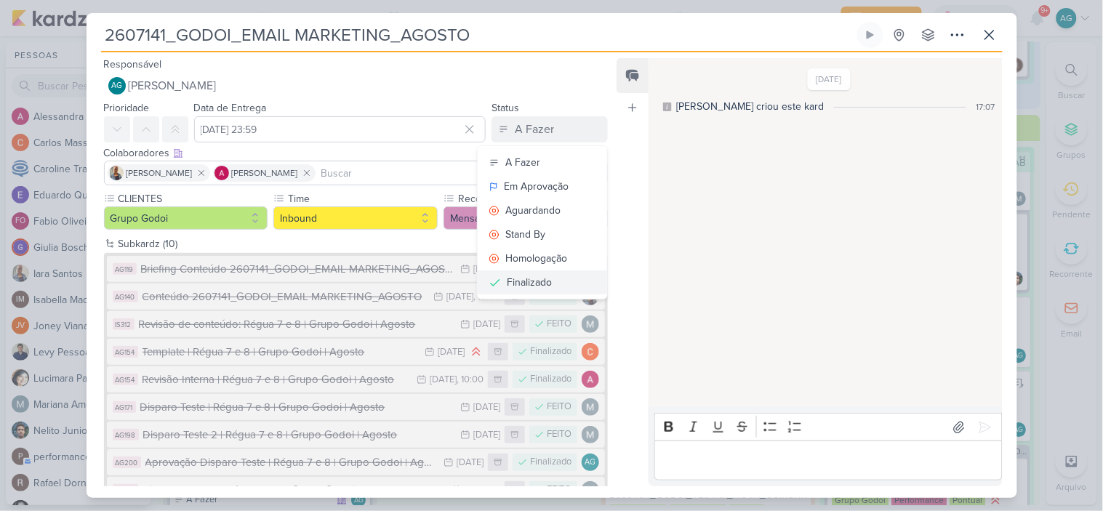
click at [555, 284] on button "Finalizado" at bounding box center [542, 283] width 129 height 24
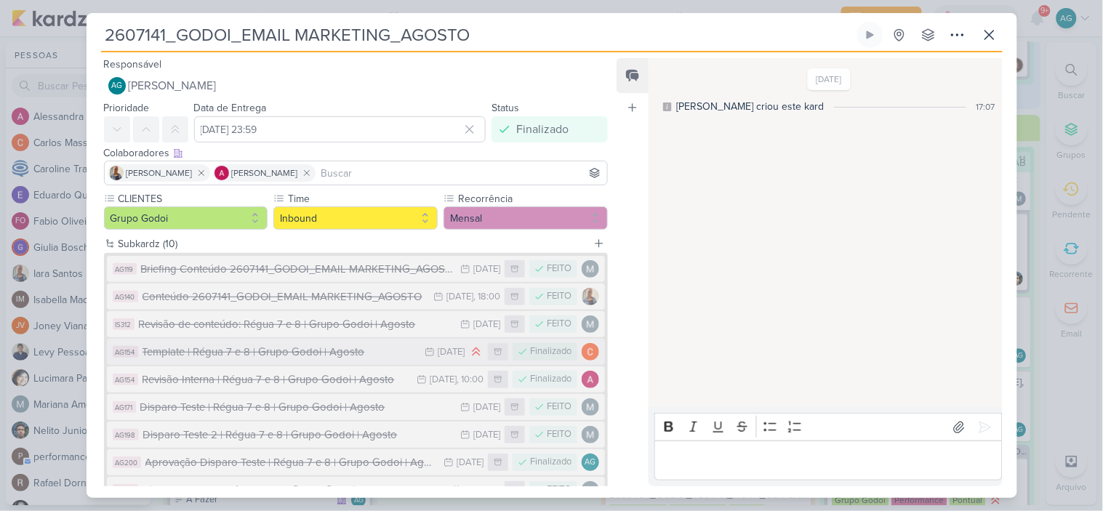
scroll to position [127, 0]
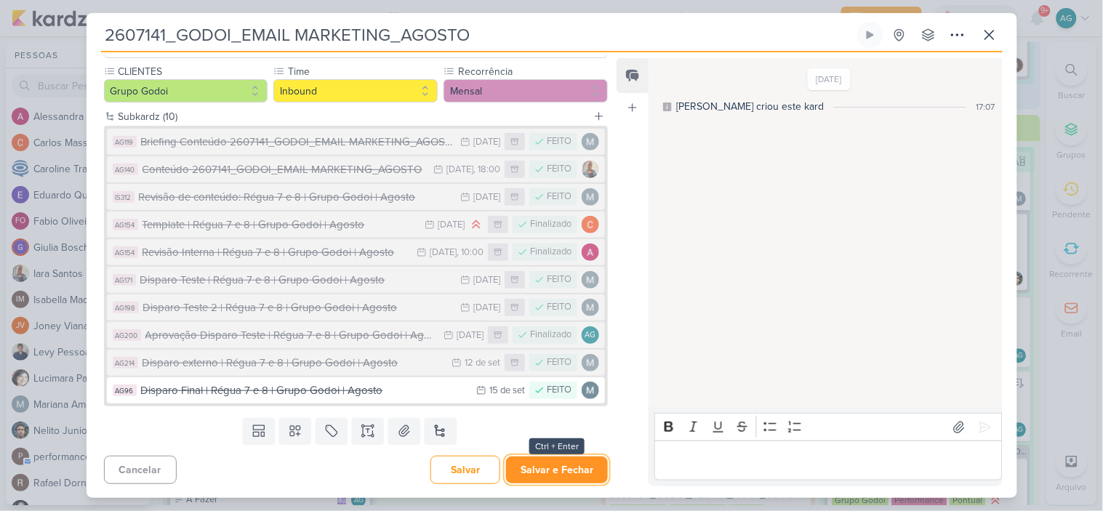
click at [560, 458] on button "Salvar e Fechar" at bounding box center [557, 470] width 102 height 27
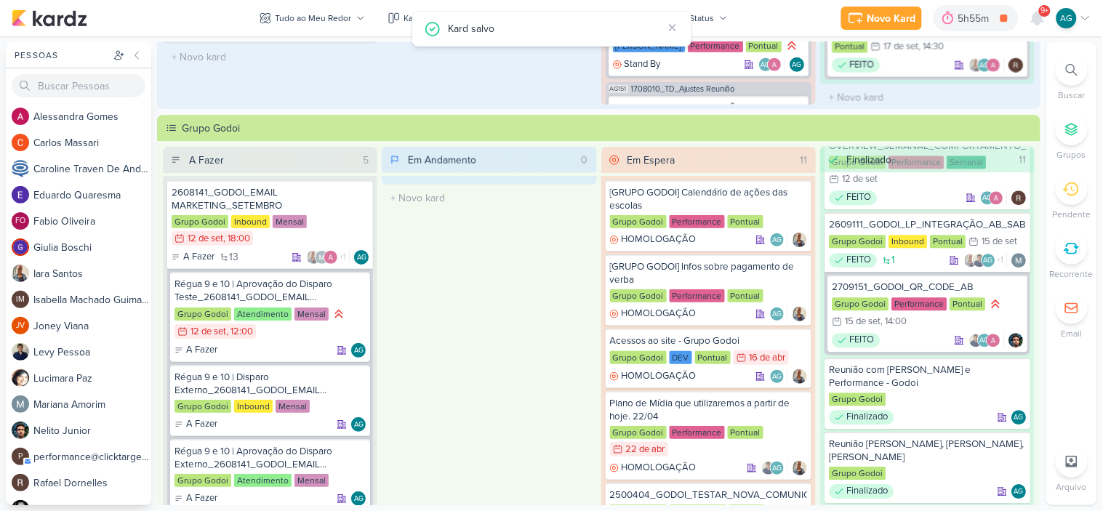
scroll to position [1030, 0]
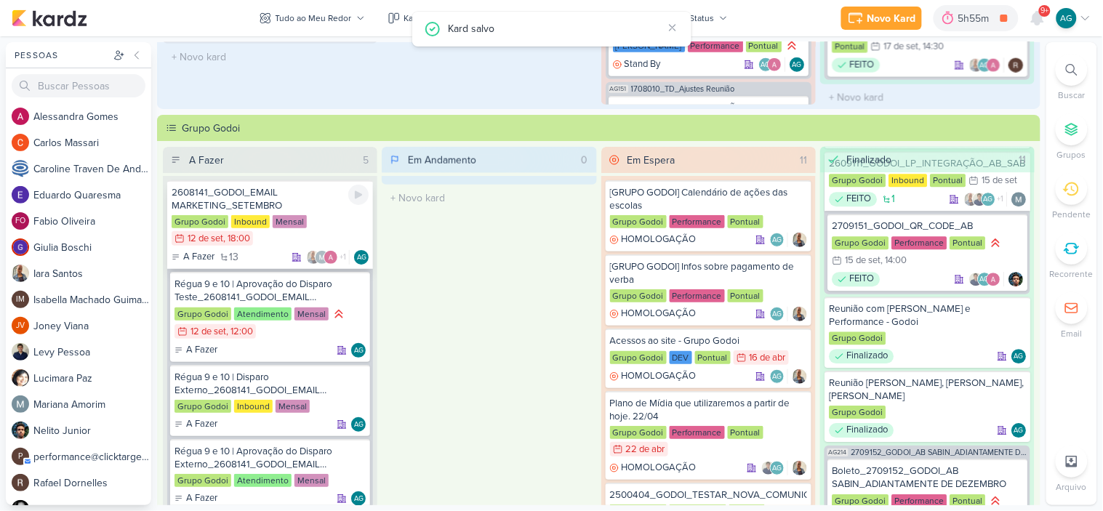
click at [260, 196] on div "2608141_GODOI_EMAIL MARKETING_SETEMBRO" at bounding box center [270, 199] width 197 height 26
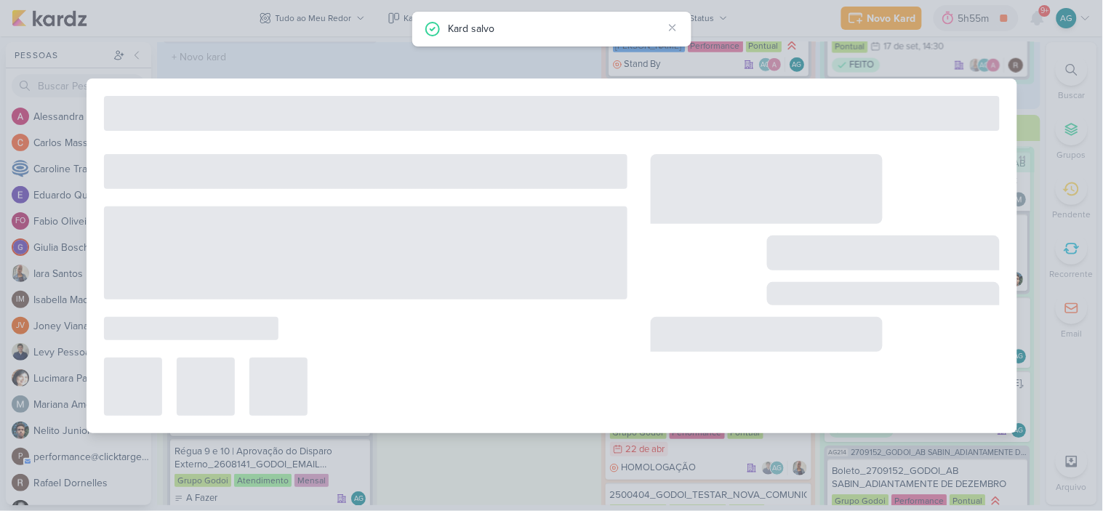
type input "2608141_GODOI_EMAIL MARKETING_SETEMBRO"
type input "12 de setembro de 2025 às 18:00"
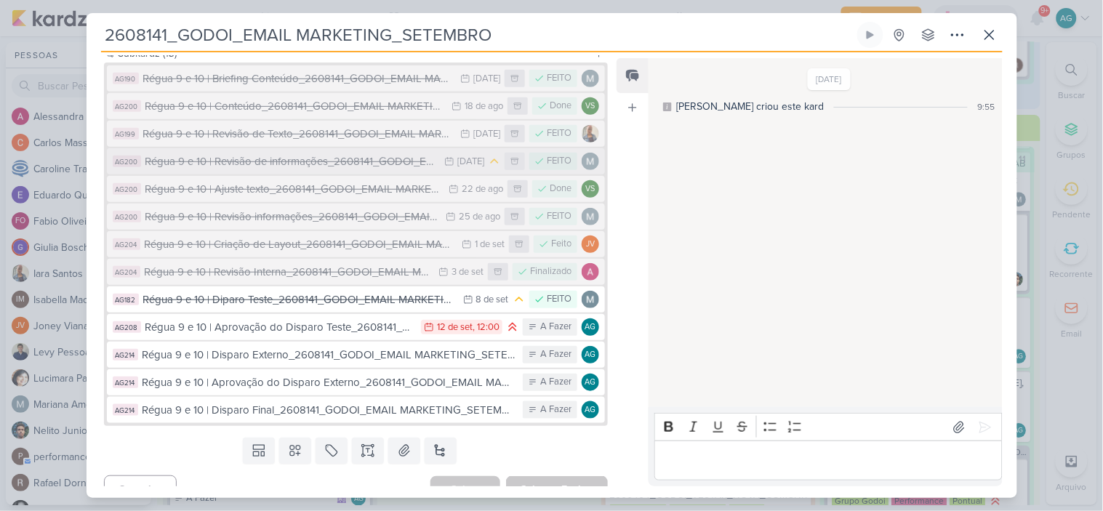
scroll to position [207, 0]
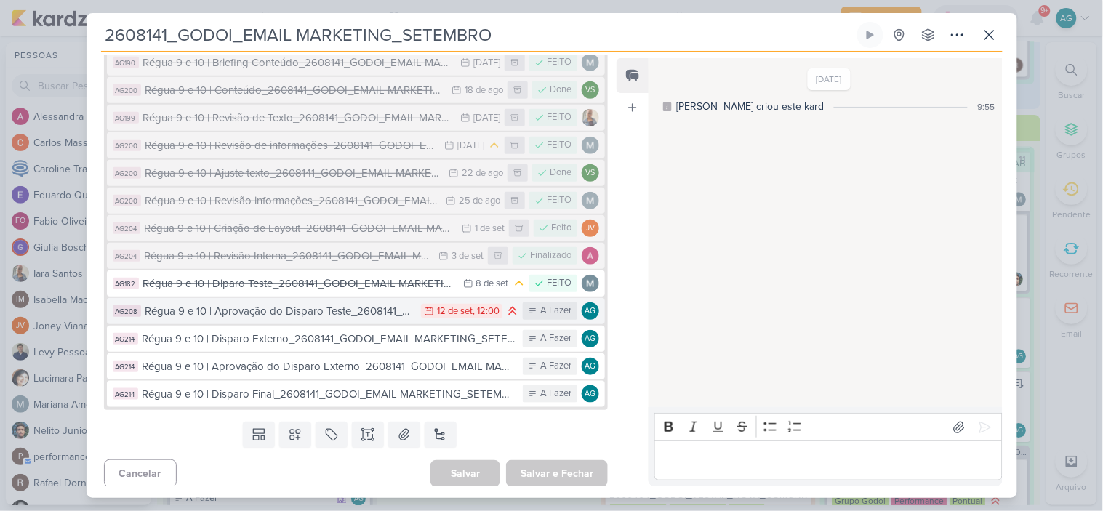
click at [273, 315] on div "Régua 9 e 10 | Aprovação do Disparo Teste_2608141_GODOI_EMAIL MARKETING_SETEMBRO" at bounding box center [279, 311] width 269 height 17
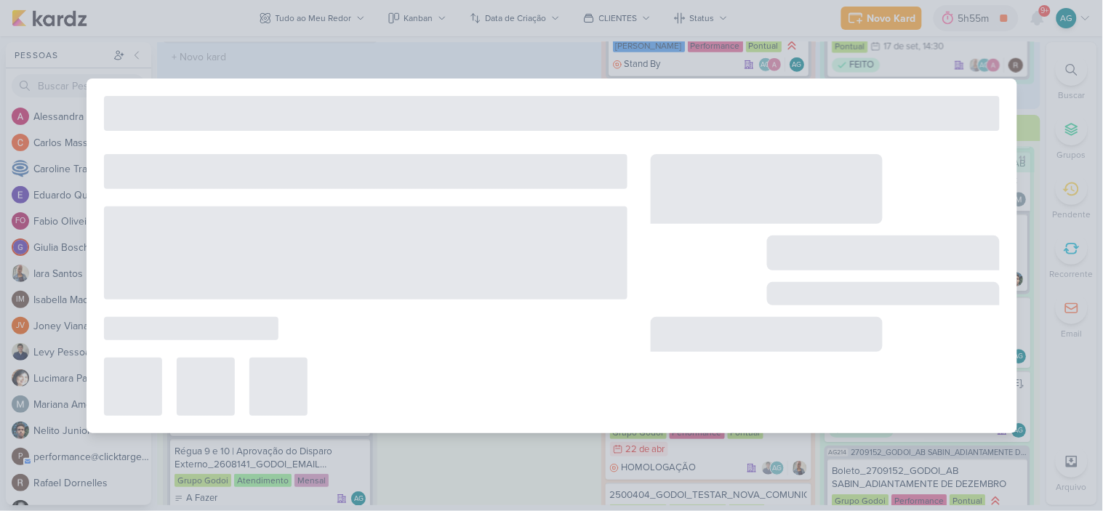
type input "Régua 9 e 10 | Aprovação do Disparo Teste_2608141_GODOI_EMAIL MARKETING_SETEMBRO"
type input "[DATE] 12:00"
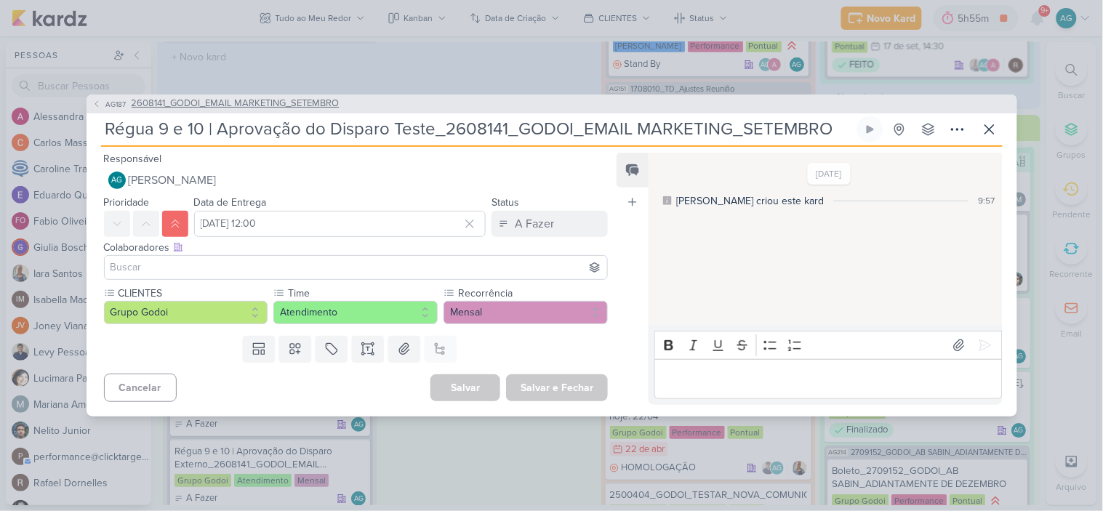
click at [305, 103] on span "2608141_GODOI_EMAIL MARKETING_SETEMBRO" at bounding box center [236, 104] width 208 height 15
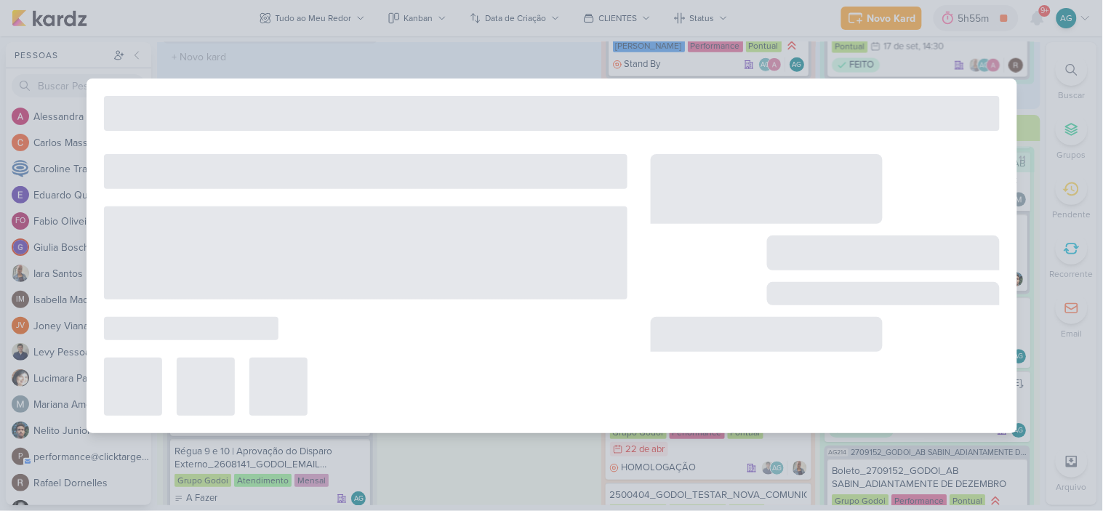
type input "2608141_GODOI_EMAIL MARKETING_SETEMBRO"
type input "12 de setembro de 2025 às 18:00"
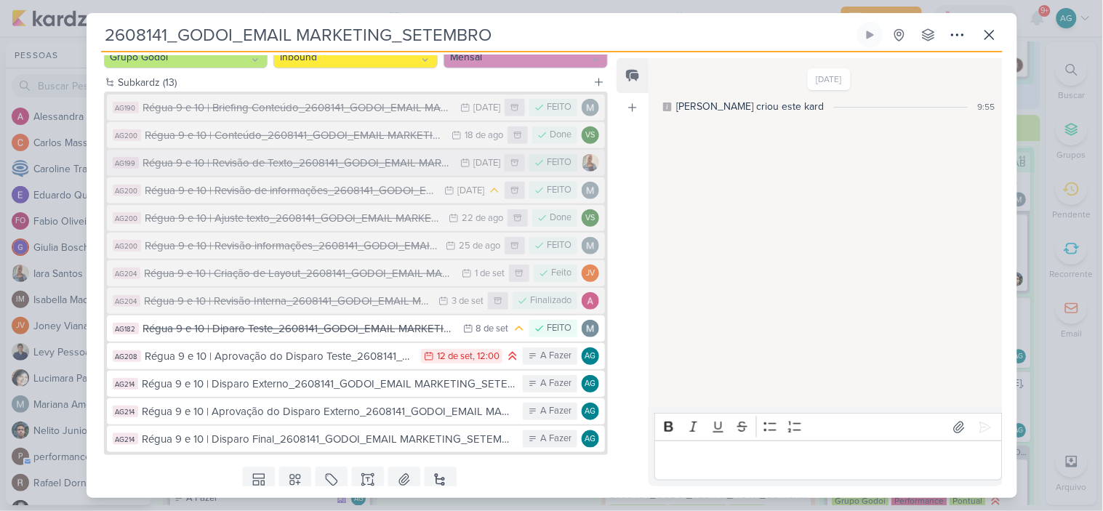
scroll to position [211, 0]
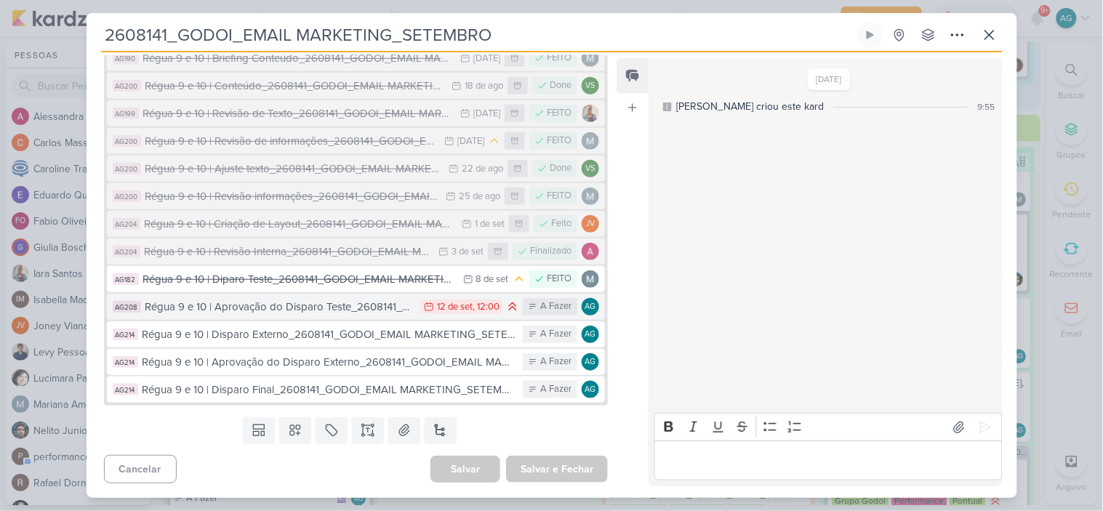
click at [333, 309] on div "Régua 9 e 10 | Aprovação do Disparo Teste_2608141_GODOI_EMAIL MARKETING_SETEMBRO" at bounding box center [279, 307] width 269 height 17
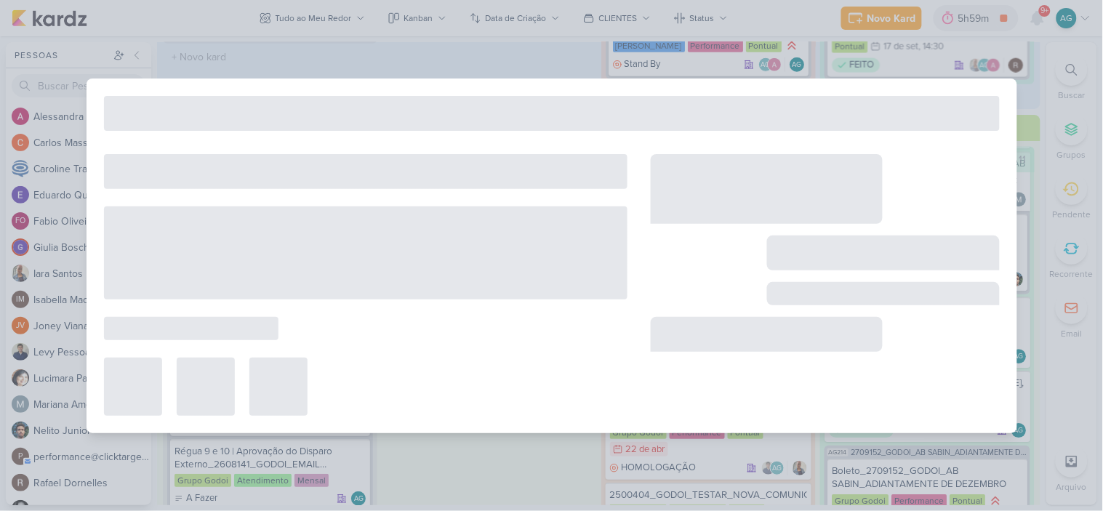
type input "Régua 9 e 10 | Aprovação do Disparo Teste_2608141_GODOI_EMAIL MARKETING_SETEMBRO"
type input "[DATE] 12:00"
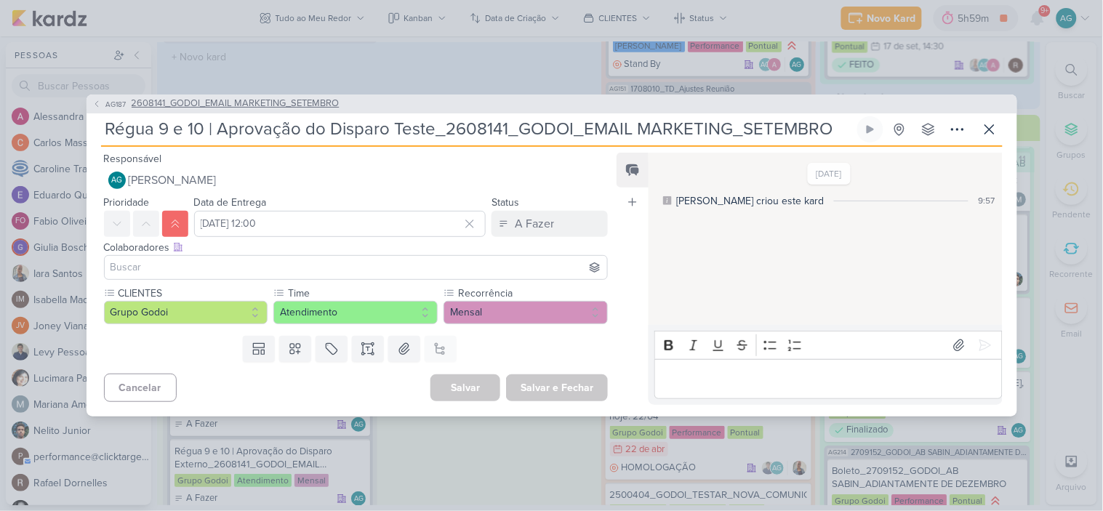
click at [313, 106] on span "2608141_GODOI_EMAIL MARKETING_SETEMBRO" at bounding box center [236, 104] width 208 height 15
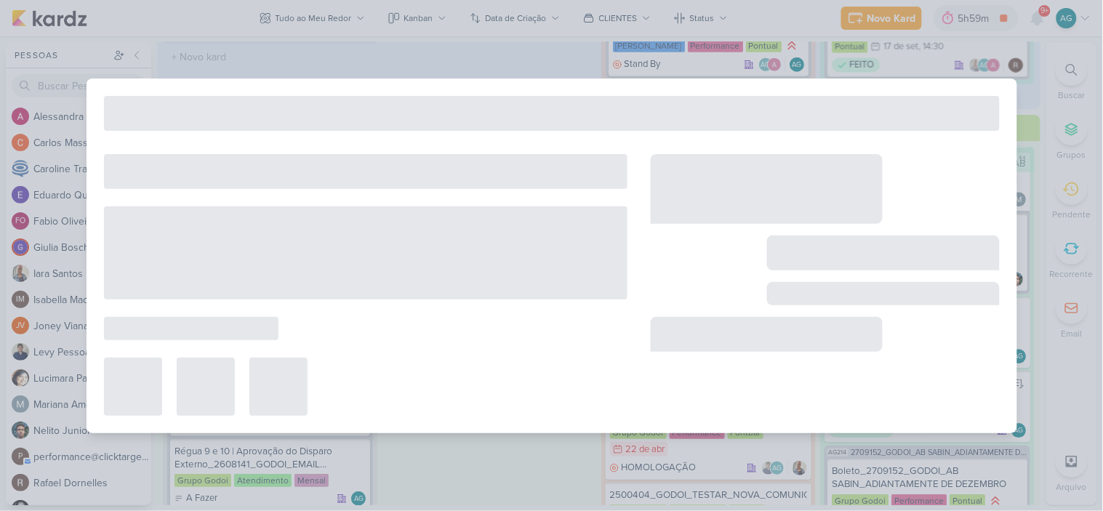
type input "2608141_GODOI_EMAIL MARKETING_SETEMBRO"
type input "12 de setembro de 2025 às 18:00"
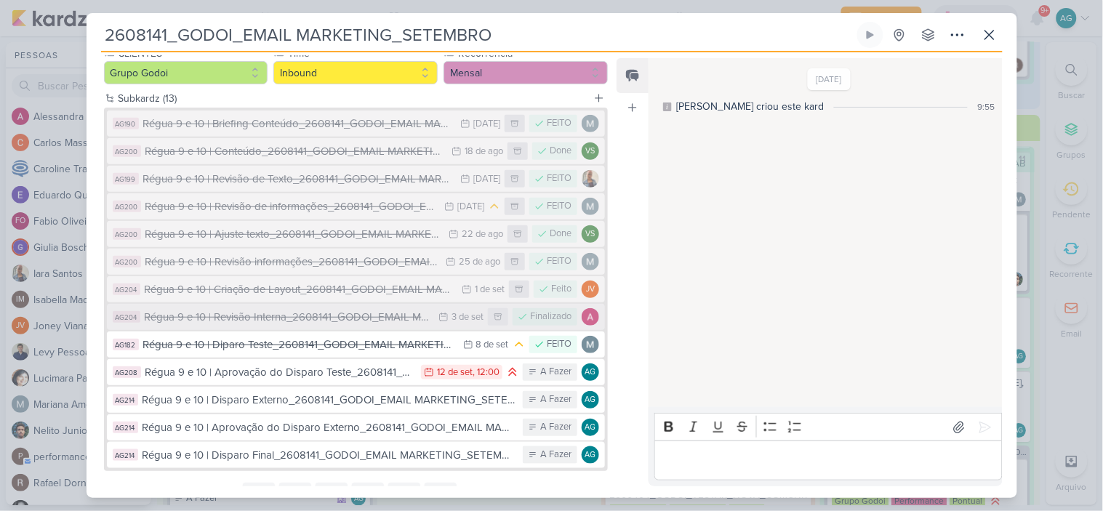
scroll to position [161, 0]
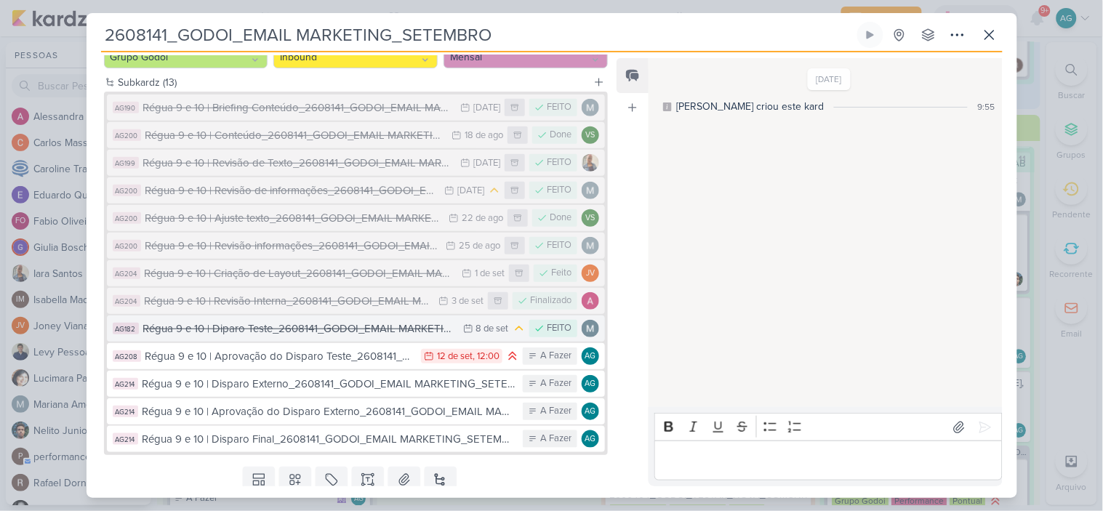
click at [316, 328] on div "Régua 9 e 10 | Diparo Teste_2608141_GODOI_EMAIL MARKETING_SETEMBRO" at bounding box center [299, 329] width 313 height 17
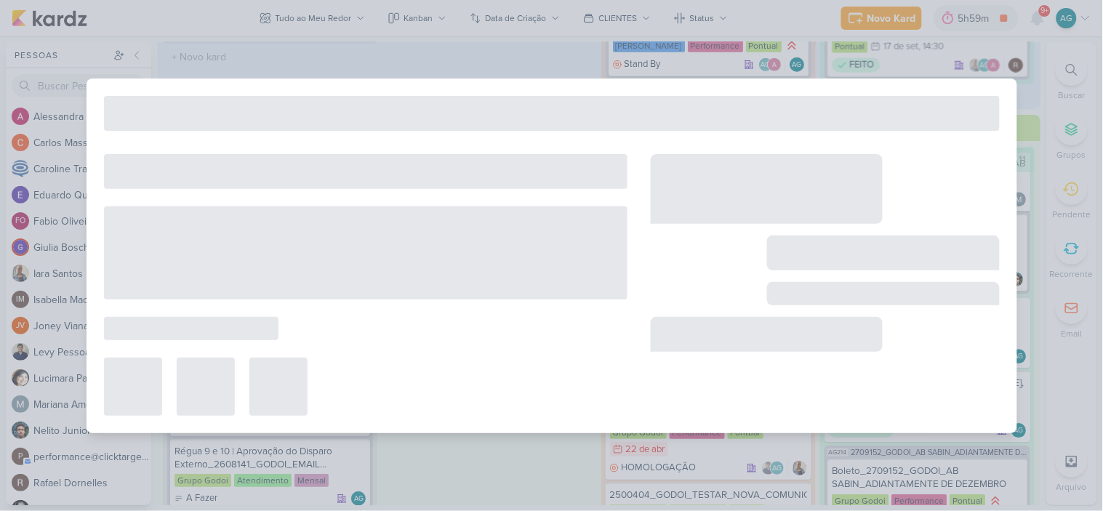
type input "Régua 9 e 10 | Diparo Teste_2608141_GODOI_EMAIL MARKETING_SETEMBRO"
type input "8 de setembro de 2025 às 23:59"
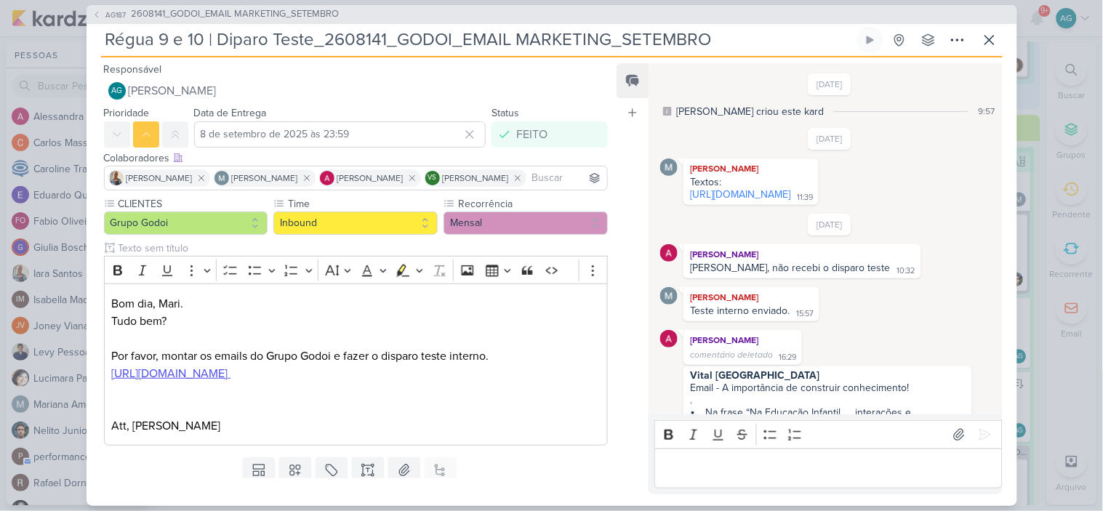
scroll to position [681, 0]
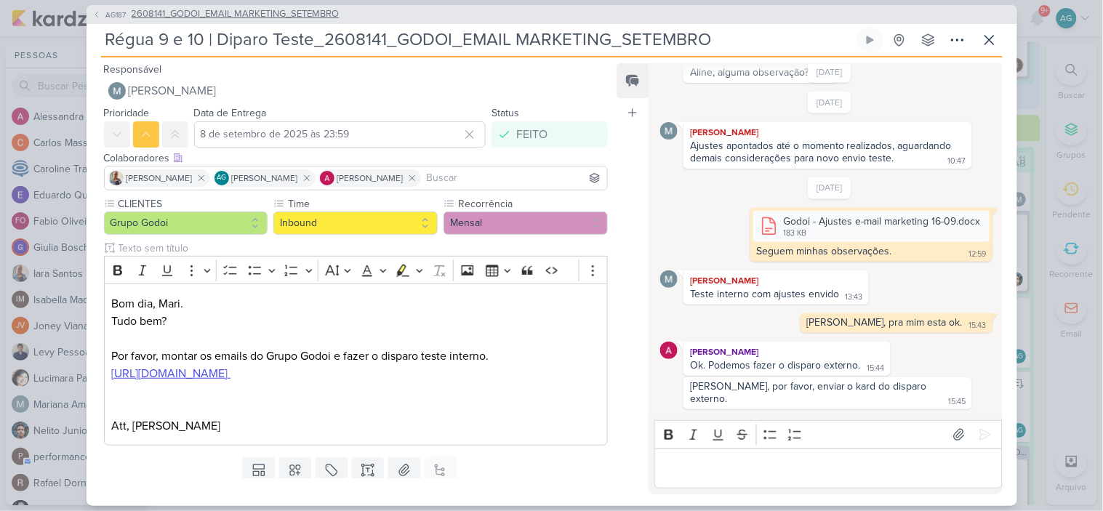
click at [308, 17] on span "2608141_GODOI_EMAIL MARKETING_SETEMBRO" at bounding box center [236, 14] width 208 height 15
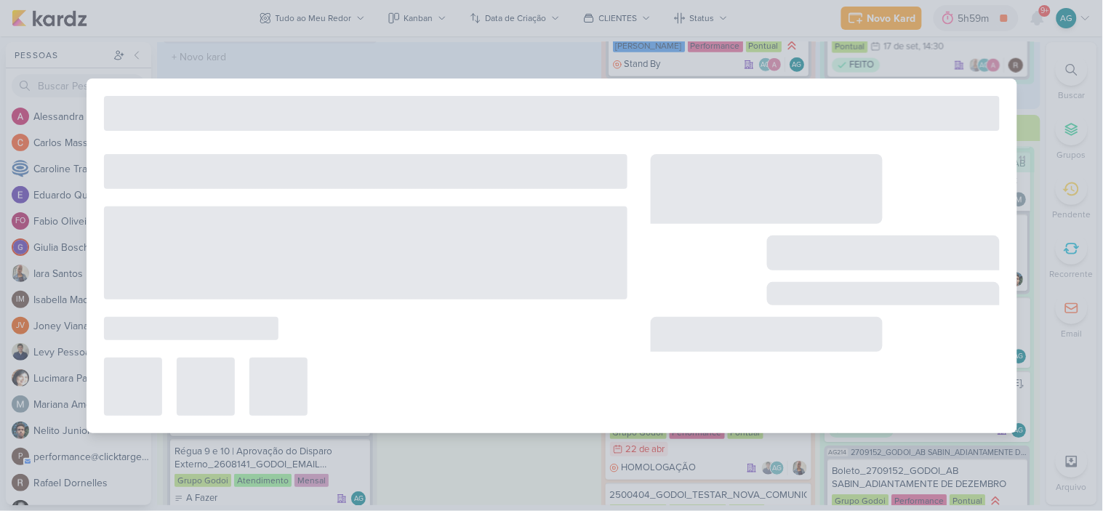
type input "2608141_GODOI_EMAIL MARKETING_SETEMBRO"
type input "12 de setembro de 2025 às 18:00"
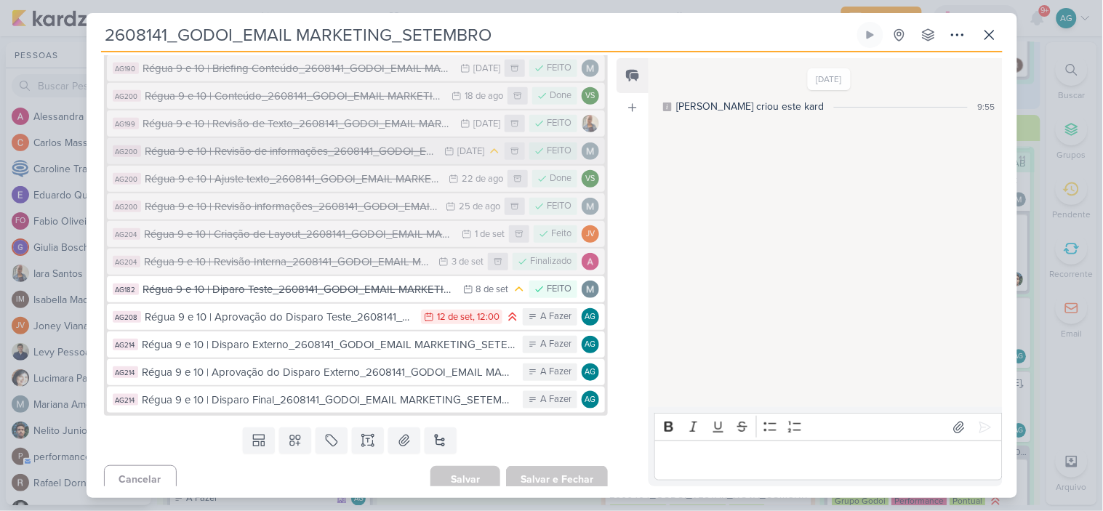
scroll to position [211, 0]
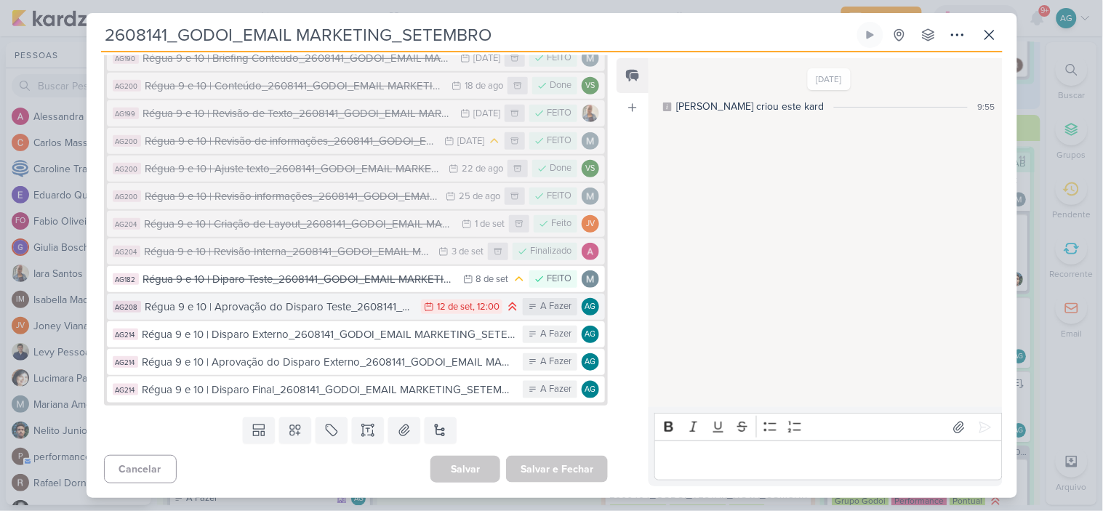
click at [345, 309] on div "Régua 9 e 10 | Aprovação do Disparo Teste_2608141_GODOI_EMAIL MARKETING_SETEMBRO" at bounding box center [279, 307] width 269 height 17
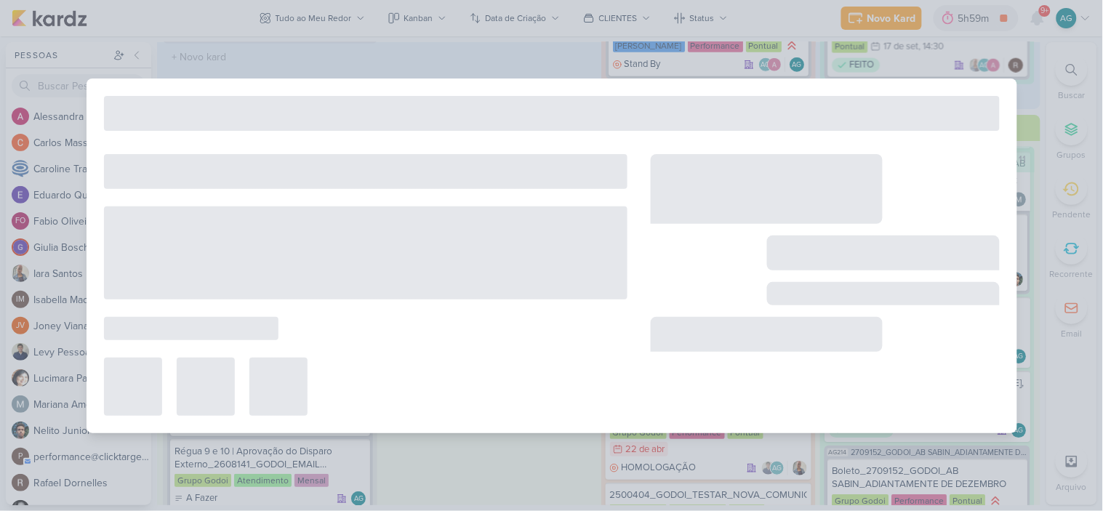
type input "Régua 9 e 10 | Aprovação do Disparo Teste_2608141_GODOI_EMAIL MARKETING_SETEMBRO"
type input "[DATE] 12:00"
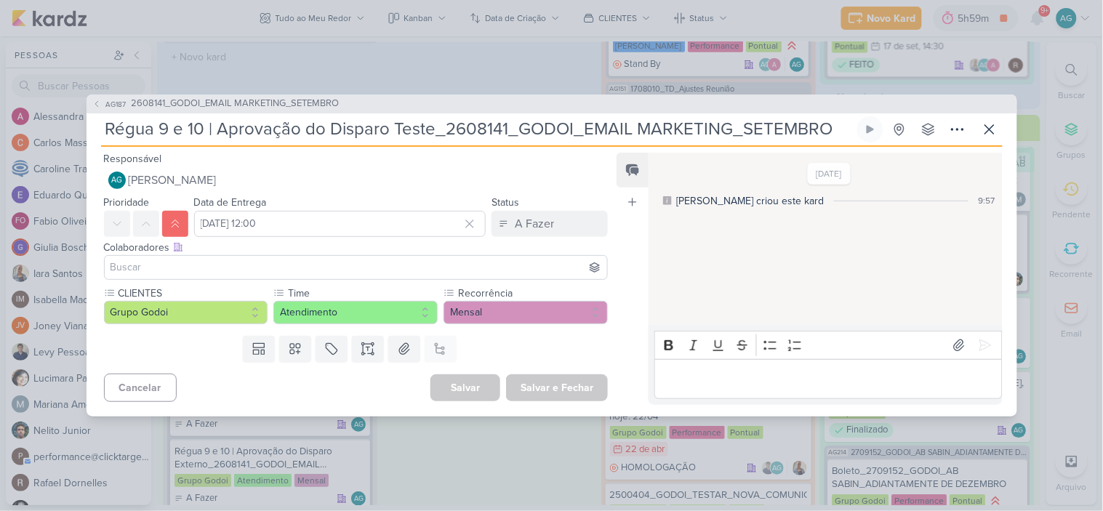
click at [700, 376] on p "Editor editing area: main" at bounding box center [828, 378] width 332 height 17
click at [663, 380] on p "Pode disparar para a cliente." at bounding box center [828, 378] width 332 height 17
click at [978, 346] on icon at bounding box center [985, 345] width 15 height 15
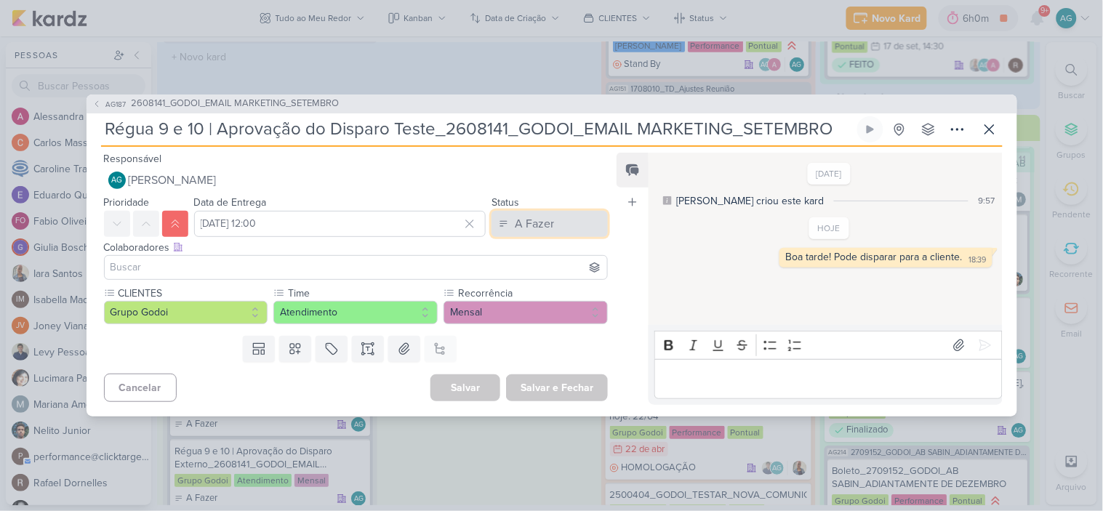
click at [567, 228] on button "A Fazer" at bounding box center [550, 224] width 116 height 26
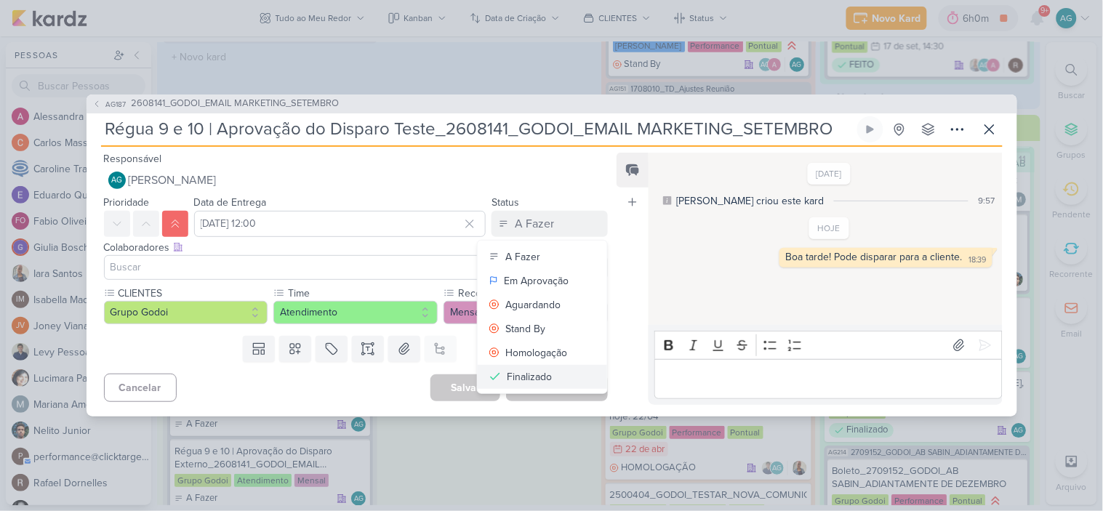
click at [535, 375] on div "Finalizado" at bounding box center [529, 376] width 45 height 15
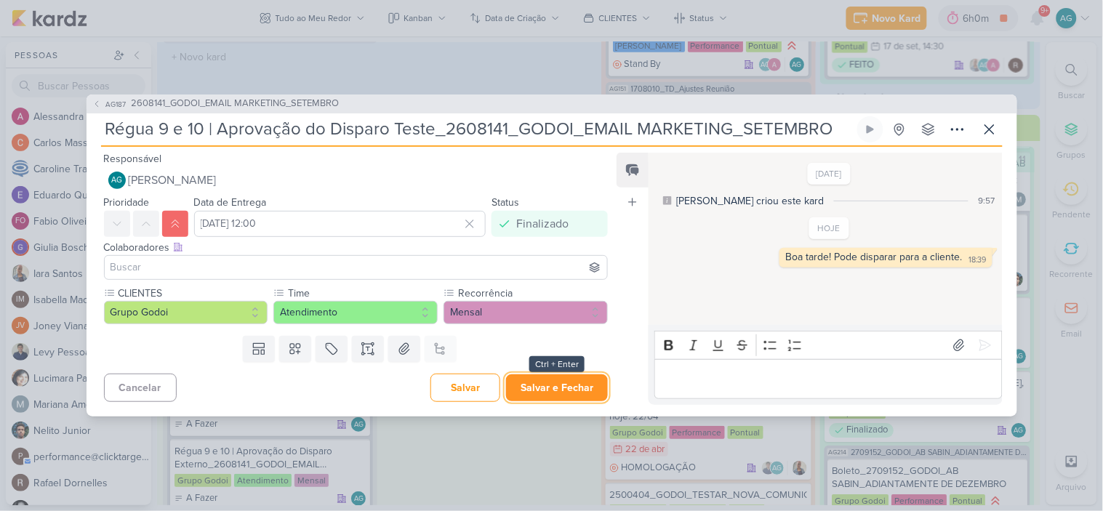
click at [551, 391] on button "Salvar e Fechar" at bounding box center [557, 388] width 102 height 27
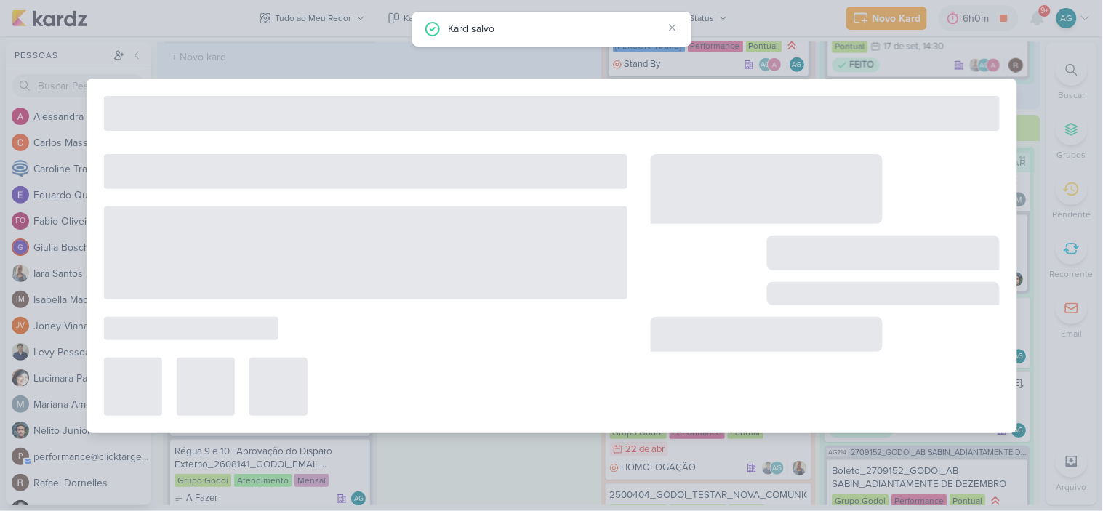
type input "2608141_GODOI_EMAIL MARKETING_SETEMBRO"
type input "12 de setembro de 2025 às 18:00"
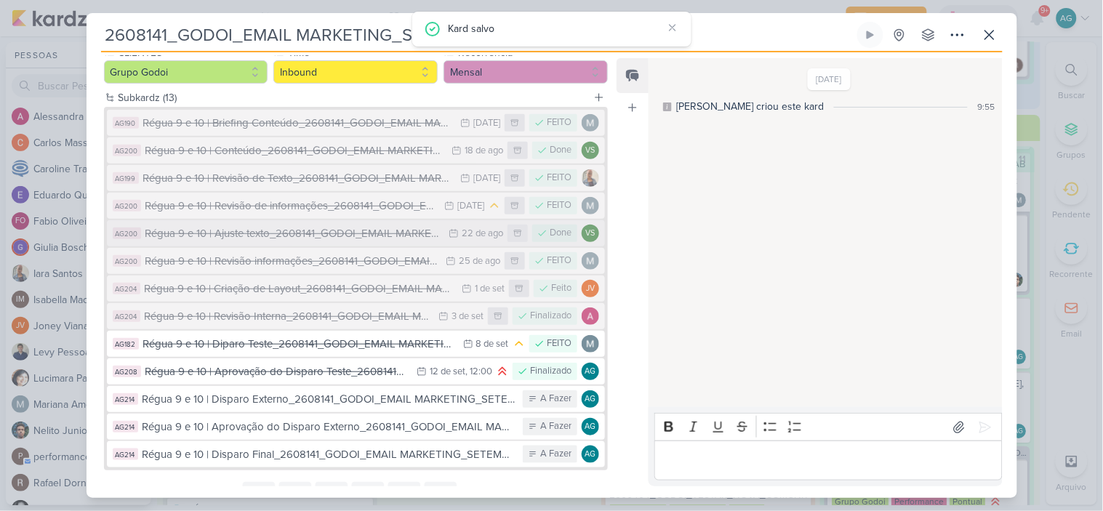
scroll to position [161, 0]
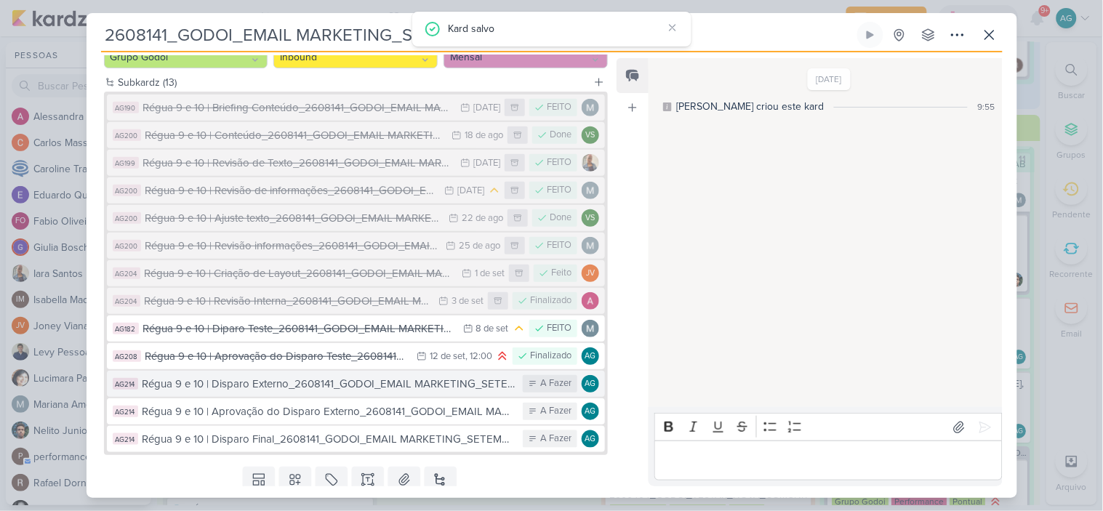
click at [306, 383] on div "Régua 9 e 10 | Disparo Externo_2608141_GODOI_EMAIL MARKETING_SETEMBRO" at bounding box center [330, 384] width 374 height 17
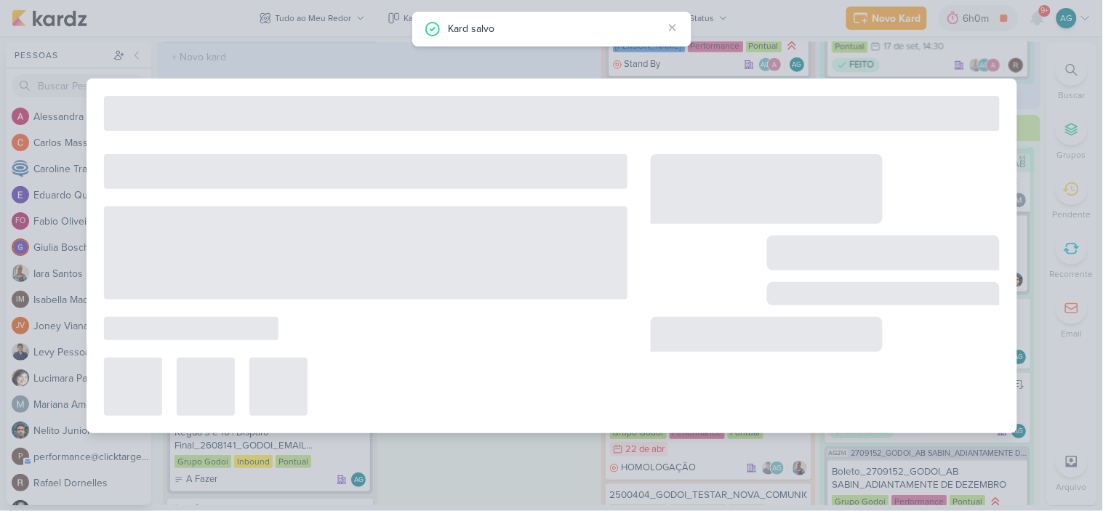
type input "Régua 9 e 10 | Disparo Externo_2608141_GODOI_EMAIL MARKETING_SETEMBRO"
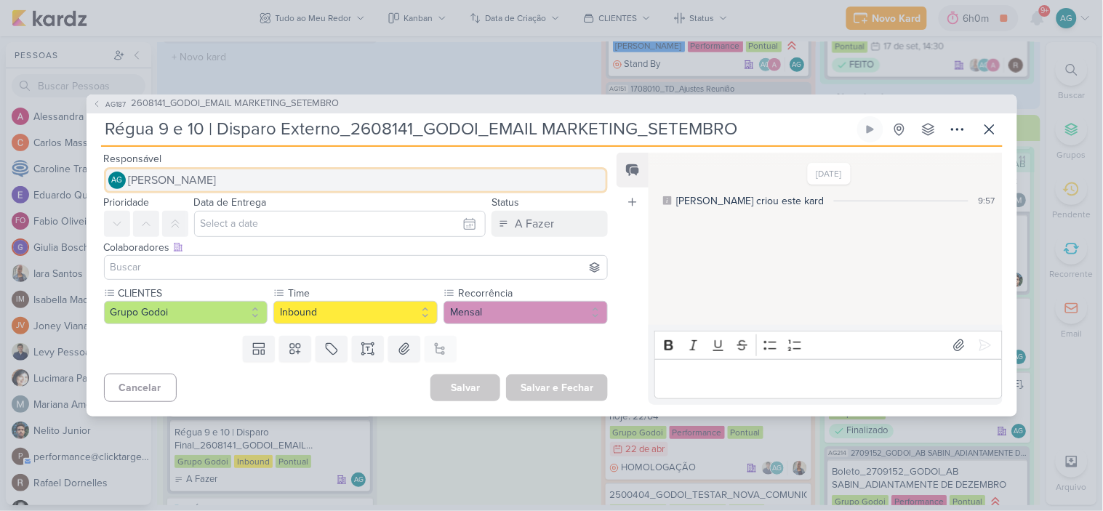
click at [217, 179] on span "[PERSON_NAME]" at bounding box center [173, 180] width 88 height 17
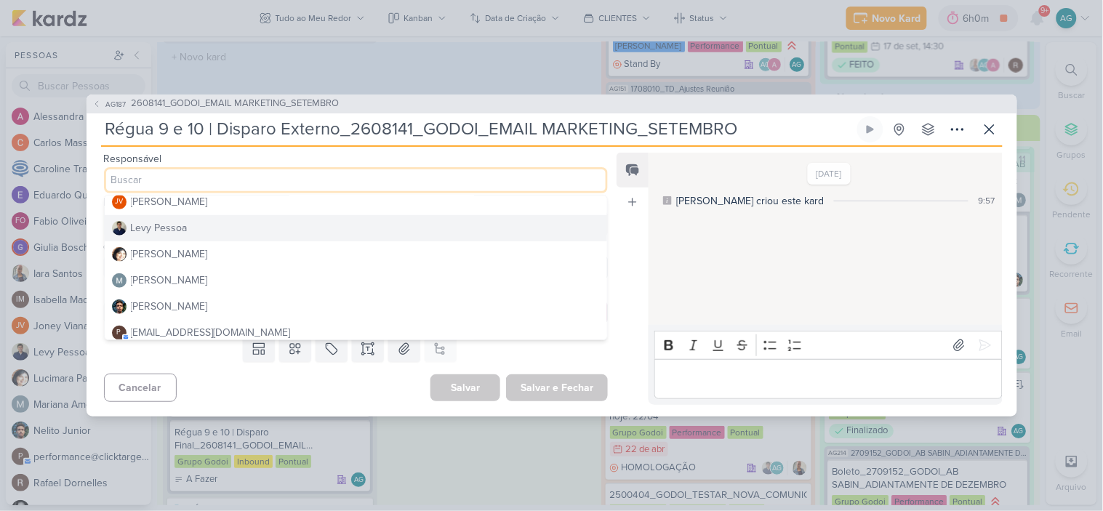
scroll to position [323, 0]
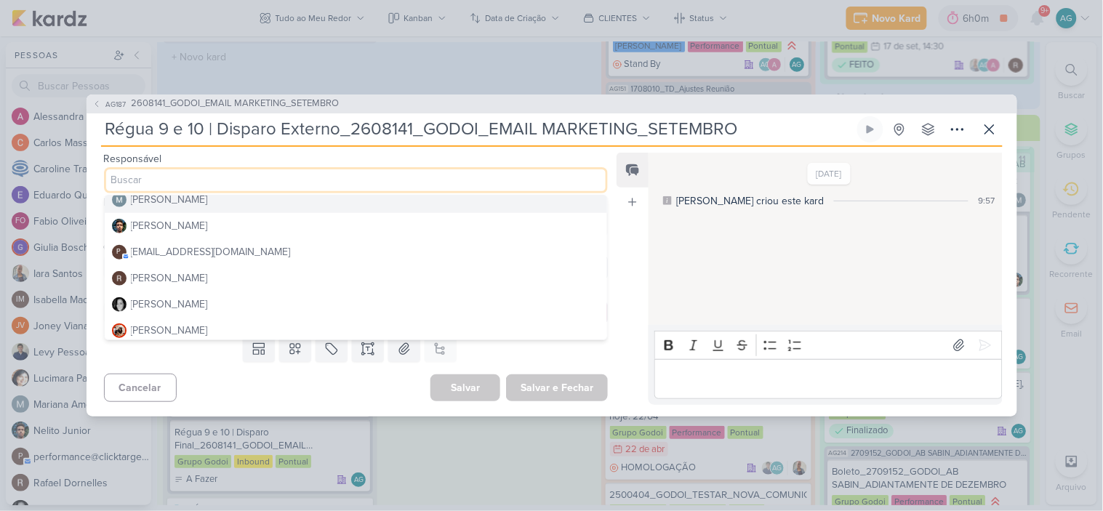
click at [202, 205] on div "[PERSON_NAME]" at bounding box center [169, 199] width 77 height 15
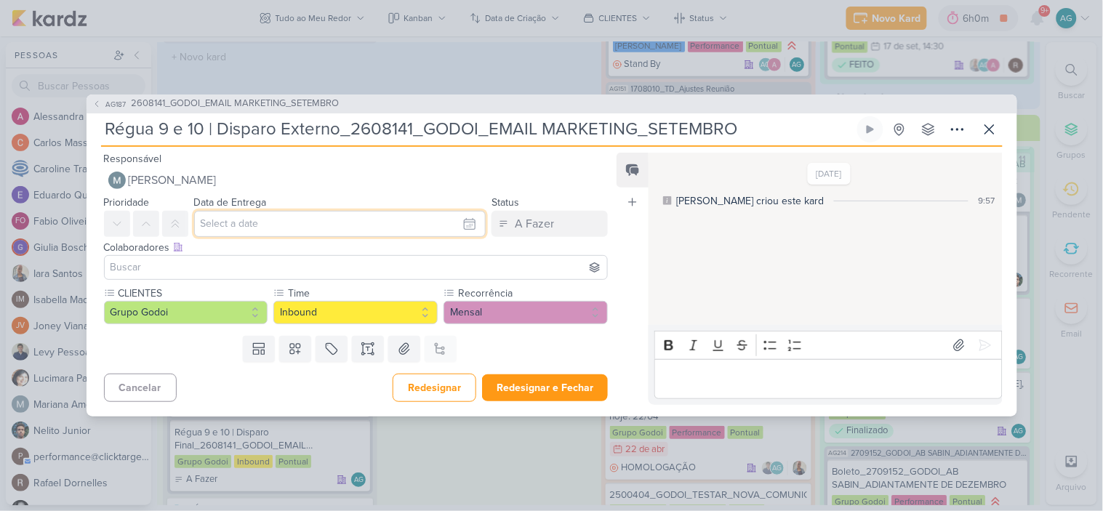
click at [260, 228] on input "text" at bounding box center [340, 224] width 292 height 26
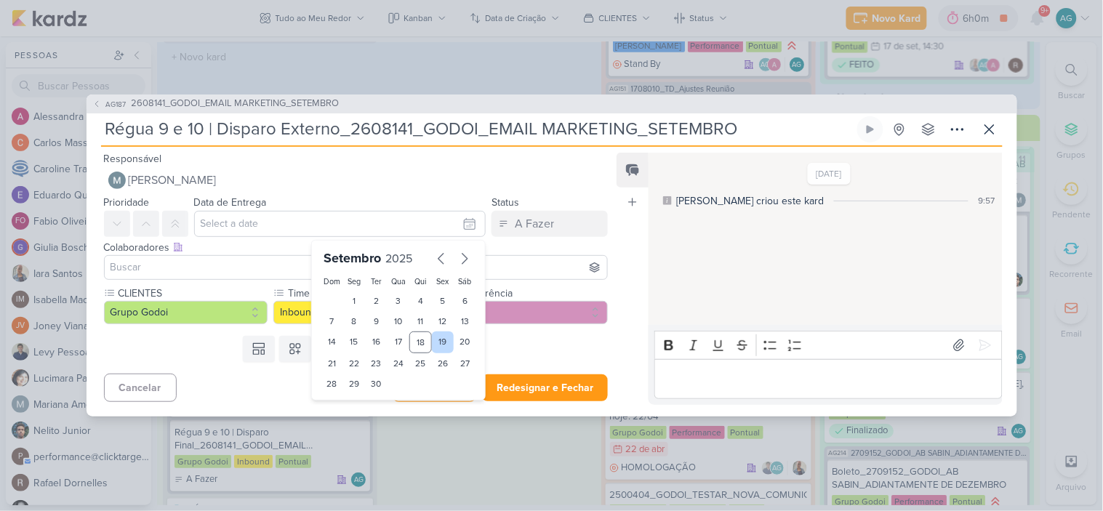
click at [444, 343] on div "19" at bounding box center [443, 343] width 23 height 22
type input "19 de setembro de 2025 às 23:59"
click at [241, 271] on input at bounding box center [356, 267] width 497 height 17
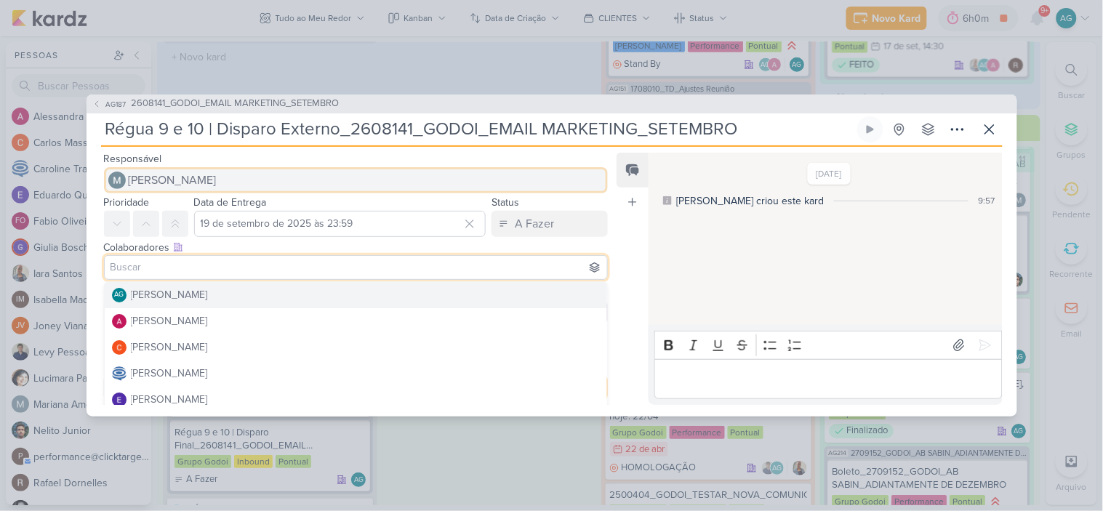
click at [228, 177] on button "[PERSON_NAME]" at bounding box center [356, 180] width 505 height 26
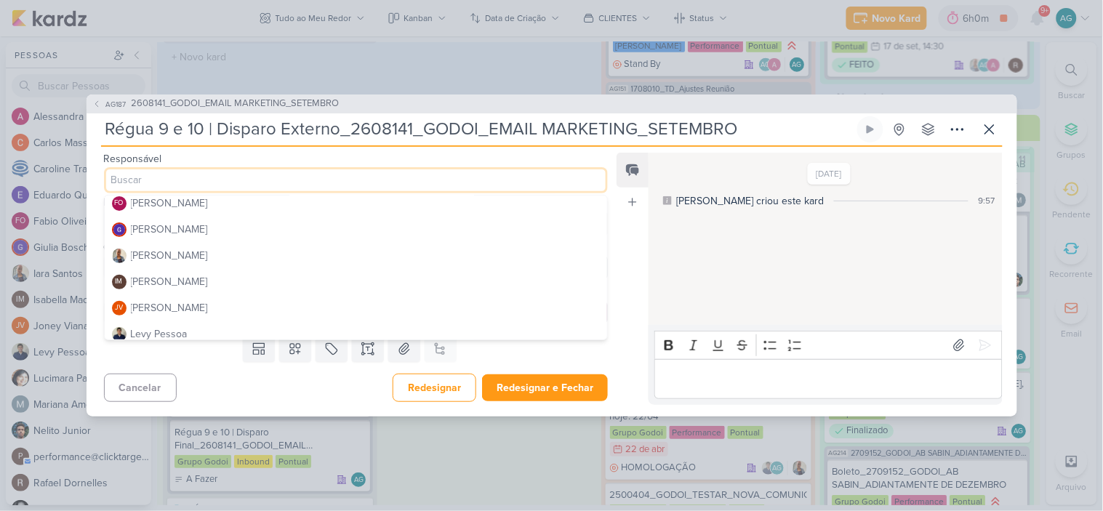
scroll to position [0, 0]
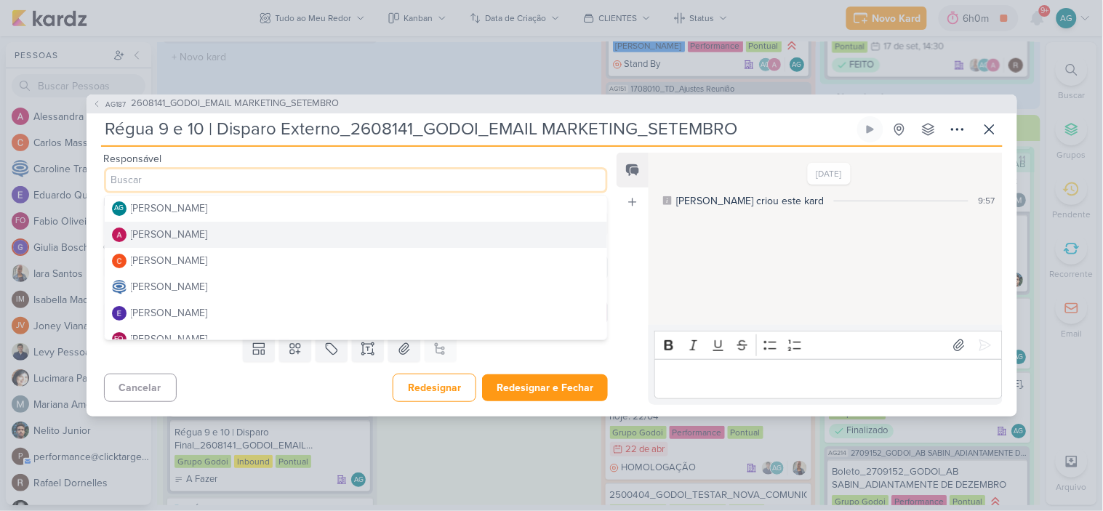
click at [215, 237] on button "[PERSON_NAME]" at bounding box center [356, 235] width 503 height 26
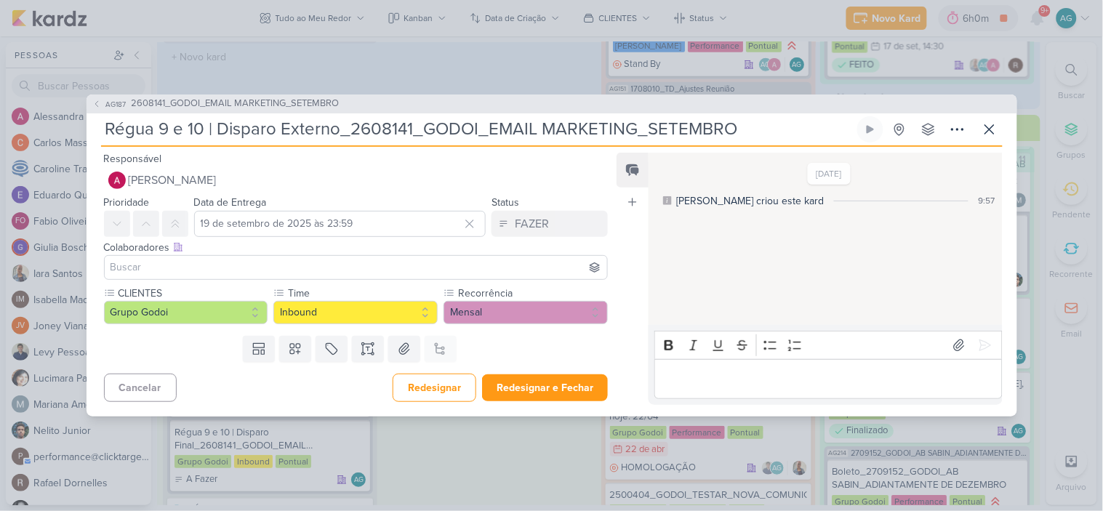
click at [212, 271] on input at bounding box center [356, 267] width 497 height 17
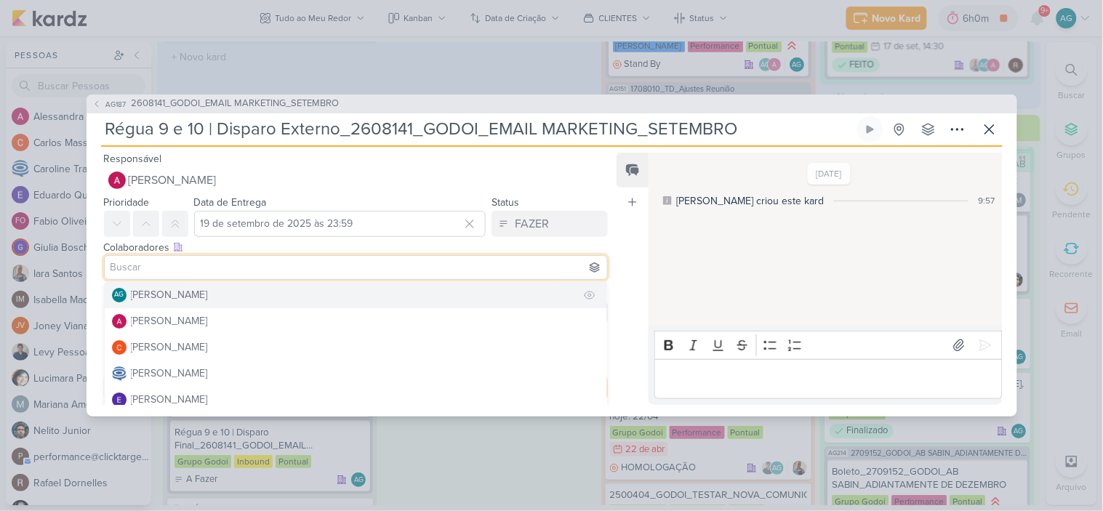
click at [199, 297] on div "[PERSON_NAME]" at bounding box center [169, 294] width 77 height 15
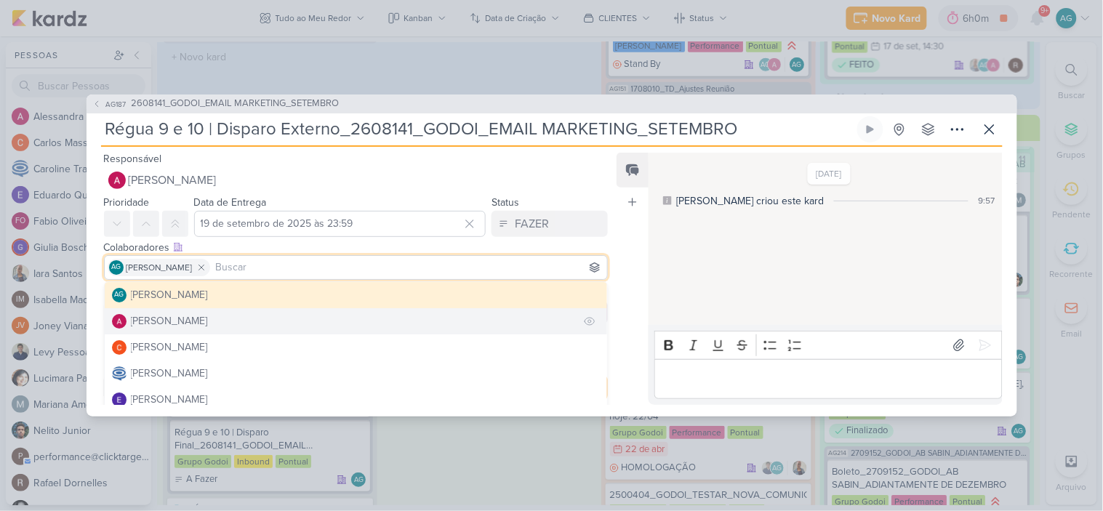
click at [207, 323] on div "[PERSON_NAME]" at bounding box center [169, 320] width 77 height 15
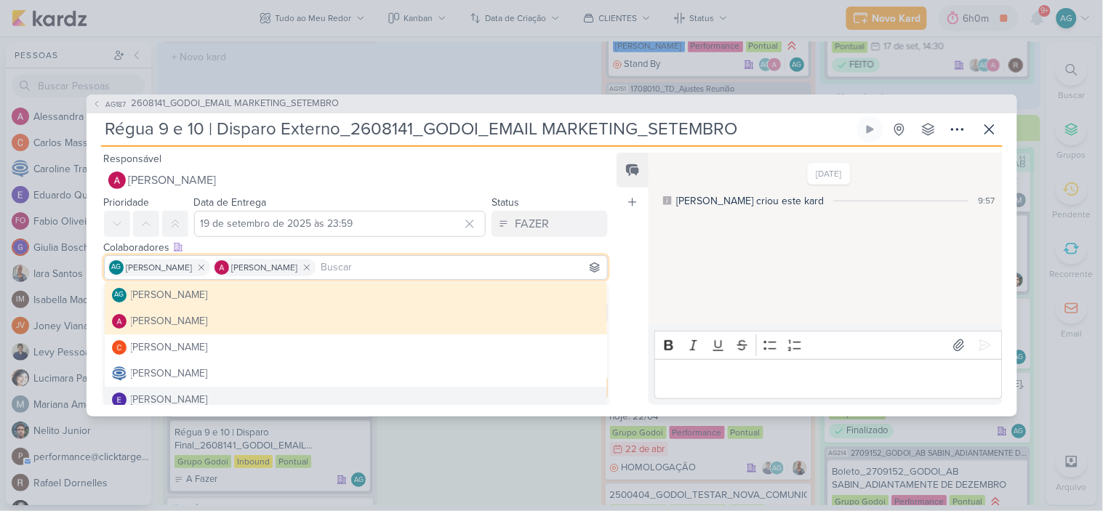
click at [636, 393] on div "Feed Atrelar email Solte o email para atrelar ao kard" at bounding box center [633, 279] width 32 height 252
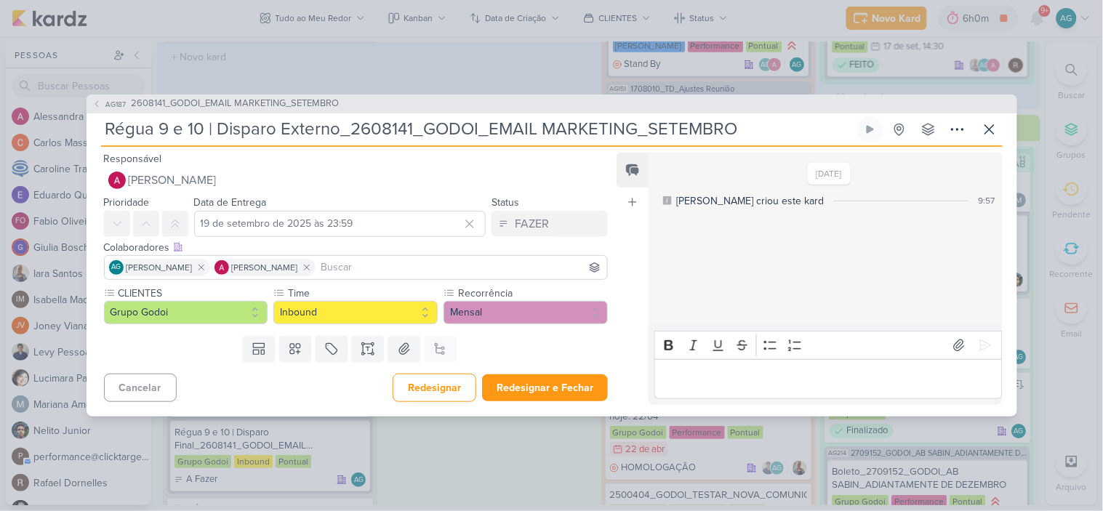
click at [713, 383] on p "Editor editing area: main" at bounding box center [828, 378] width 332 height 17
click at [720, 376] on p "Boa tarde! Pode disparar para a cliente." at bounding box center [828, 378] width 332 height 17
click at [980, 348] on icon at bounding box center [985, 345] width 11 height 11
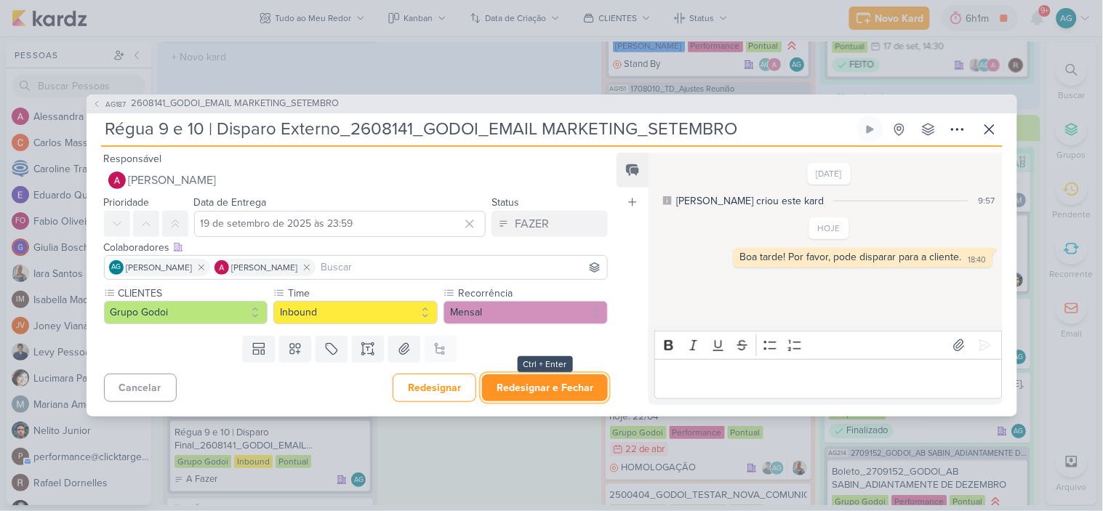
click at [572, 391] on button "Redesignar e Fechar" at bounding box center [545, 388] width 126 height 27
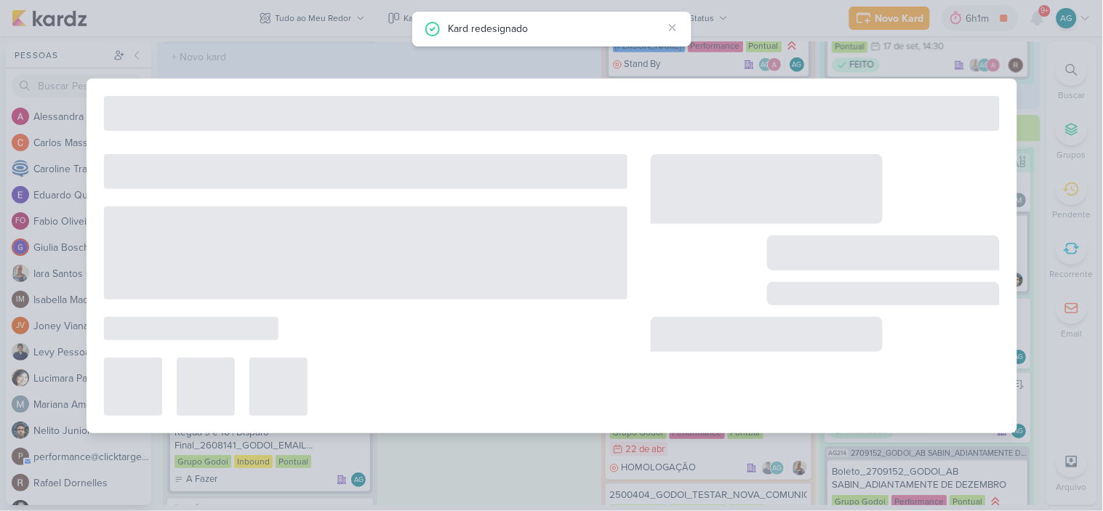
type input "2608141_GODOI_EMAIL MARKETING_SETEMBRO"
type input "12 de setembro de 2025 às 18:00"
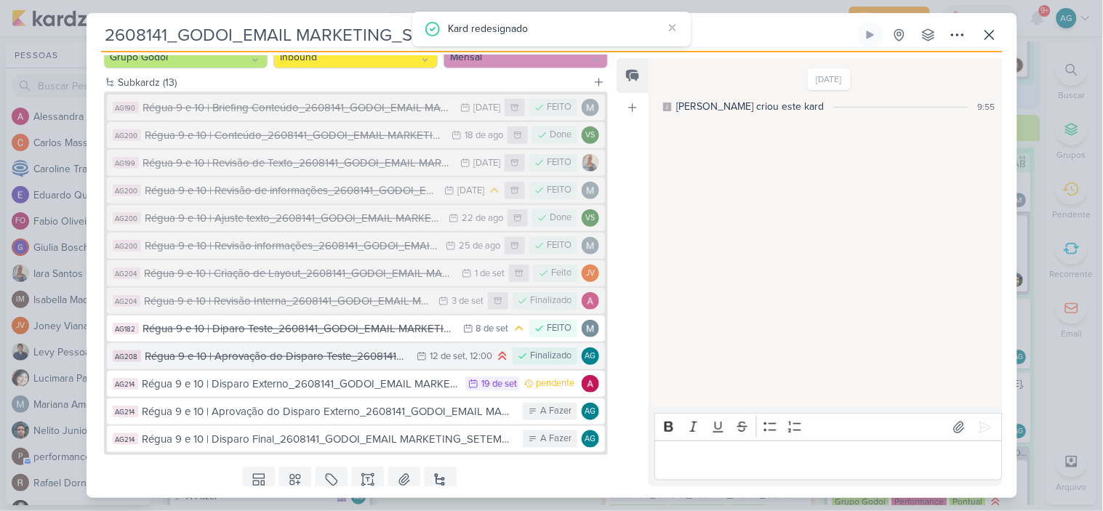
scroll to position [211, 0]
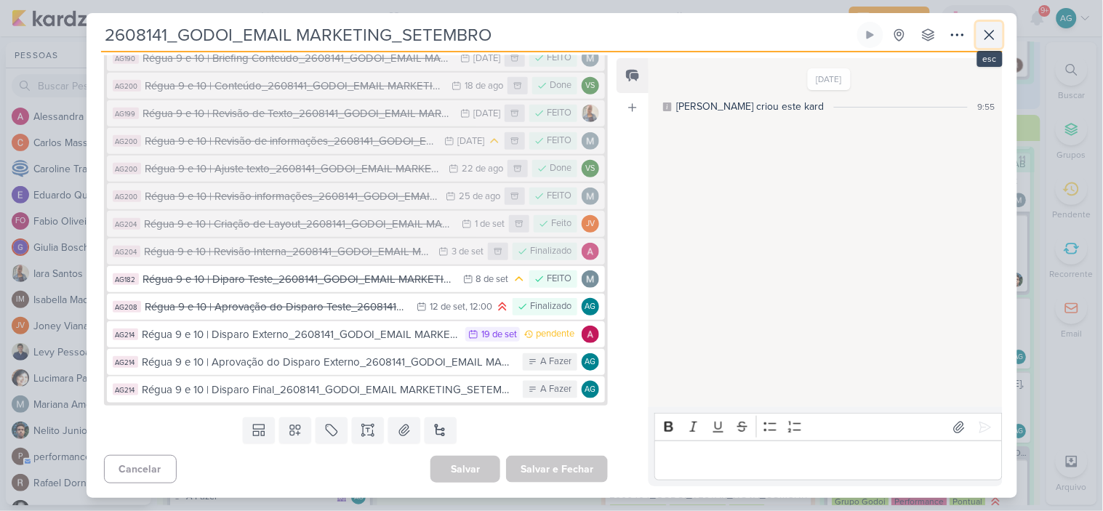
click at [983, 36] on icon at bounding box center [989, 34] width 17 height 17
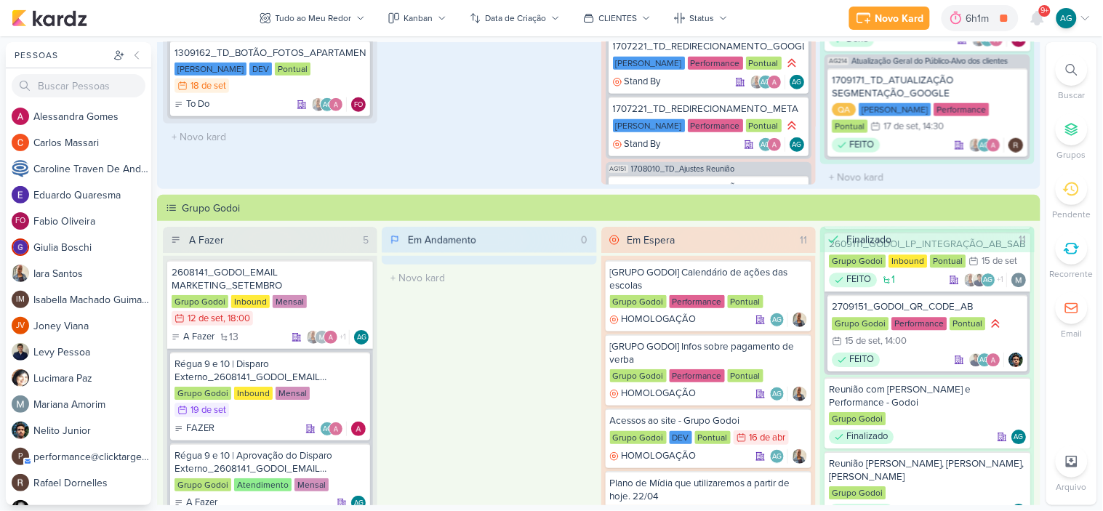
scroll to position [317, 0]
click at [1036, 15] on icon at bounding box center [1038, 18] width 12 height 13
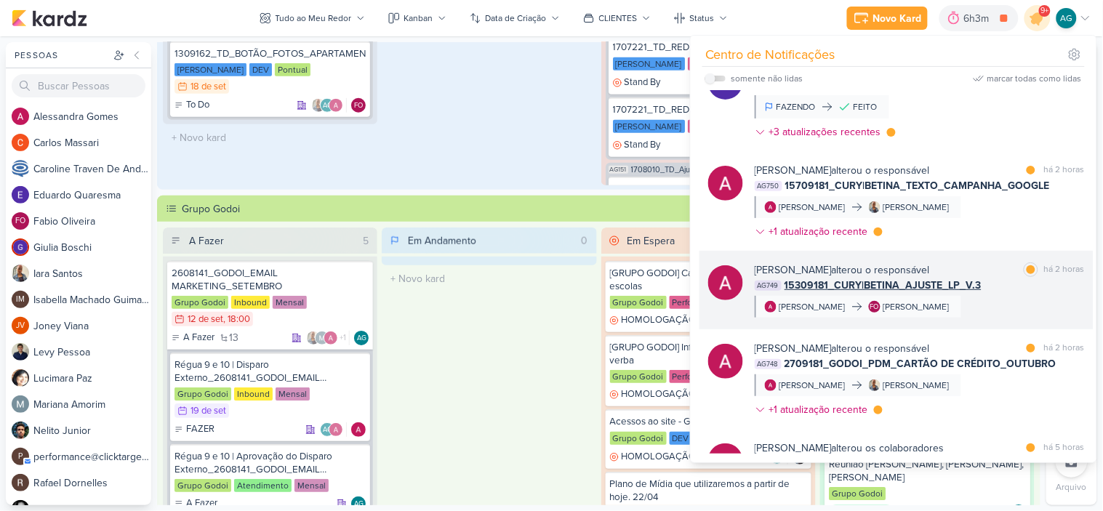
scroll to position [81, 0]
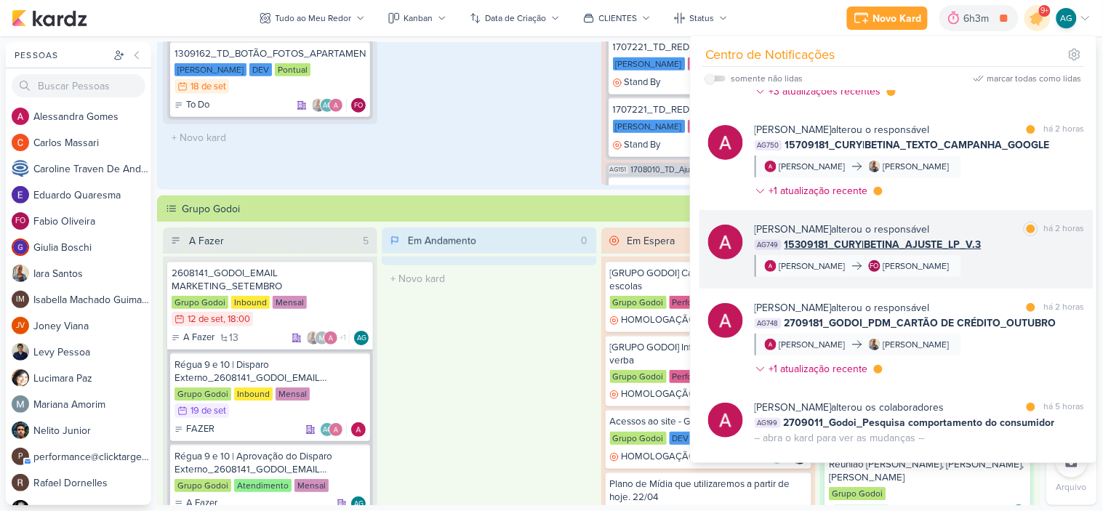
click at [979, 350] on div "[PERSON_NAME] alterou o responsável marcar como lida há 2 horas AG748 2709181_G…" at bounding box center [920, 341] width 330 height 82
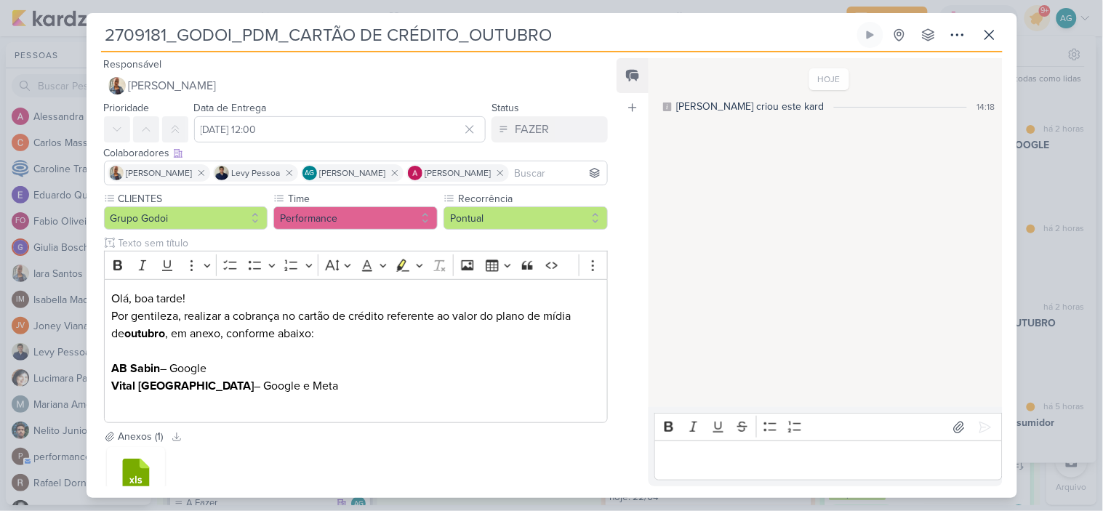
scroll to position [103, 0]
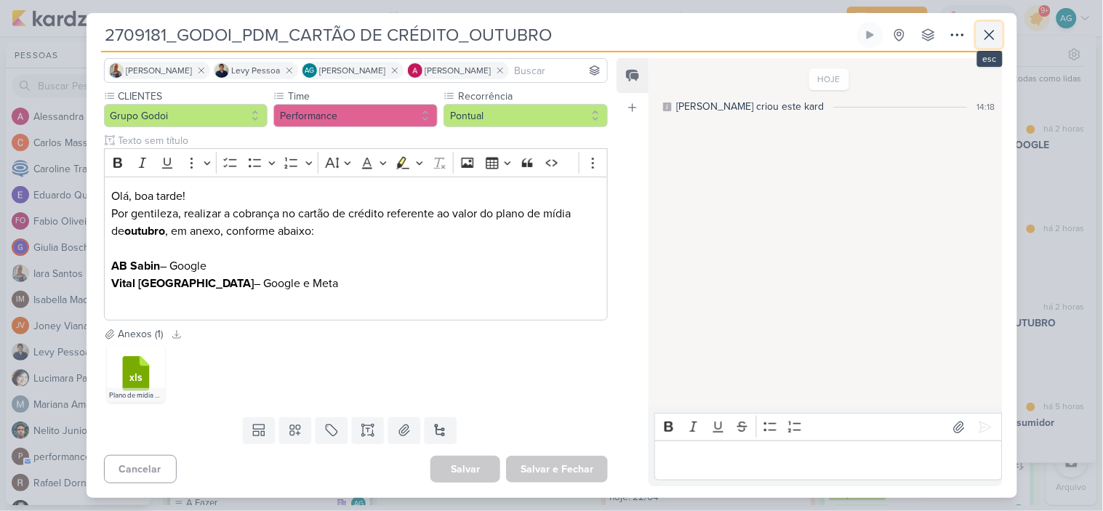
click at [990, 41] on icon at bounding box center [989, 34] width 17 height 17
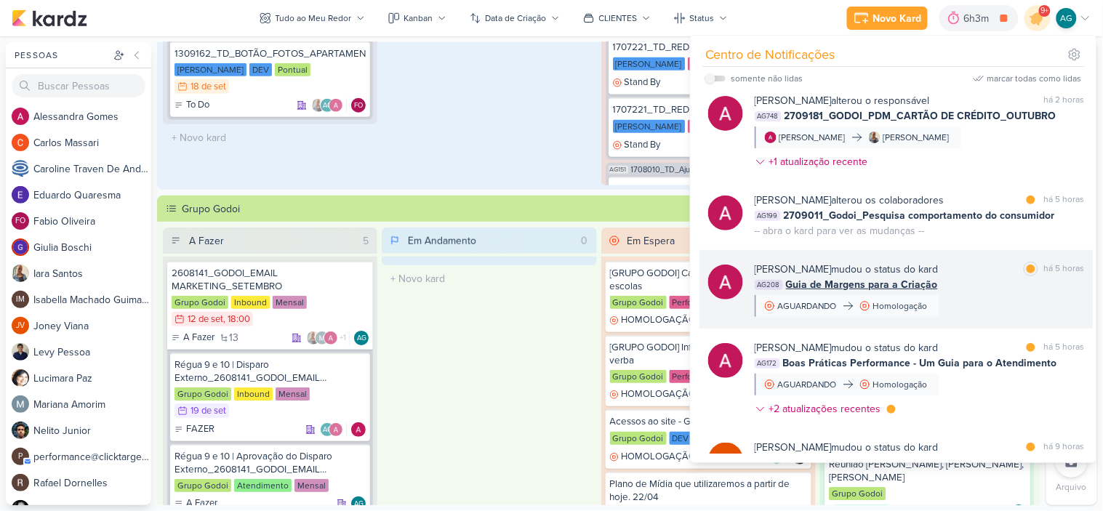
scroll to position [323, 0]
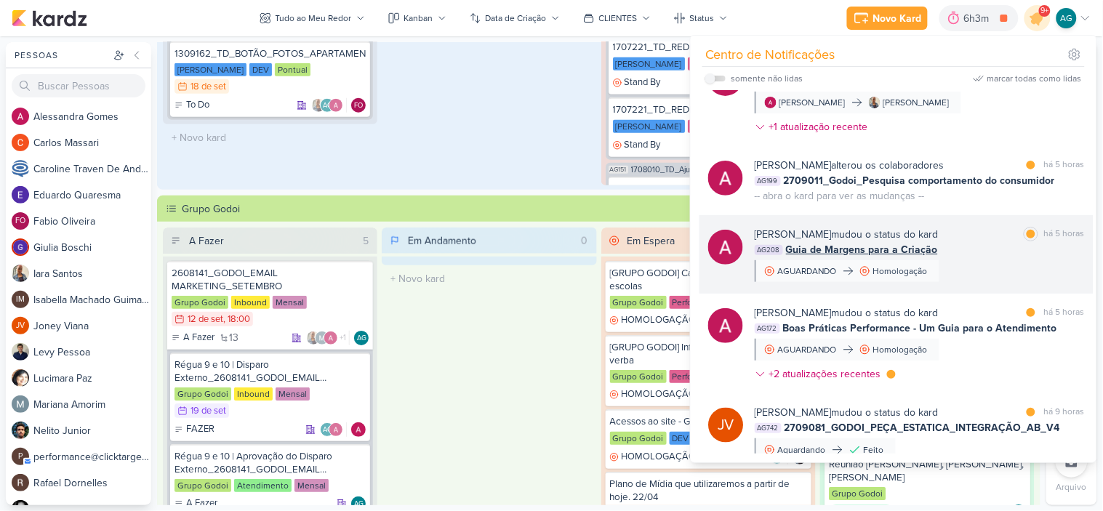
click at [980, 264] on div "[PERSON_NAME] mudou o status do kard marcar como lida há 5 horas AG208 Guia de …" at bounding box center [920, 254] width 330 height 55
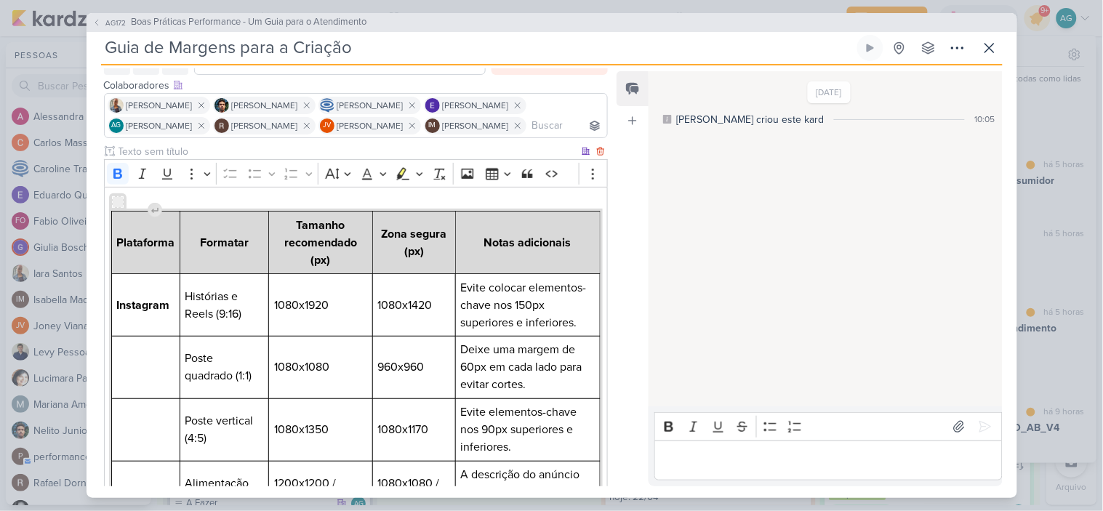
scroll to position [0, 0]
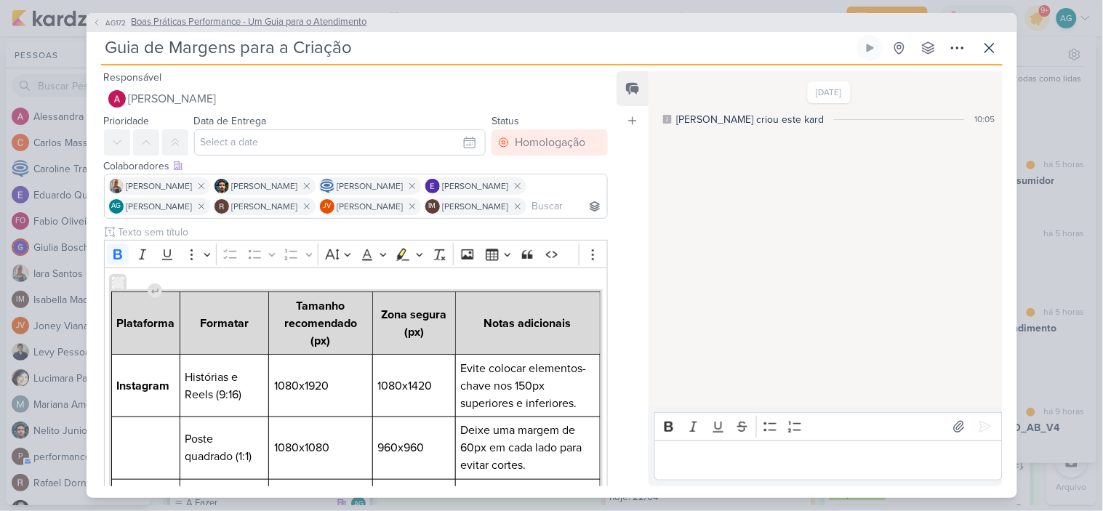
click at [289, 27] on span "Boas Práticas Performance - Um Guia para o Atendimento" at bounding box center [250, 22] width 236 height 15
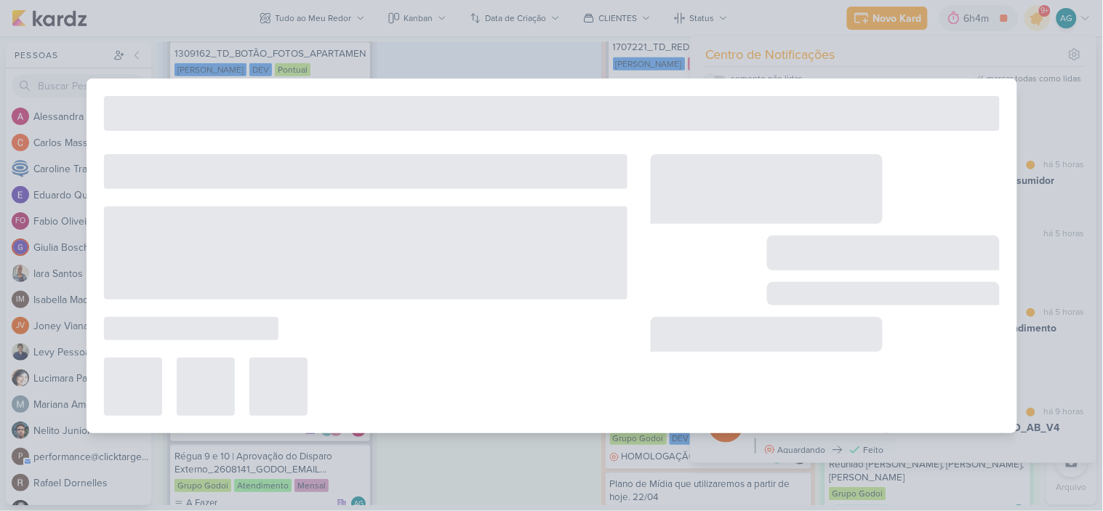
type input "Boas Práticas Performance - Um Guia para o Atendimento"
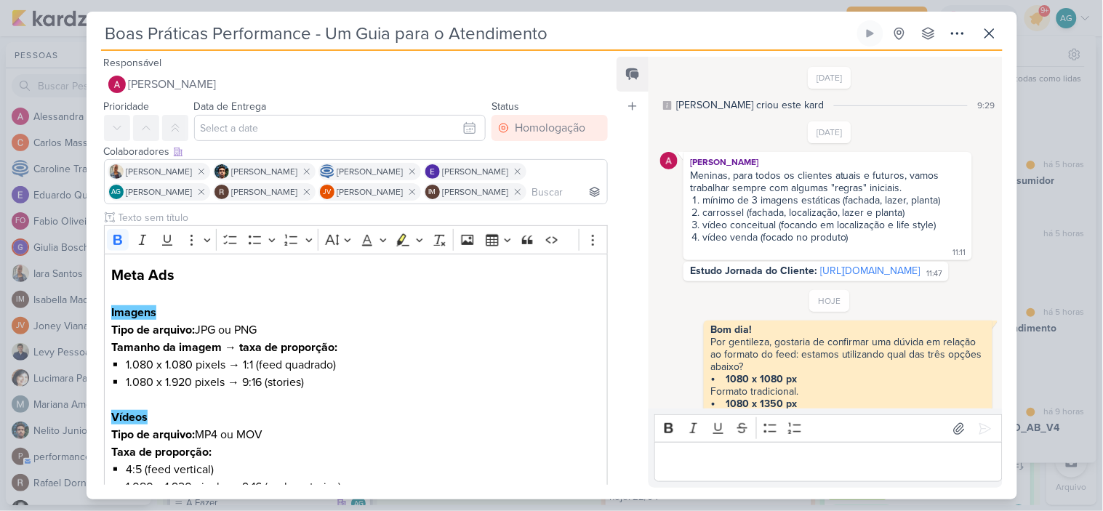
scroll to position [305, 0]
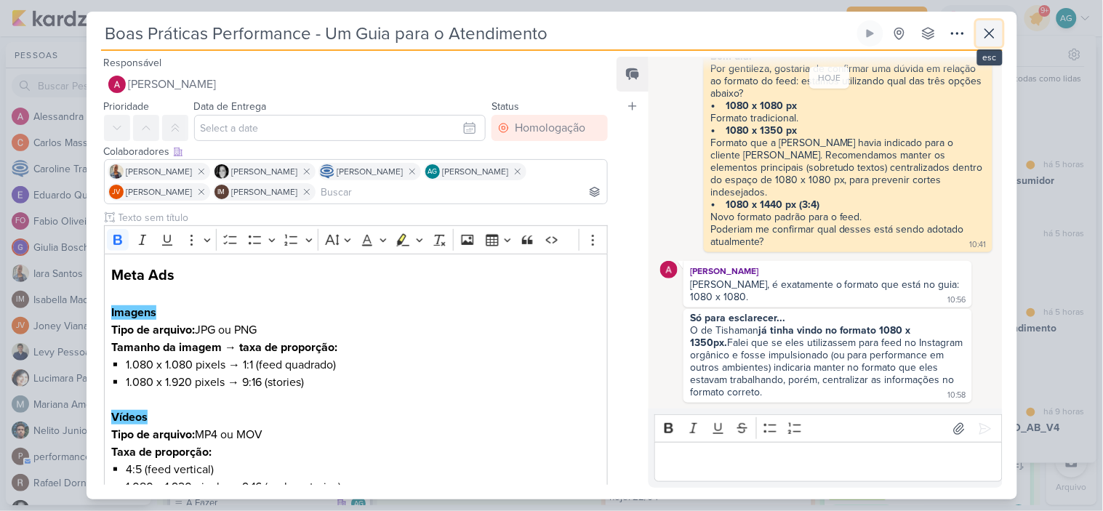
click at [993, 36] on icon at bounding box center [989, 33] width 17 height 17
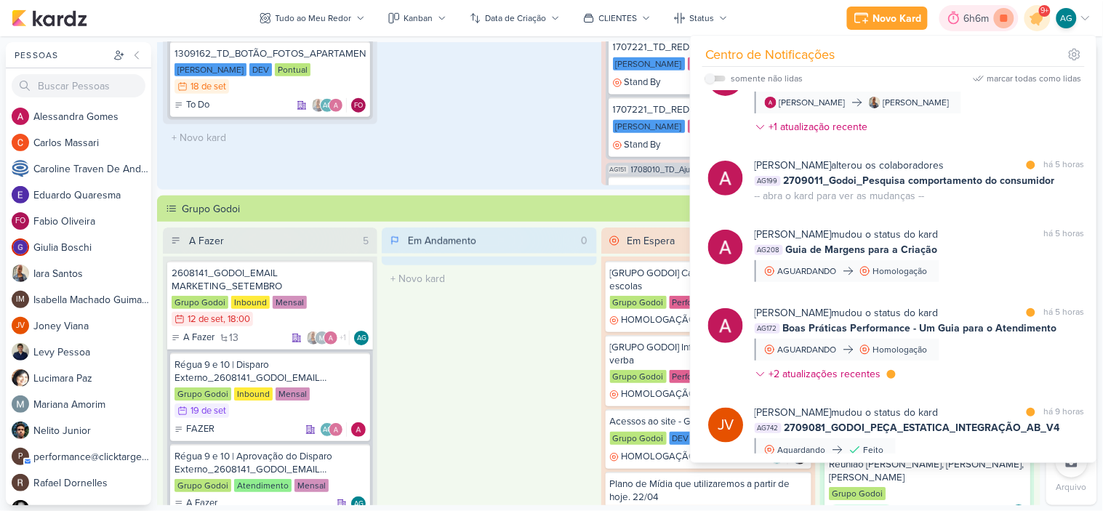
click at [1006, 22] on icon at bounding box center [1004, 18] width 20 height 20
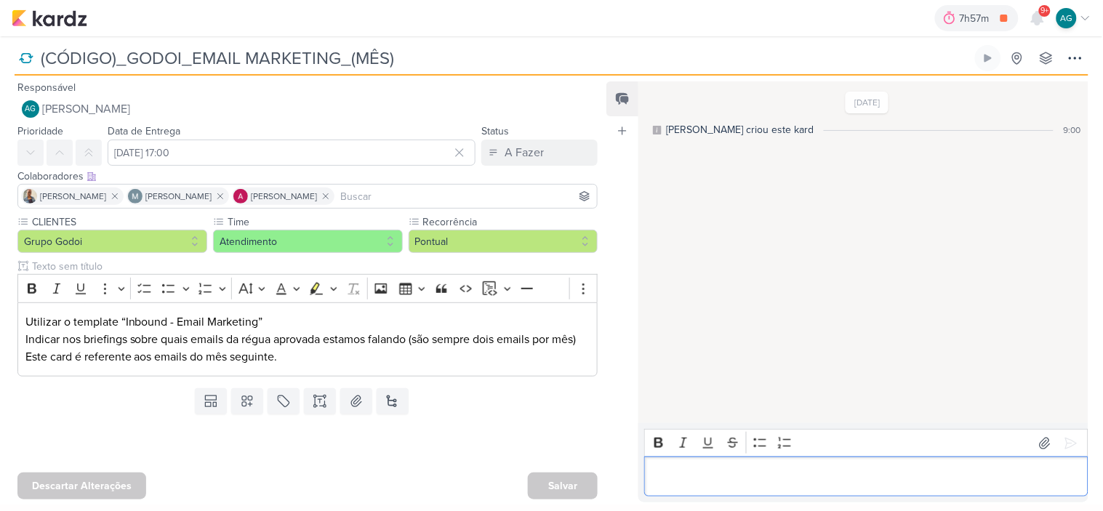
click at [812, 473] on p "Editor editing area: main" at bounding box center [866, 476] width 428 height 17
click at [720, 473] on p "Editor editing area: main" at bounding box center [866, 476] width 428 height 17
drag, startPoint x: 670, startPoint y: 476, endPoint x: 649, endPoint y: 474, distance: 20.4
click at [649, 474] on div "Kardz ainda" at bounding box center [866, 477] width 444 height 40
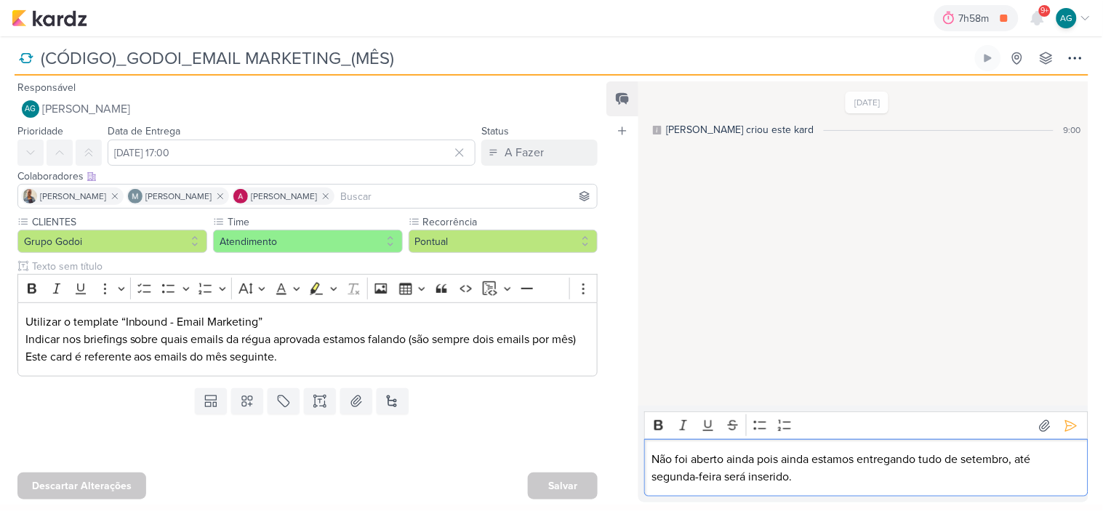
click at [1043, 458] on p "Não foi aberto ainda pois ainda estamos entregando tudo de setembro, até segund…" at bounding box center [866, 468] width 428 height 35
drag, startPoint x: 922, startPoint y: 457, endPoint x: 961, endPoint y: 461, distance: 39.5
click at [961, 461] on p "Não foi aberto ainda pois ainda estamos entregando tudo de setembro, até o 30/0…" at bounding box center [866, 468] width 428 height 35
click at [1035, 458] on p "Não foi aberto ainda pois ainda estamos entregando as peças de setembro, até o …" at bounding box center [866, 468] width 428 height 35
click at [654, 452] on p "Não foi aberto ainda pois ainda estamos entregando as peças de setembro (régua …" at bounding box center [866, 468] width 428 height 35
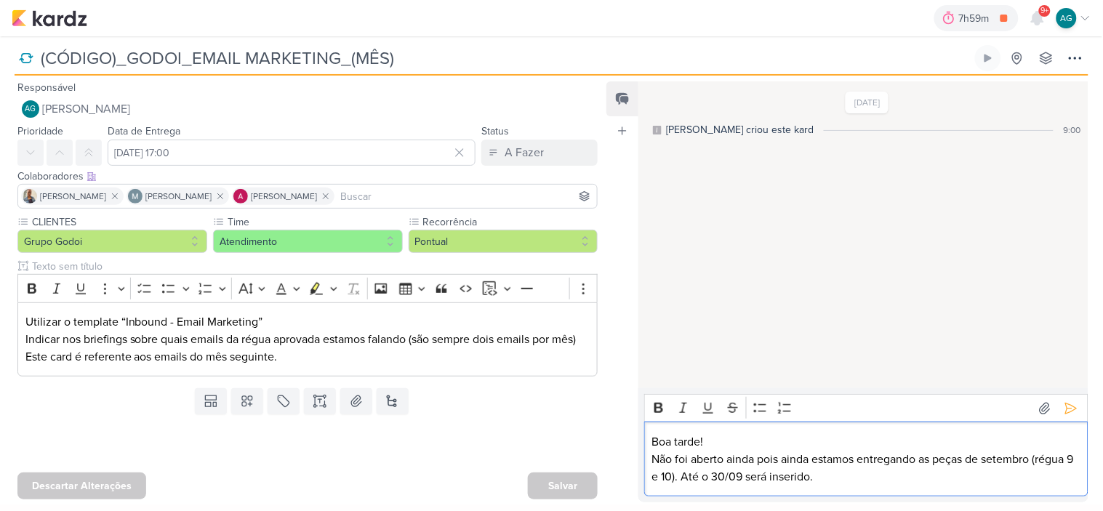
click at [730, 456] on p "Não foi aberto ainda pois ainda estamos entregando as peças de setembro (régua …" at bounding box center [866, 468] width 428 height 35
click at [852, 460] on p "Não foi aberto até o momento, pois ainda estamos entregando as peças de setembr…" at bounding box center [866, 468] width 428 height 35
click at [1070, 411] on icon at bounding box center [1071, 408] width 15 height 15
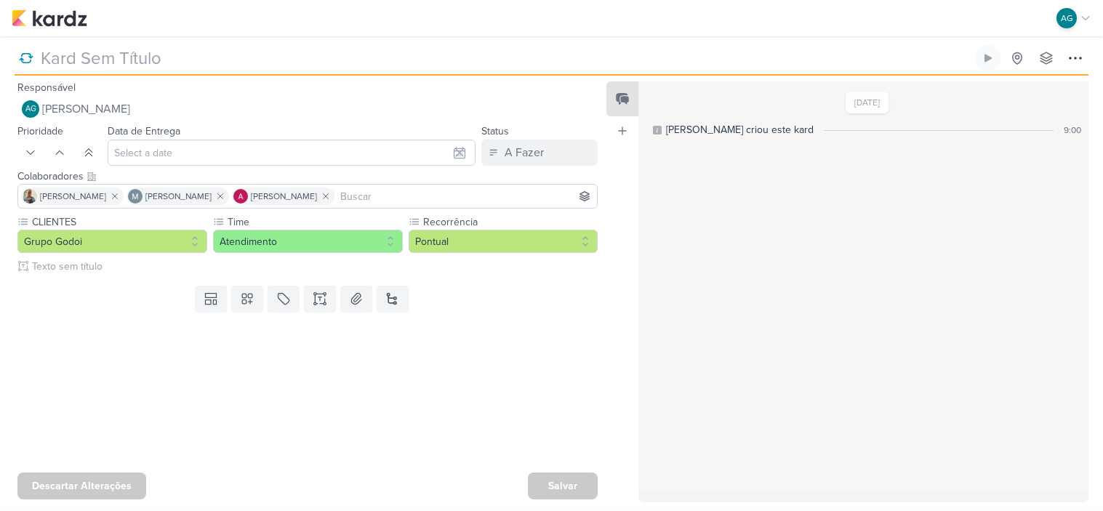
type input "(CÓDIGO)_GODOI_EMAIL MARKETING_(MÊS)"
type input "[DATE] 17:00"
